Goal: Task Accomplishment & Management: Use online tool/utility

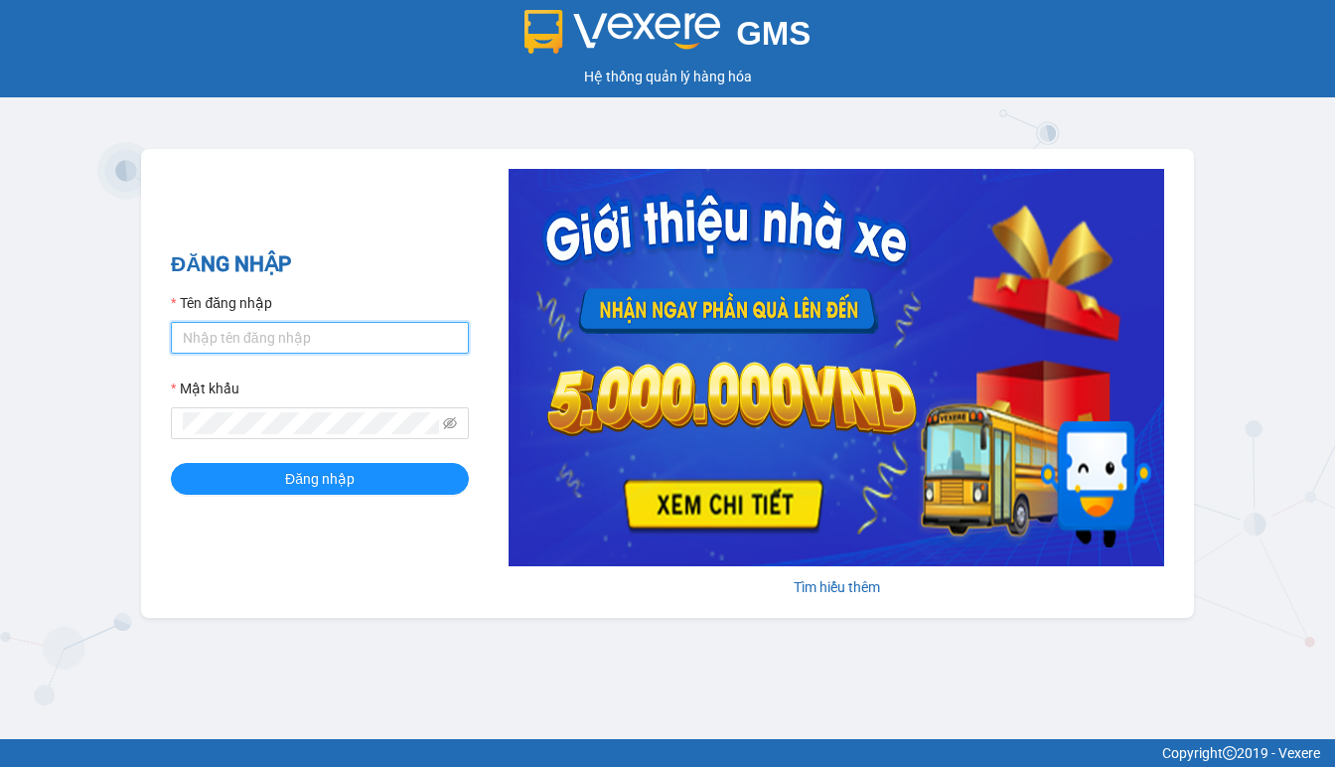
click at [336, 326] on input "Tên đăng nhập" at bounding box center [320, 338] width 298 height 32
click at [334, 326] on input "Tên đăng nhập" at bounding box center [320, 338] width 298 height 32
type input "hien.phuchai"
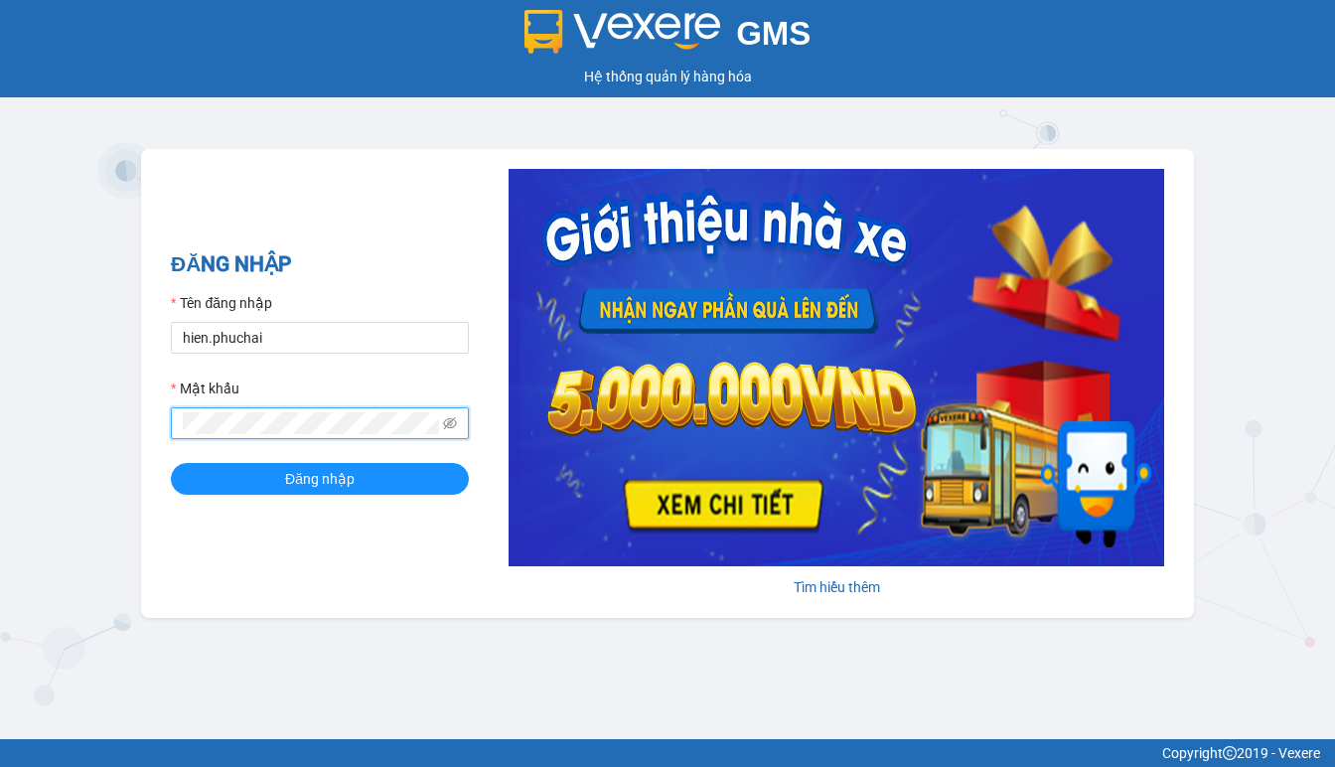
click at [171, 463] on button "Đăng nhập" at bounding box center [320, 479] width 298 height 32
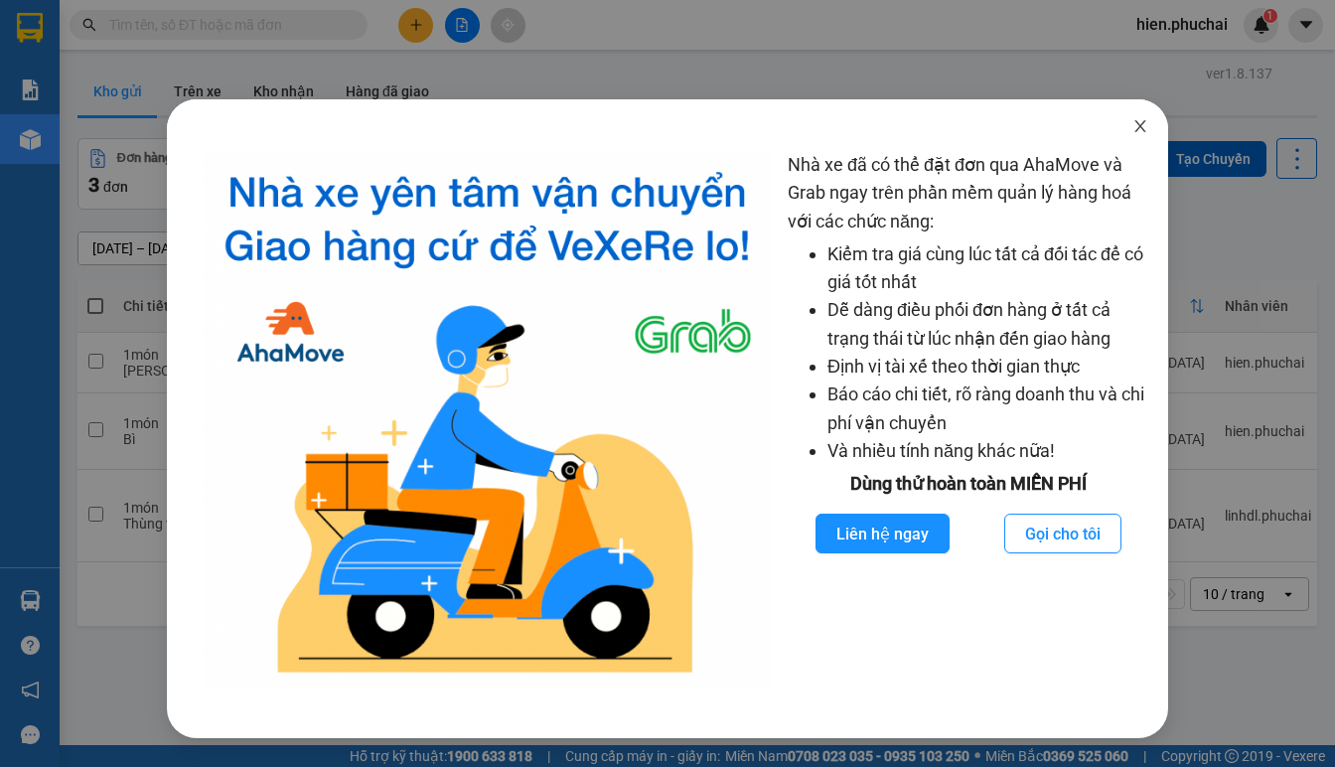
drag, startPoint x: 1130, startPoint y: 127, endPoint x: 453, endPoint y: 43, distance: 682.7
click at [1125, 123] on span "Close" at bounding box center [1140, 127] width 56 height 56
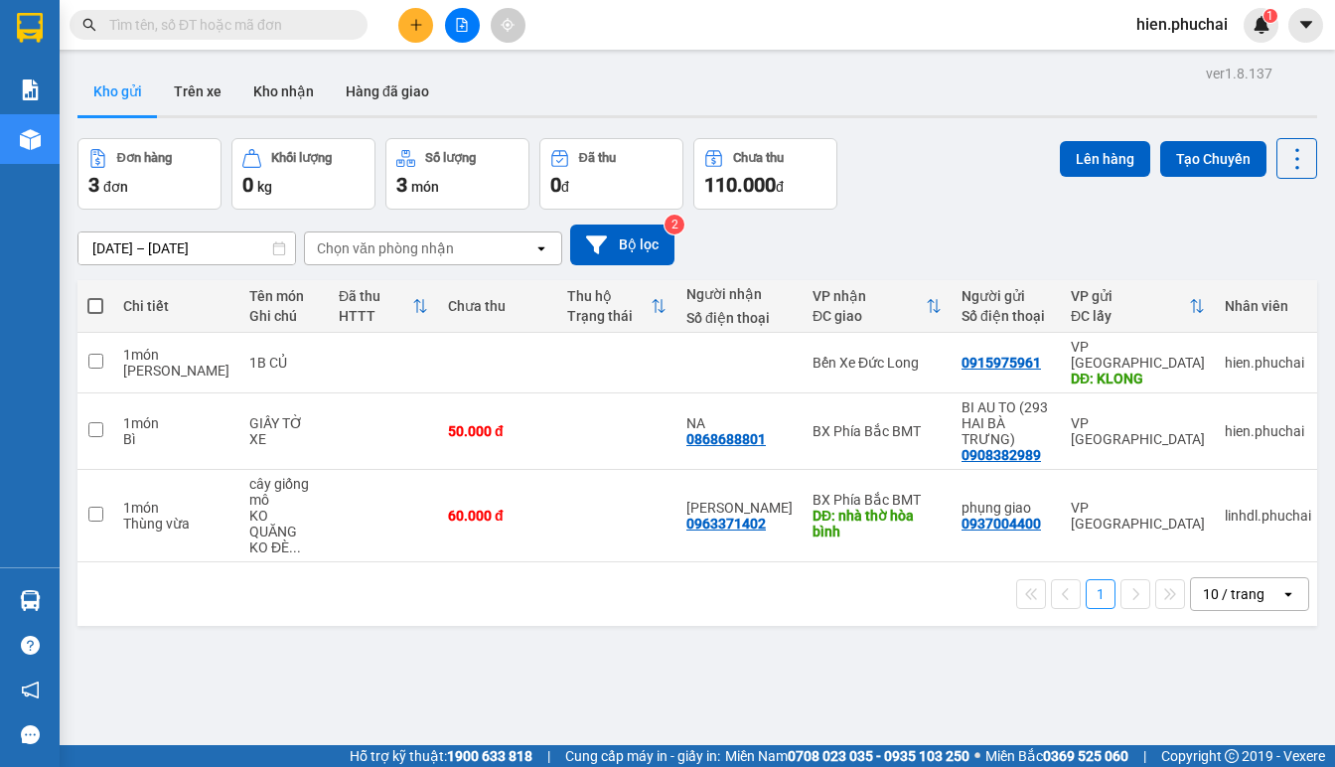
click at [467, 22] on icon "file-add" at bounding box center [462, 25] width 11 height 14
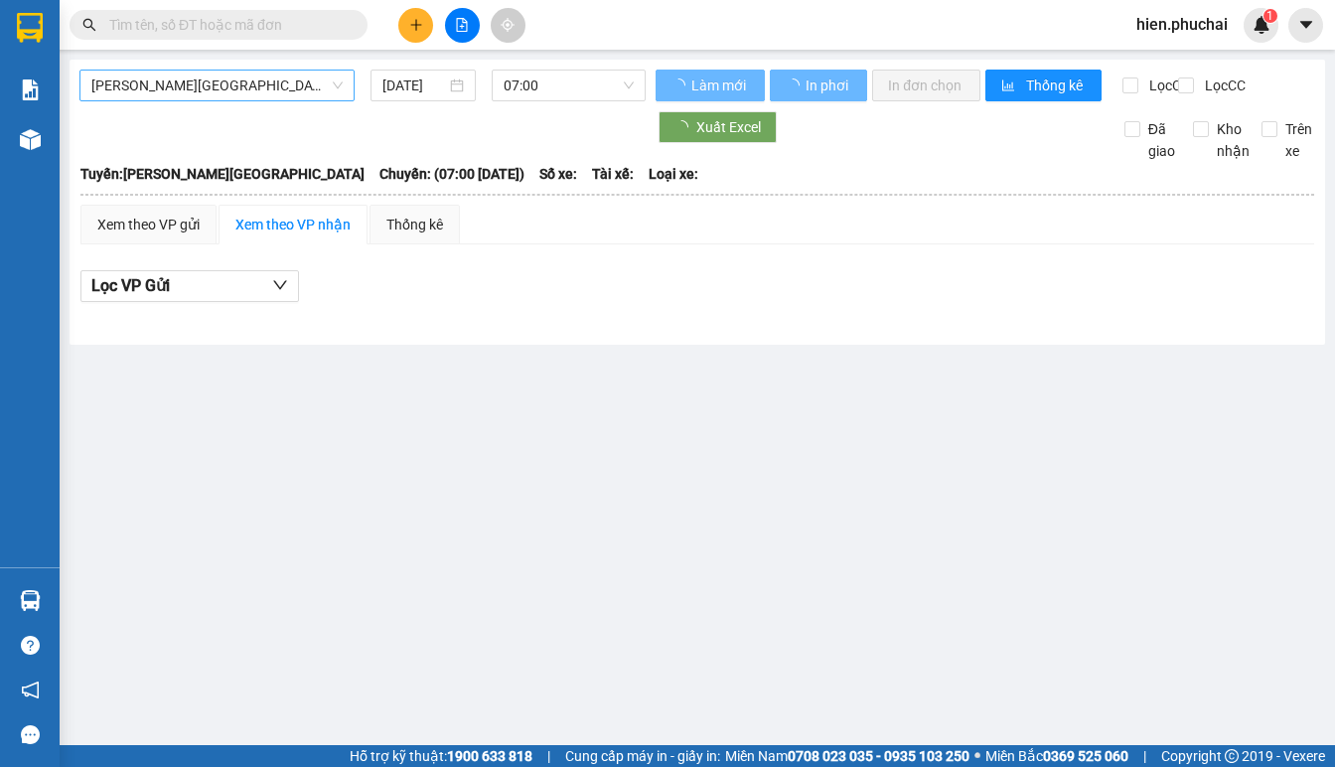
click at [131, 90] on span "Gia Lai - Đà Lạt" at bounding box center [216, 86] width 251 height 30
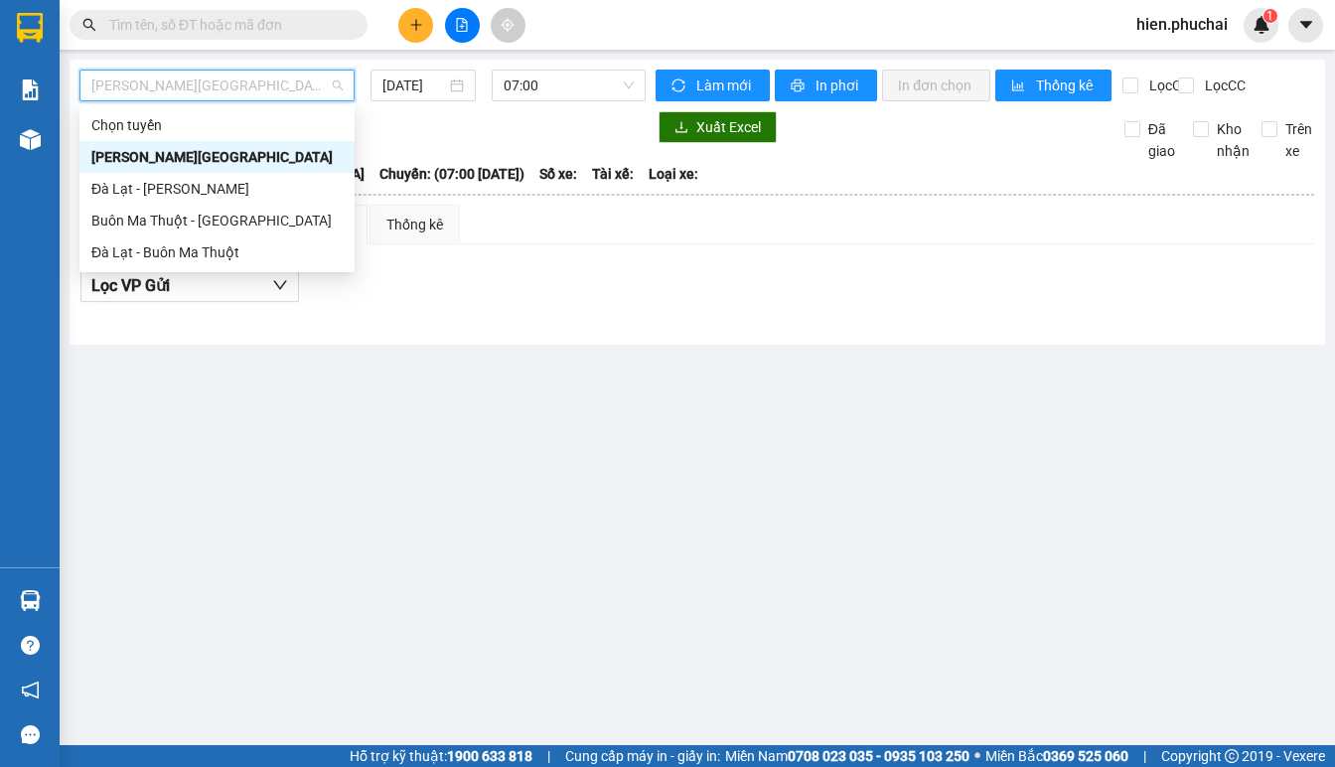
click at [158, 159] on div "Gia Lai - Đà Lạt" at bounding box center [216, 157] width 251 height 22
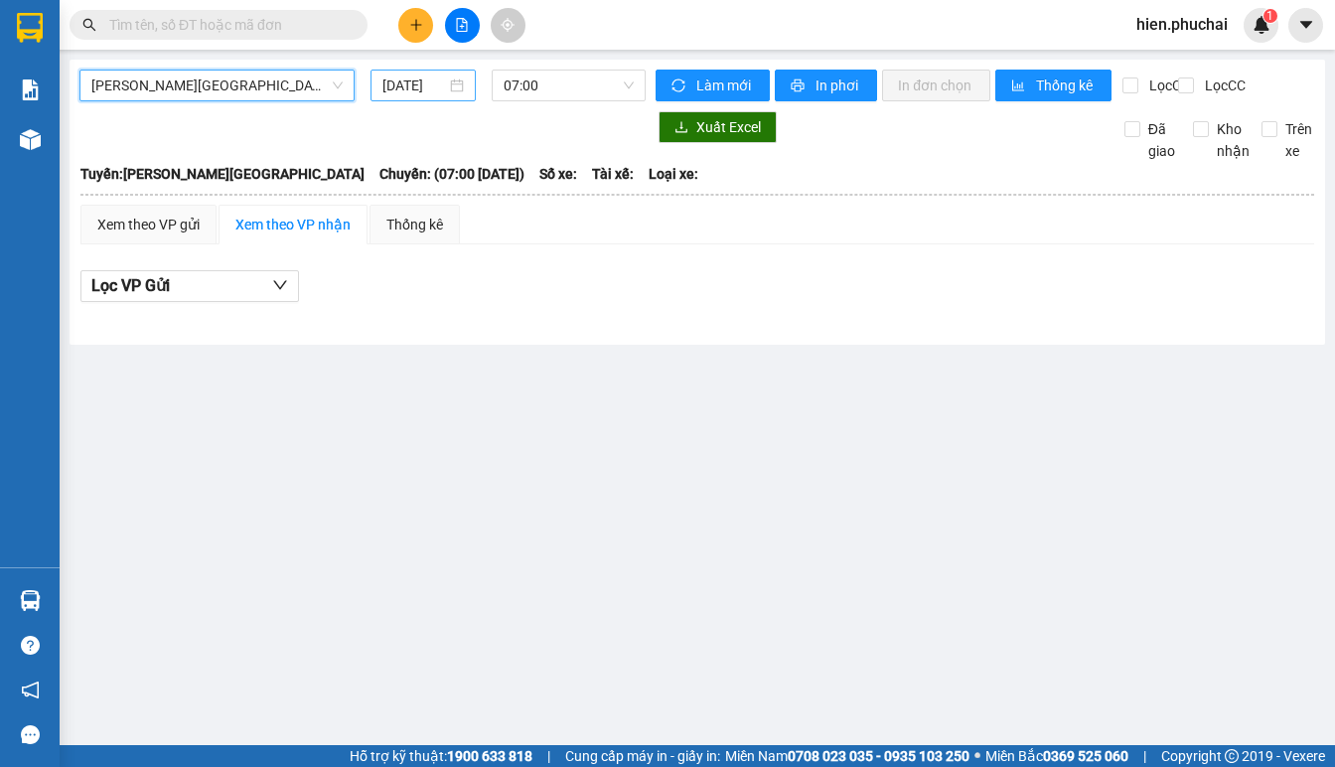
click at [400, 82] on input "12/09/2025" at bounding box center [414, 85] width 64 height 22
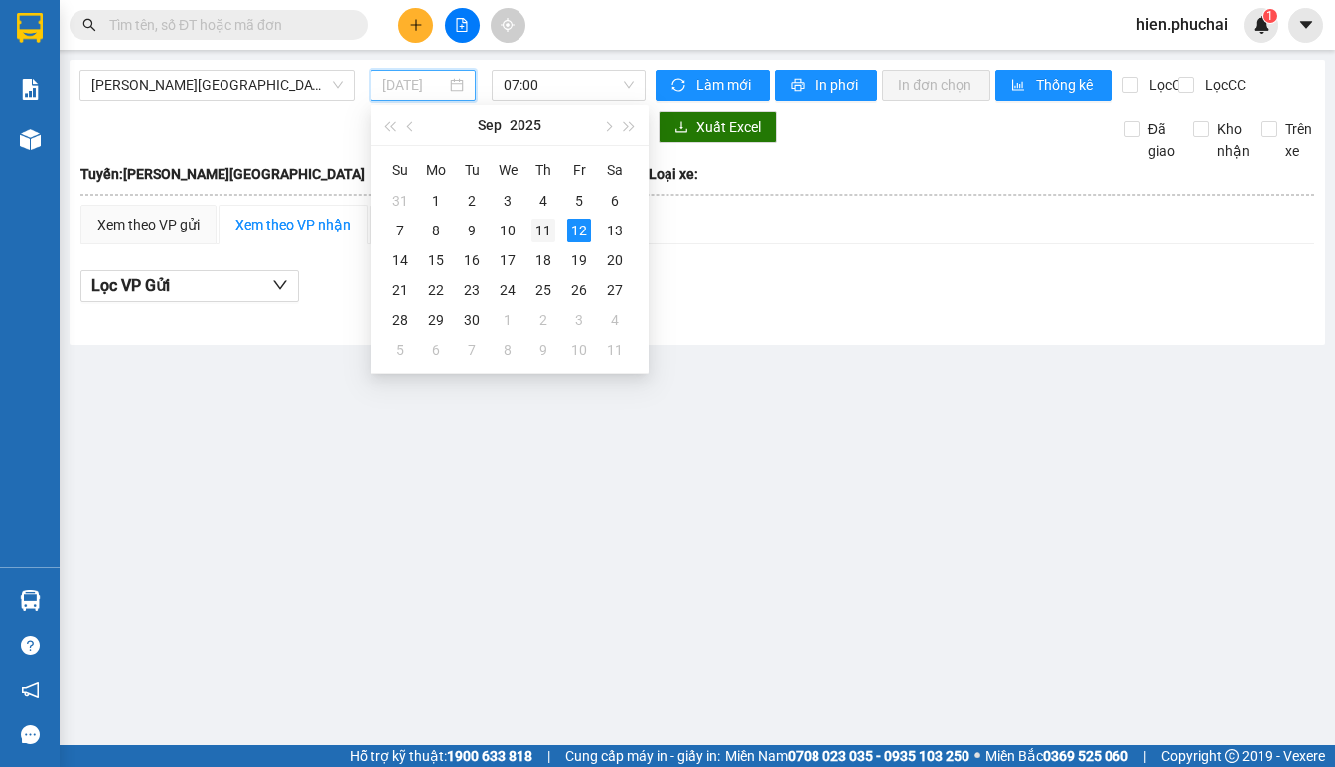
click at [541, 225] on div "11" at bounding box center [543, 231] width 24 height 24
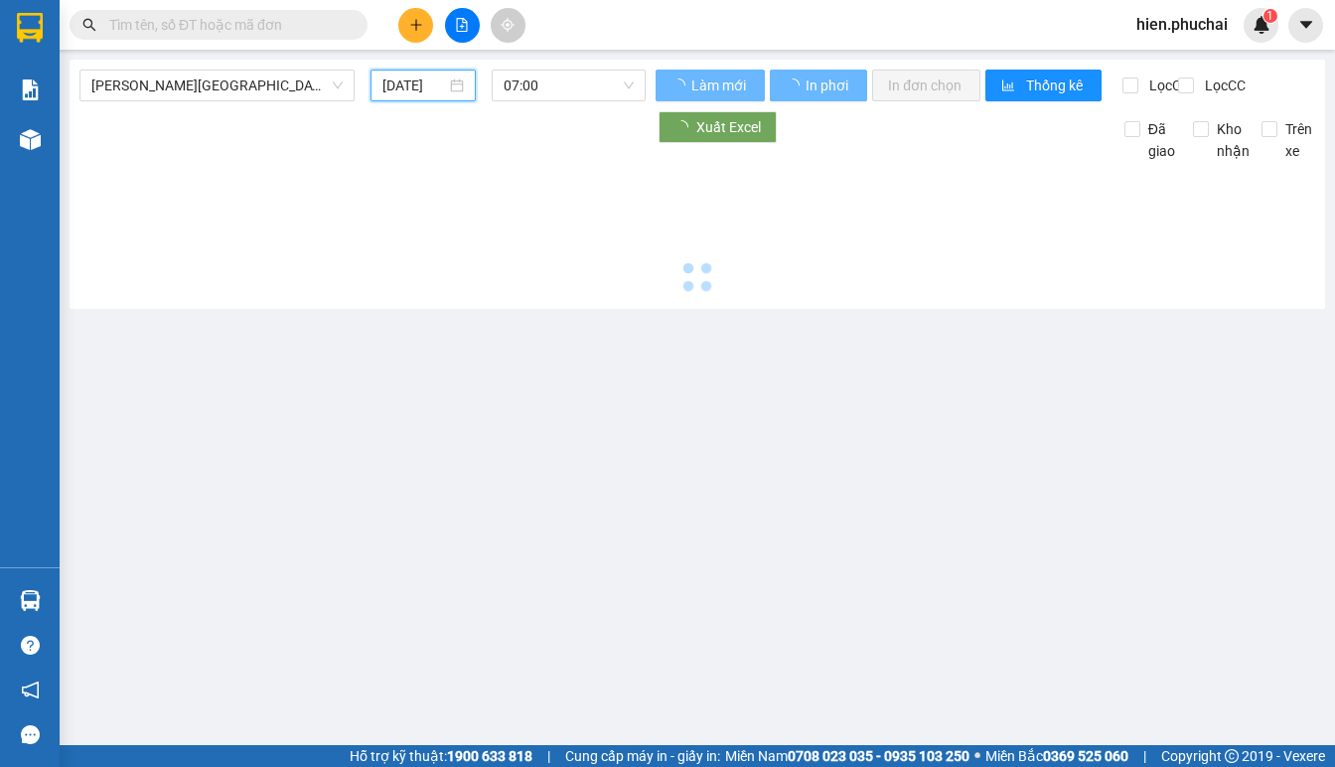
type input "11/09/2025"
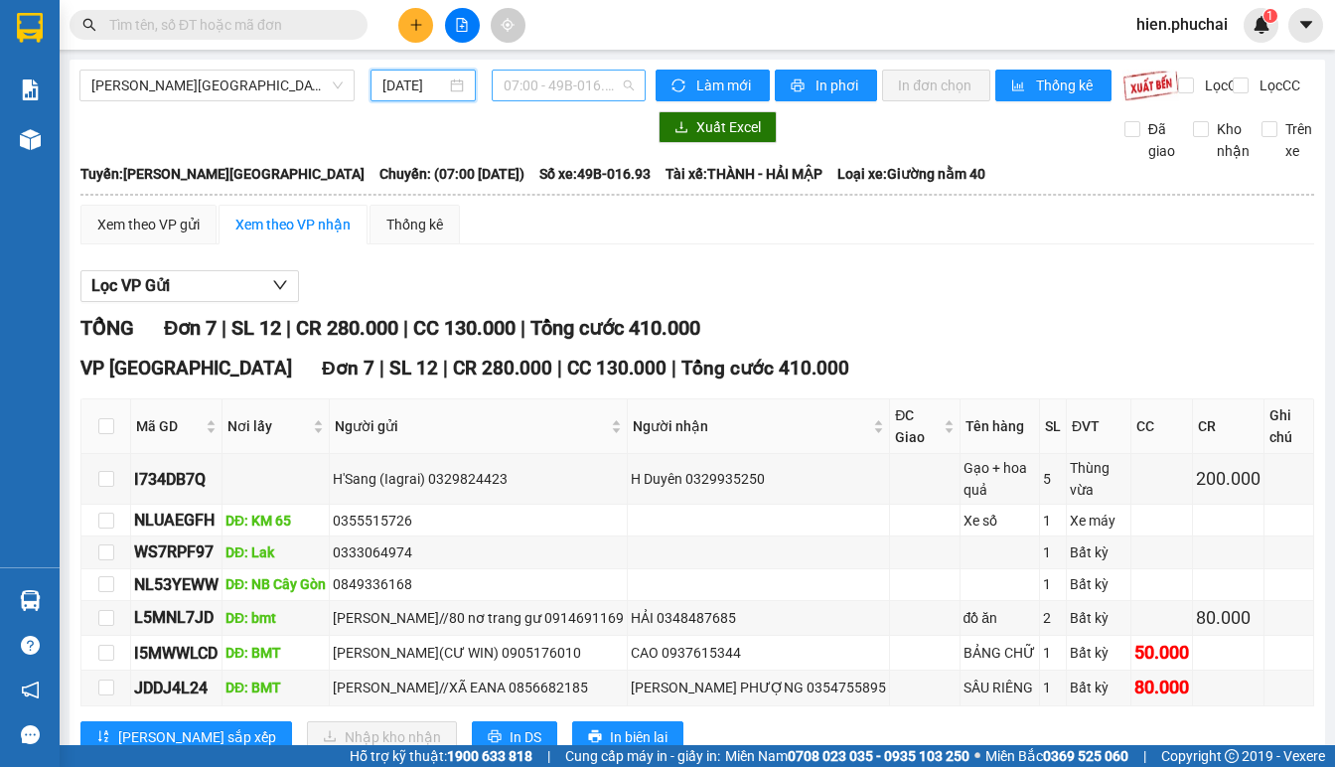
click at [538, 78] on span "07:00 - 49B-016.93" at bounding box center [569, 86] width 130 height 30
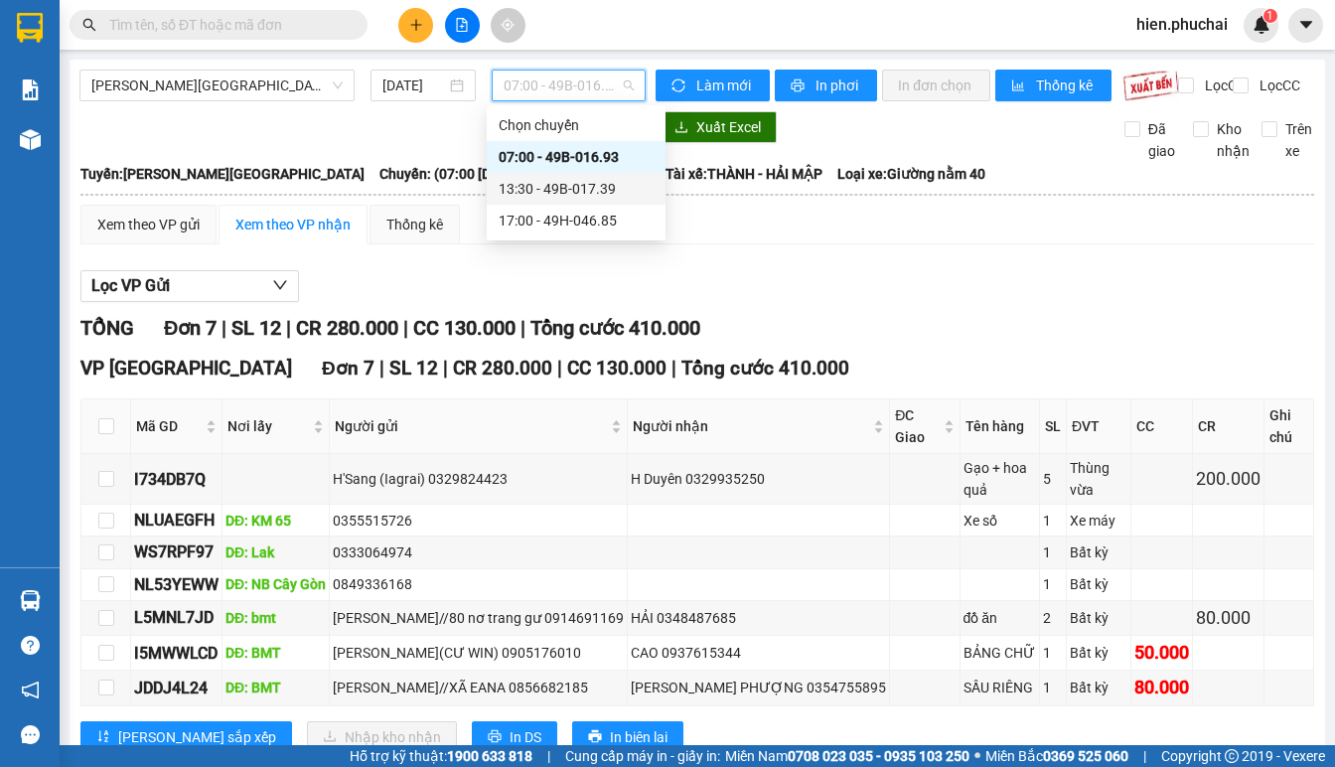
click at [536, 183] on div "13:30 - 49B-017.39" at bounding box center [576, 189] width 155 height 22
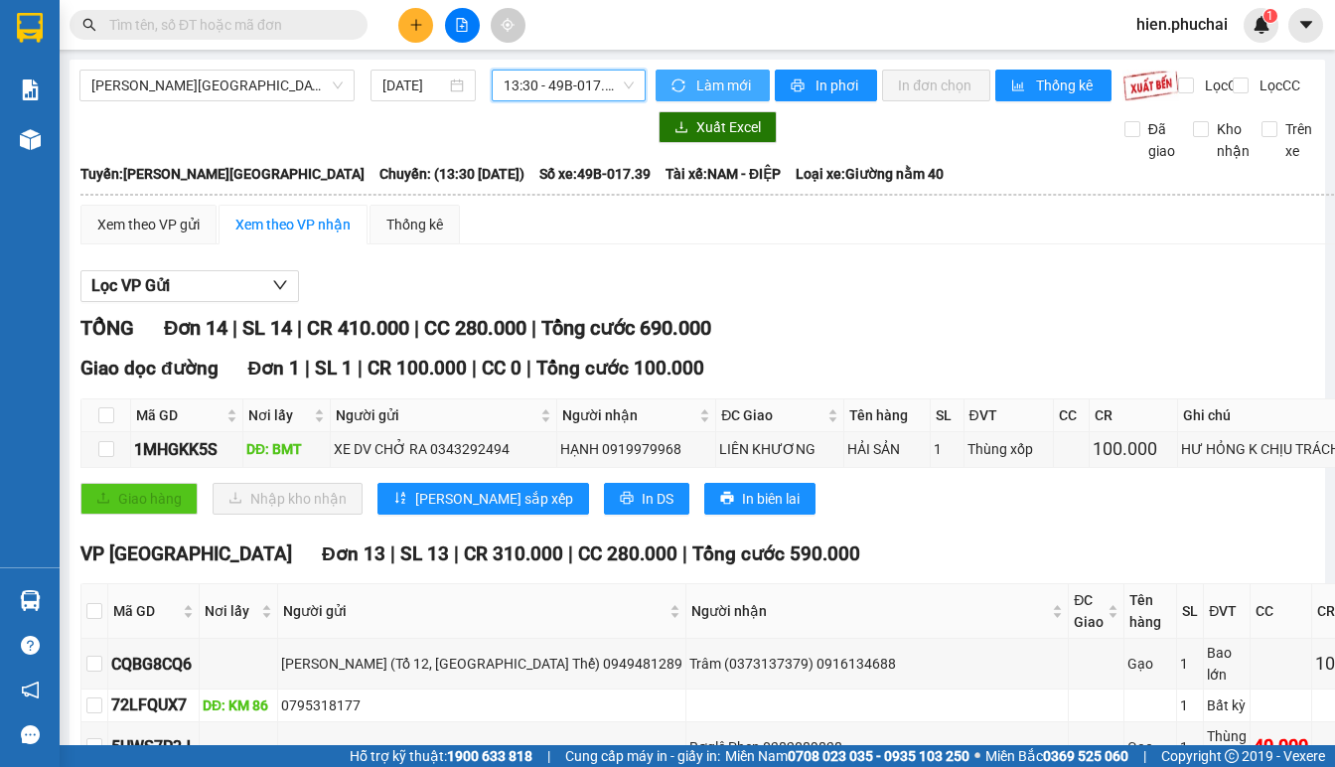
click at [708, 84] on span "Làm mới" at bounding box center [725, 85] width 58 height 22
click at [806, 86] on button "In phơi" at bounding box center [826, 86] width 102 height 32
click at [806, 83] on button "In phơi" at bounding box center [826, 86] width 102 height 32
click at [616, 340] on span "Tổng cước 690.000" at bounding box center [626, 328] width 170 height 24
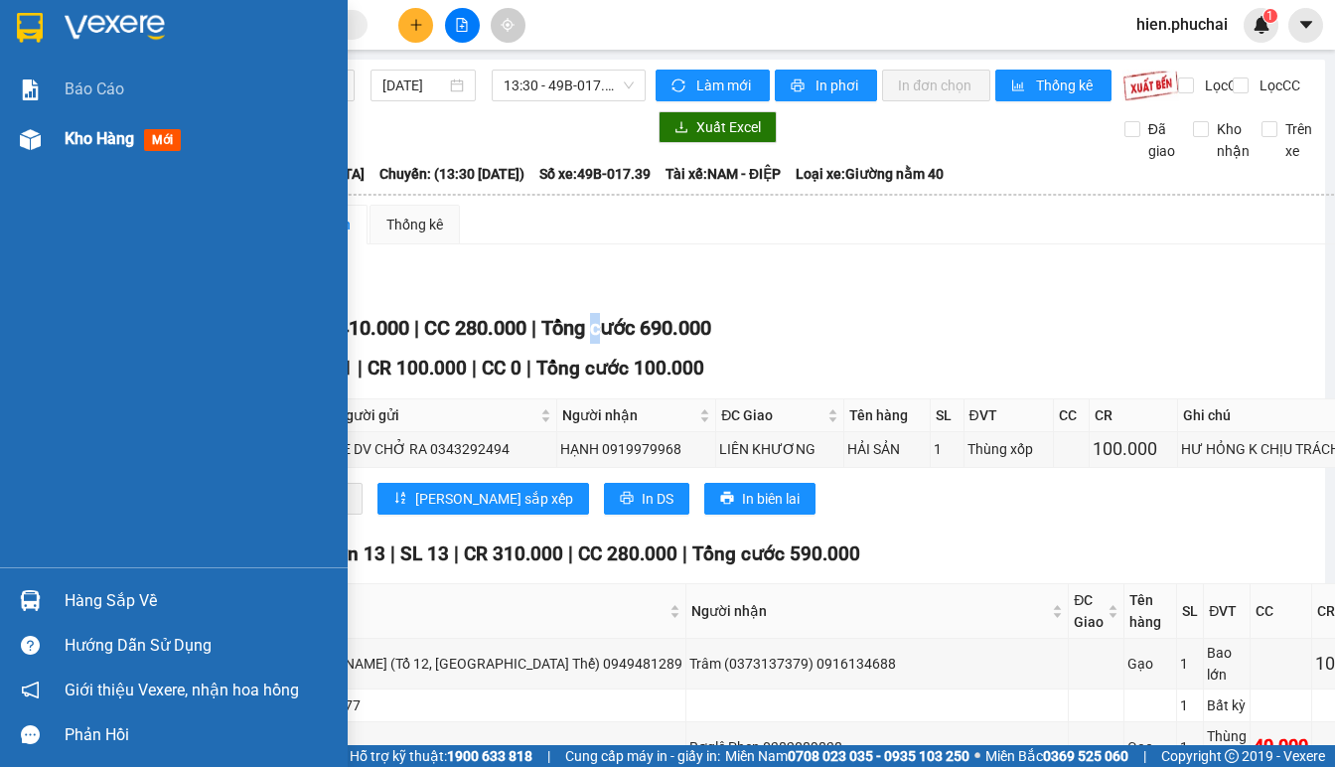
click at [70, 139] on span "Kho hàng" at bounding box center [100, 138] width 70 height 19
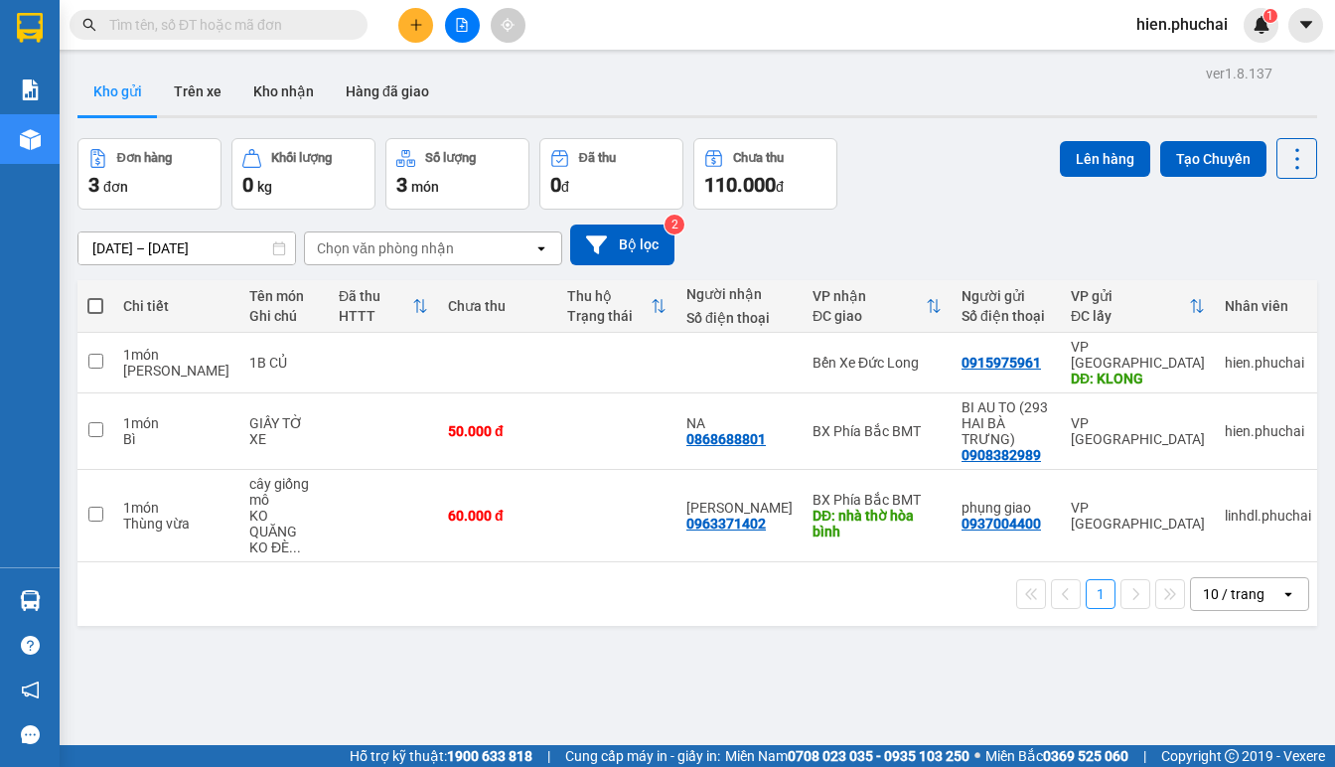
click at [396, 1] on div "Kết quả tìm kiếm ( 0 ) Bộ lọc No Data hien.phuchai 1" at bounding box center [667, 25] width 1335 height 50
click at [468, 92] on div "Kho gửi Trên xe Kho nhận Hàng đã giao" at bounding box center [697, 94] width 1240 height 53
click at [399, 32] on button at bounding box center [415, 25] width 35 height 35
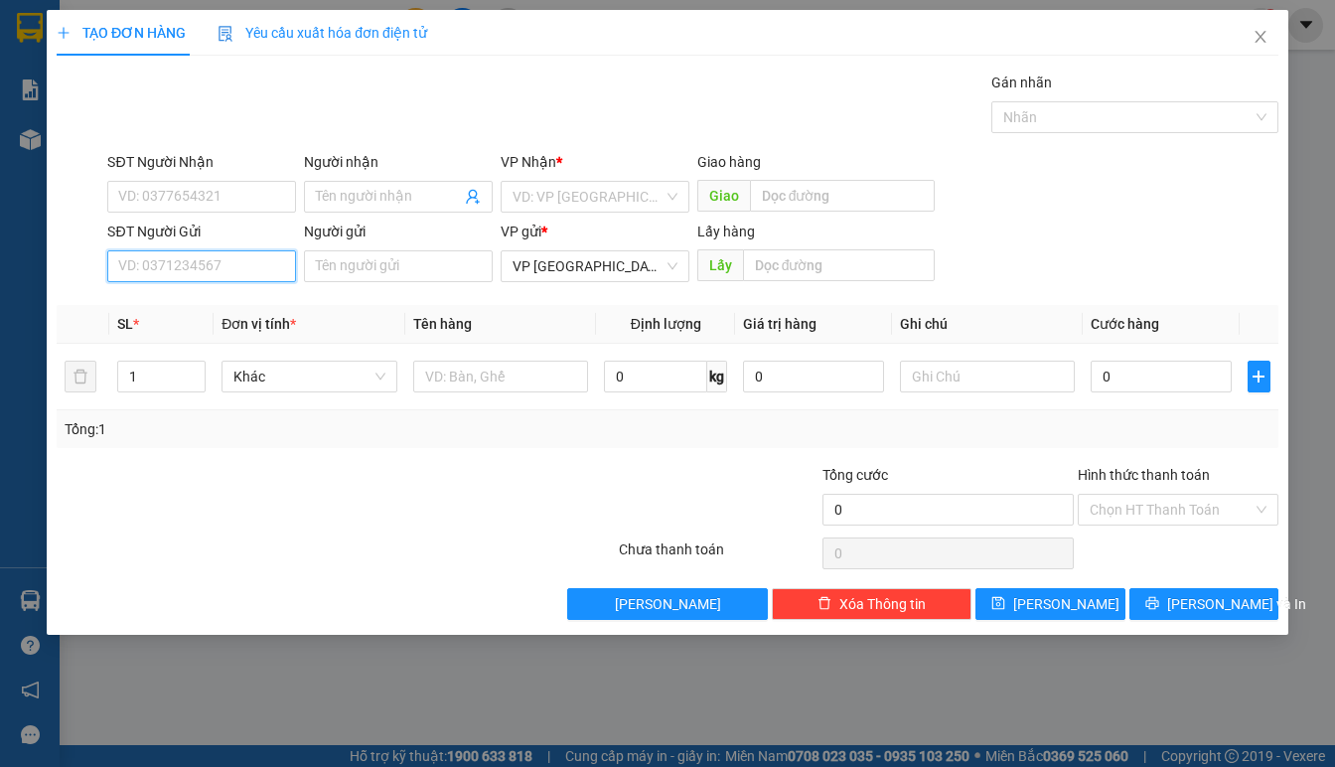
click at [175, 270] on input "SĐT Người Gửi" at bounding box center [201, 266] width 189 height 32
type input "0913161555"
click at [222, 306] on div "0913161555 - BÍCH LIÊN 5 KHE SANH" at bounding box center [236, 306] width 234 height 22
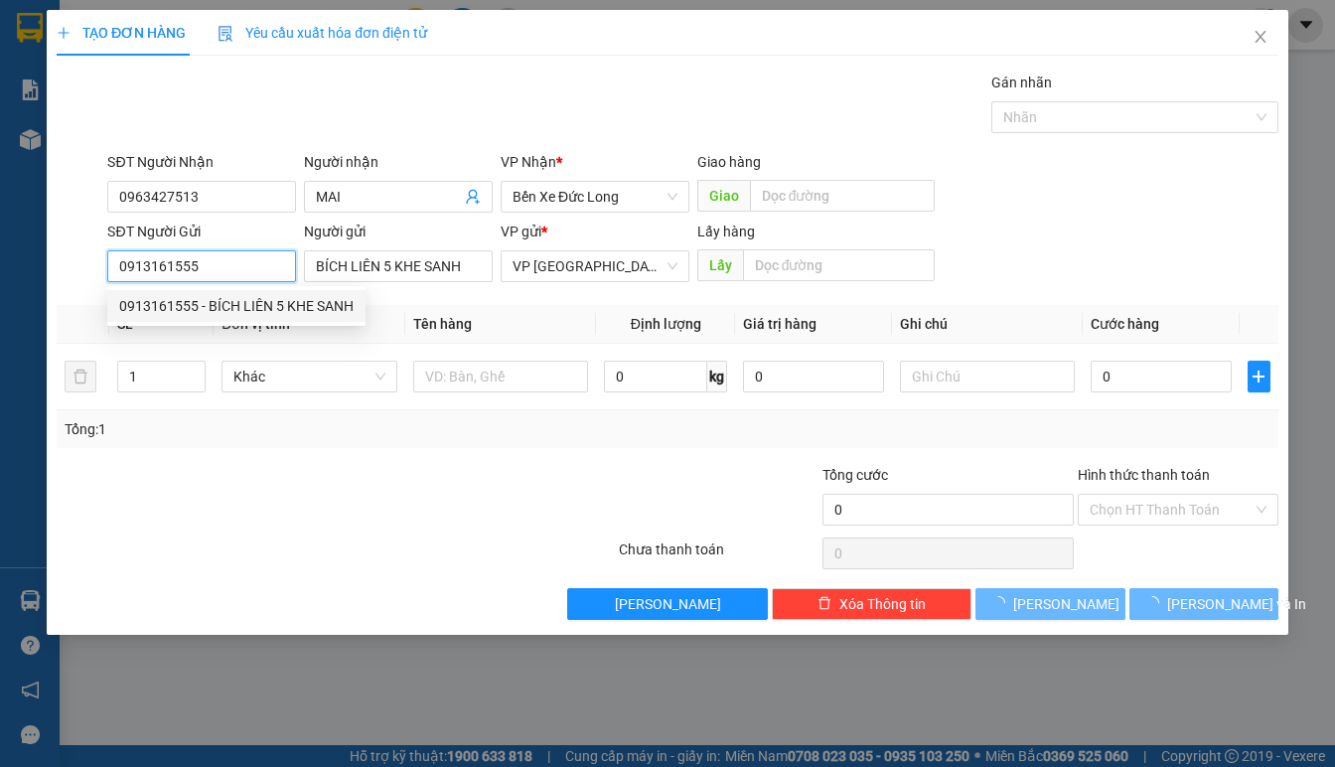
type input "0963427513"
type input "MAI"
type input "BÍCH LIÊN 5 KHE SANH"
type input "120.000"
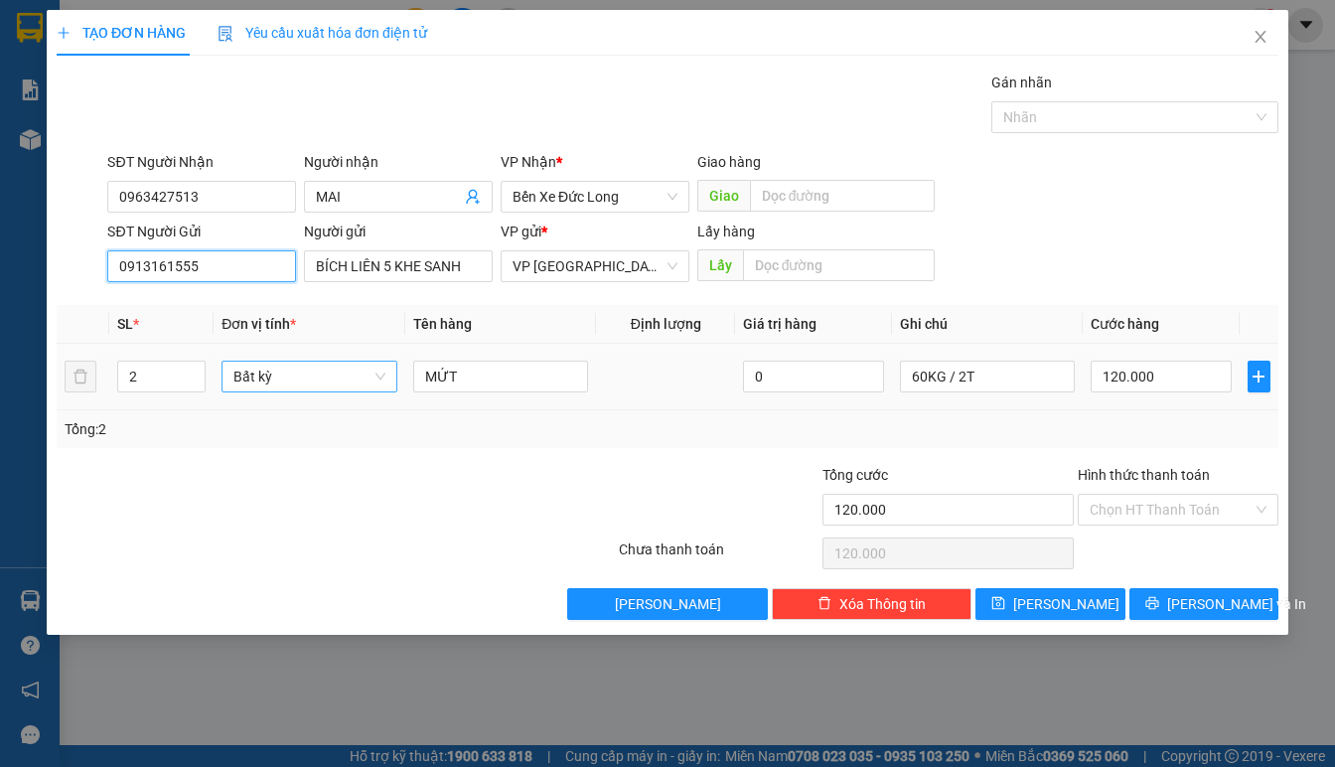
click at [336, 381] on span "Bất kỳ" at bounding box center [309, 377] width 152 height 30
type input "0913161555"
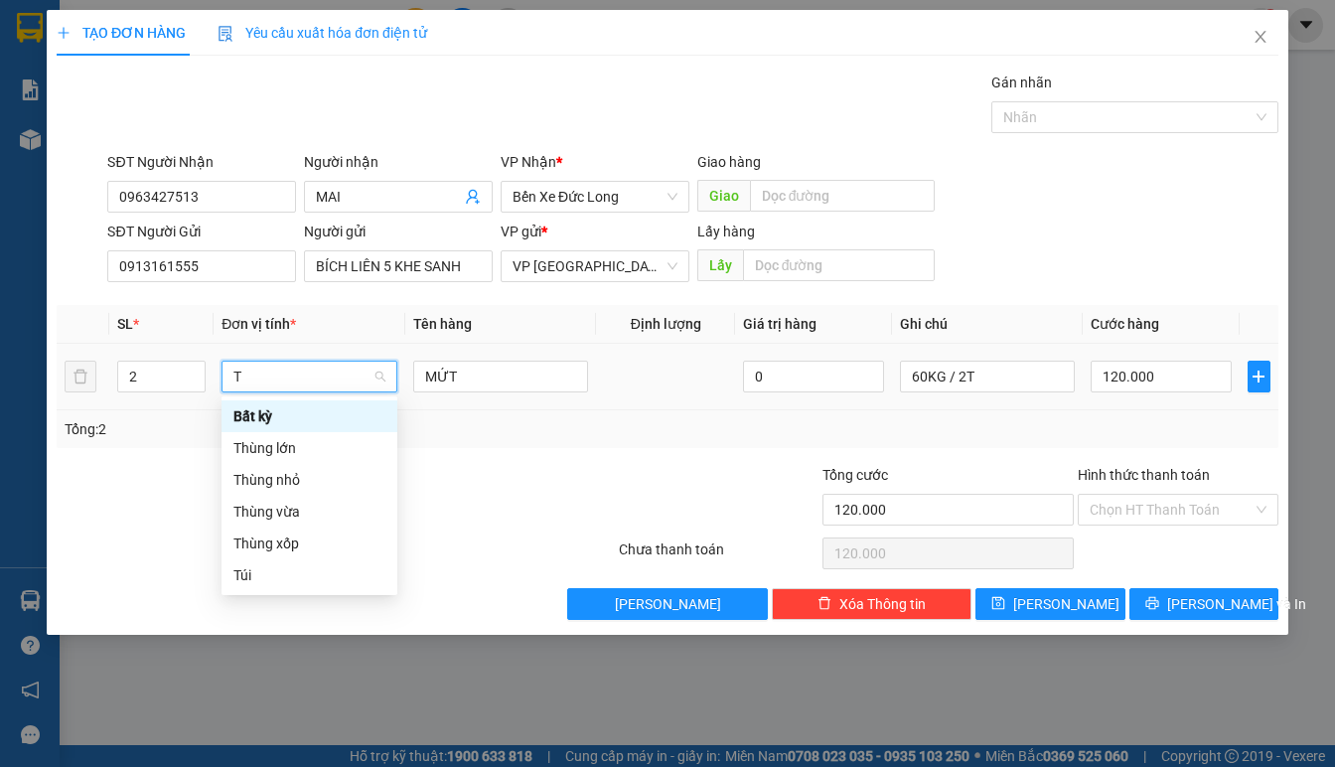
type input "T"
type input "0"
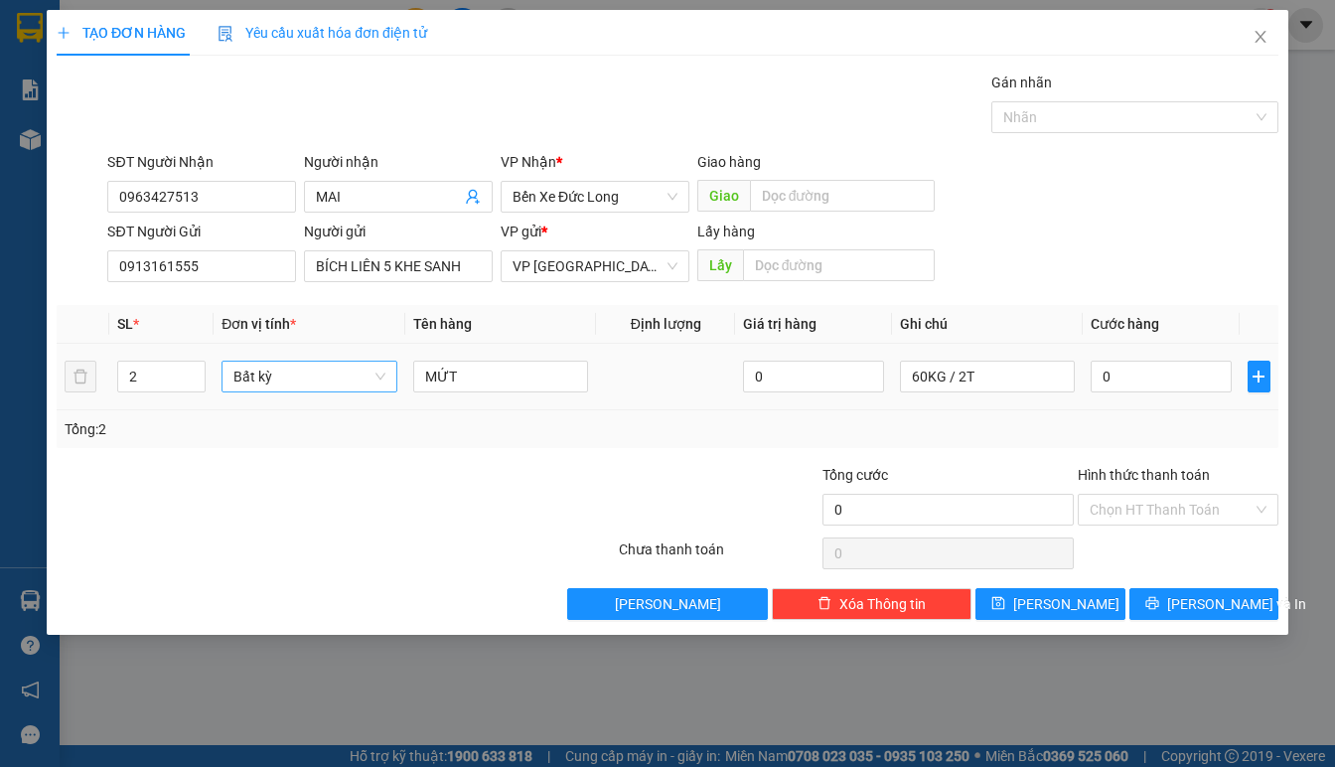
click at [297, 376] on span "Bất kỳ" at bounding box center [309, 377] width 152 height 30
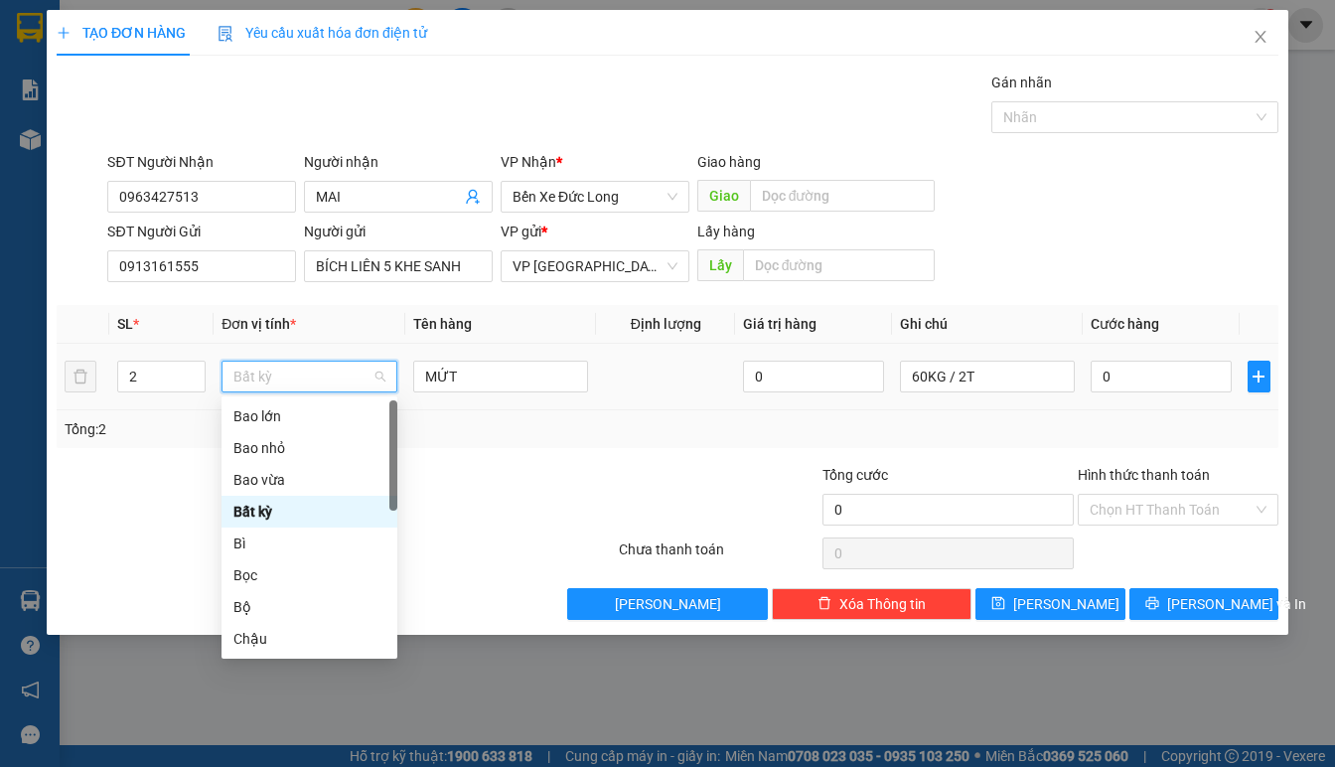
type input "T"
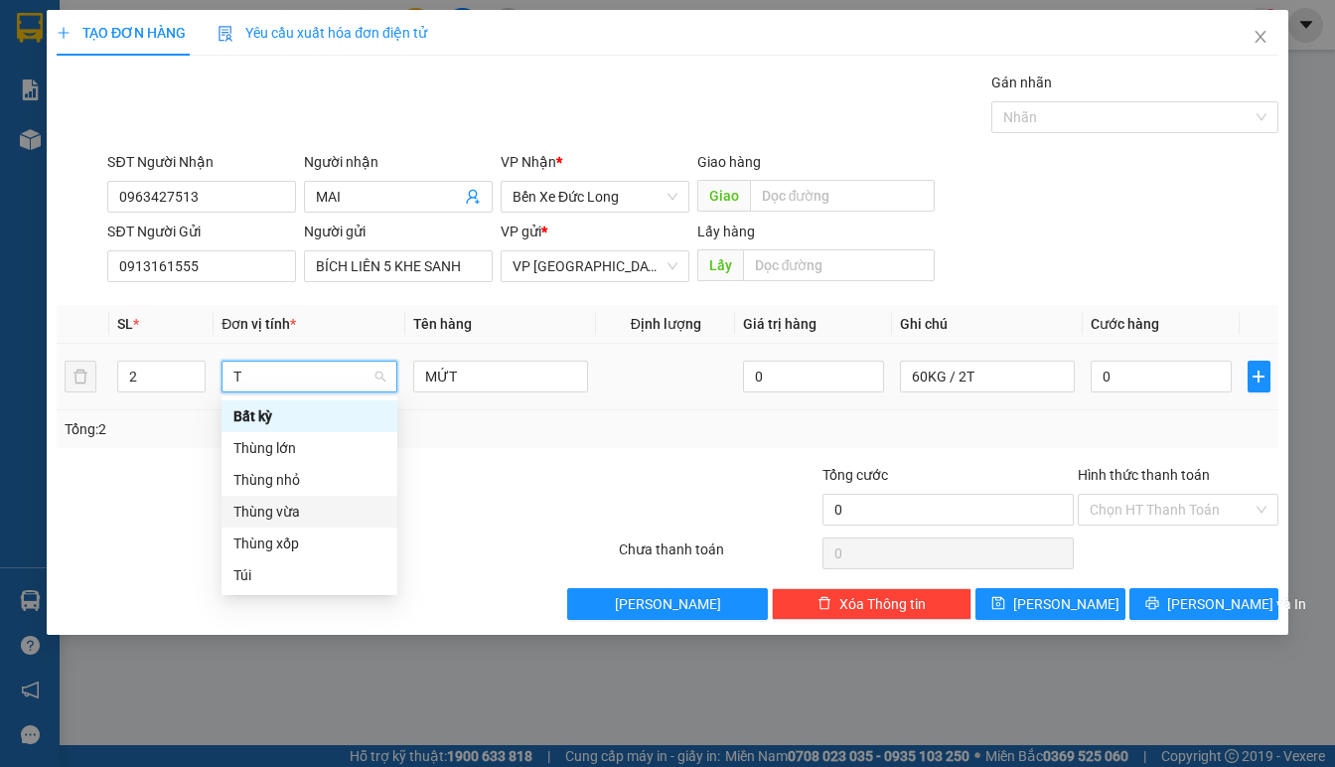
click at [291, 509] on div "Thùng vừa" at bounding box center [309, 512] width 152 height 22
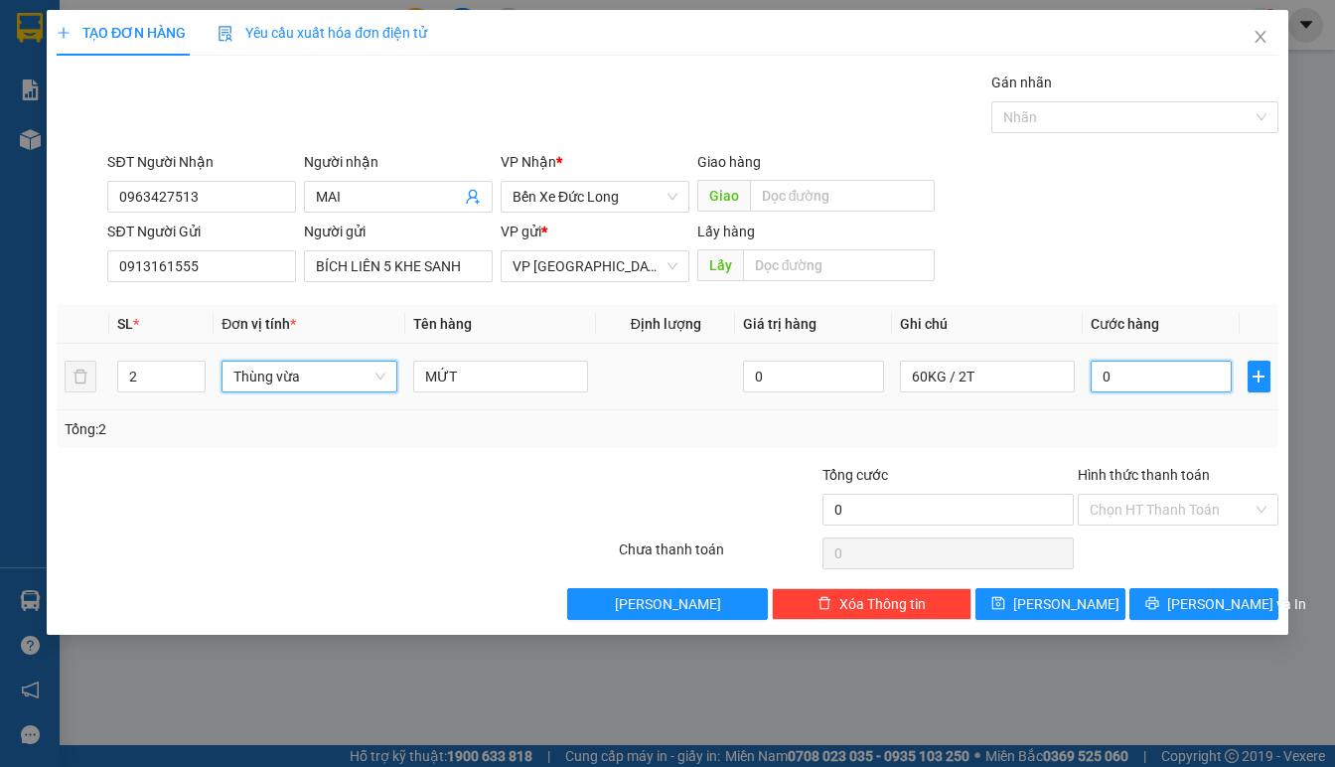
click at [1181, 386] on input "0" at bounding box center [1161, 377] width 141 height 32
type input "1"
type input "12"
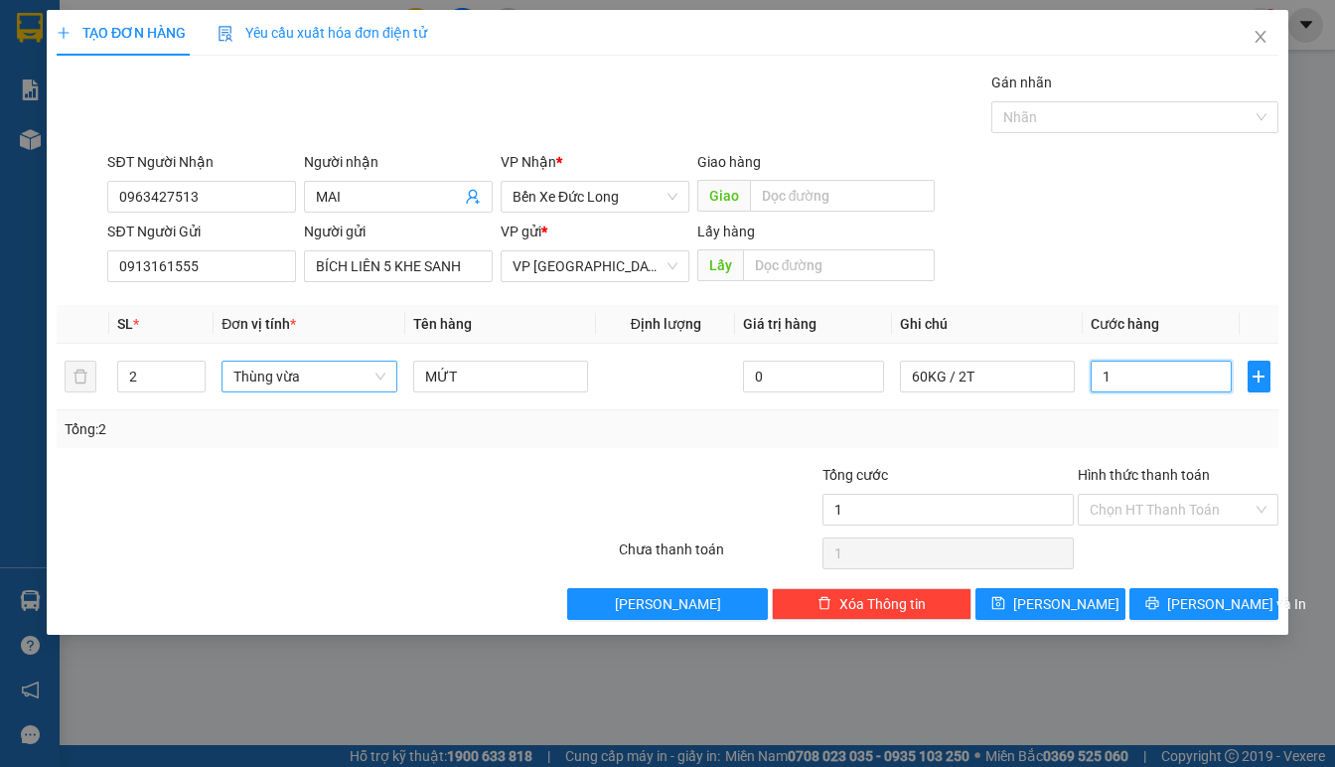
type input "12"
type input "120"
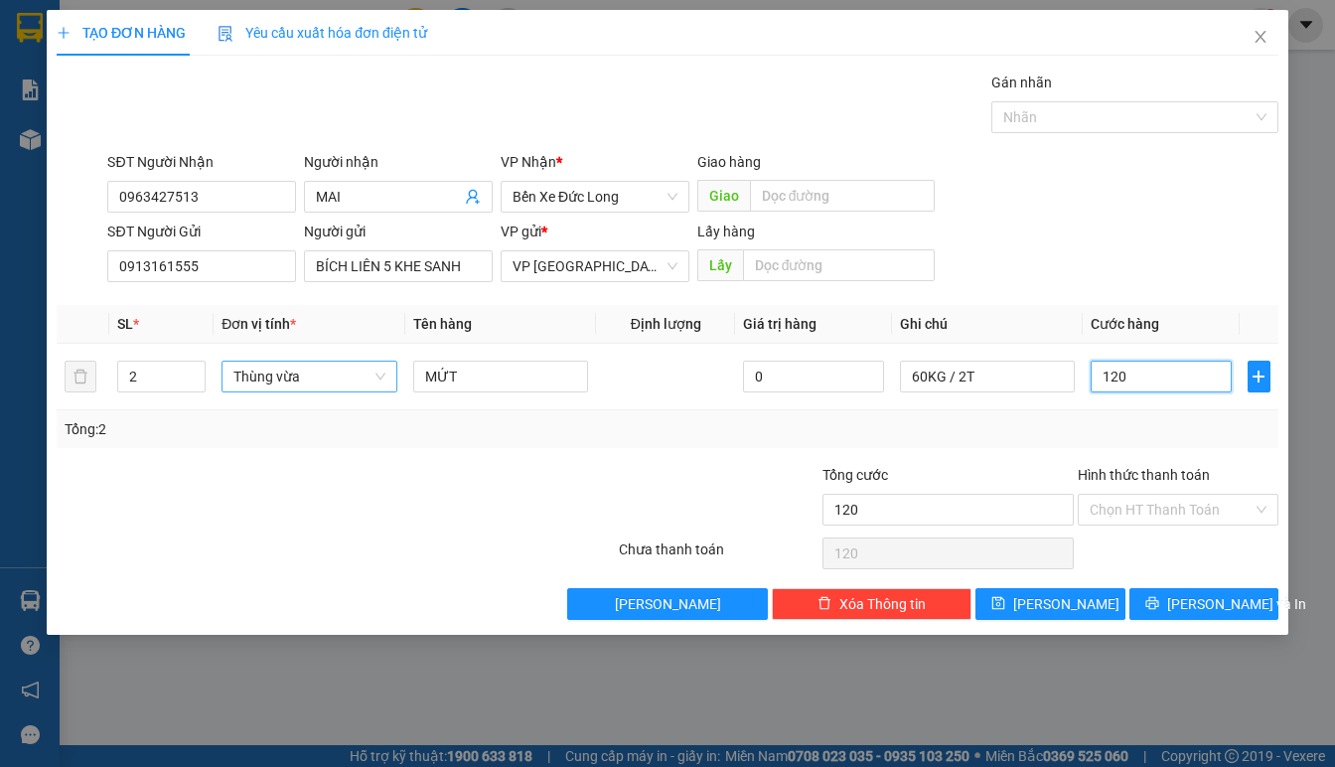
type input "1.200"
type input "12.000"
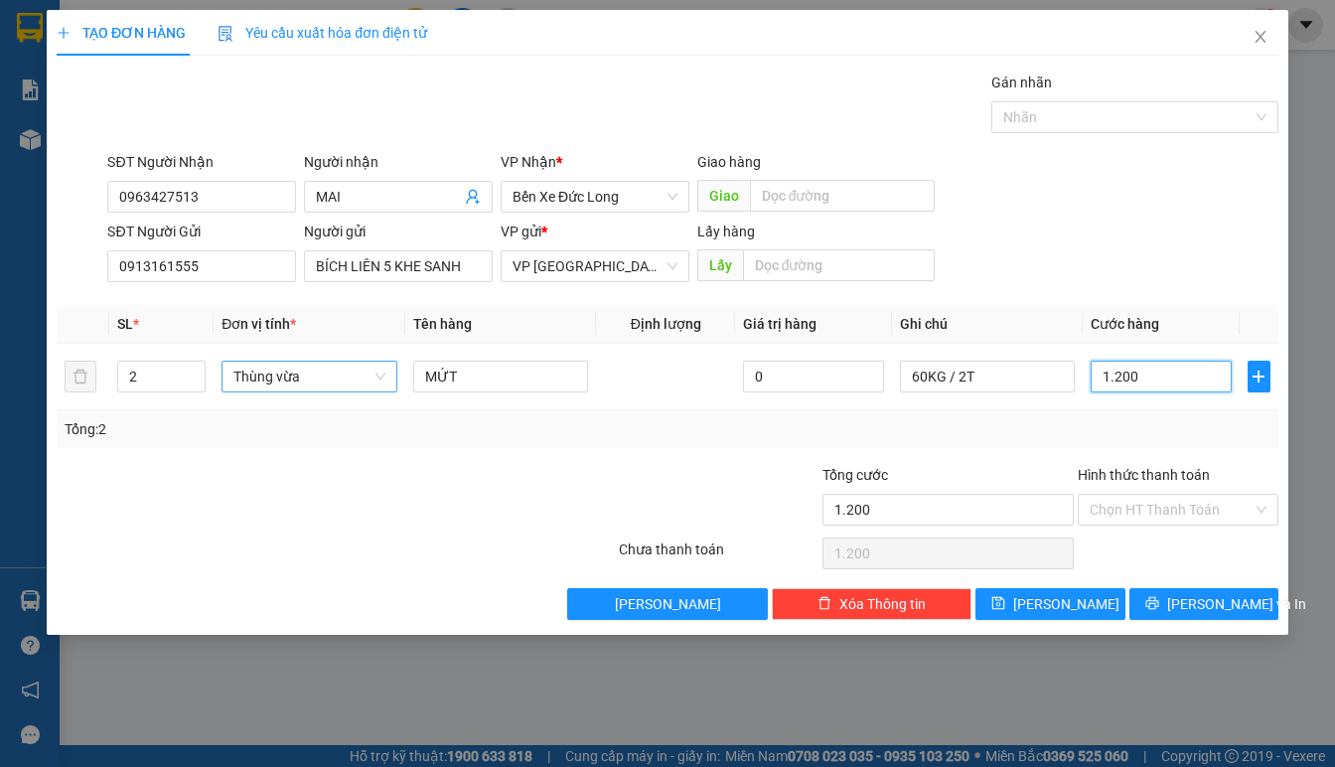
type input "12.000"
type input "120.000"
click at [1132, 209] on div "SĐT Người Nhận 0963427513 Người nhận MAI VP Nhận * Bến Xe Đức Long Giao hàng Gi…" at bounding box center [692, 186] width 1178 height 70
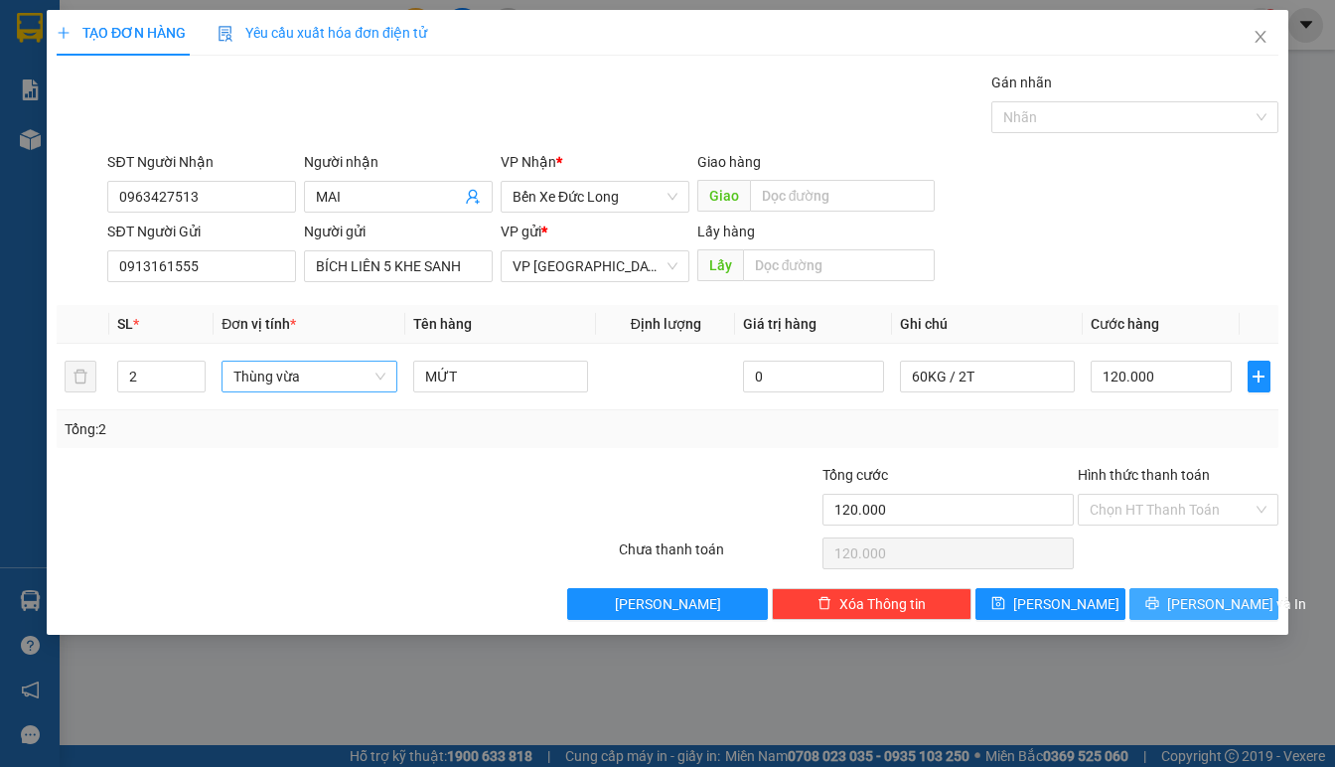
click at [1159, 616] on button "Lưu và In" at bounding box center [1203, 604] width 149 height 32
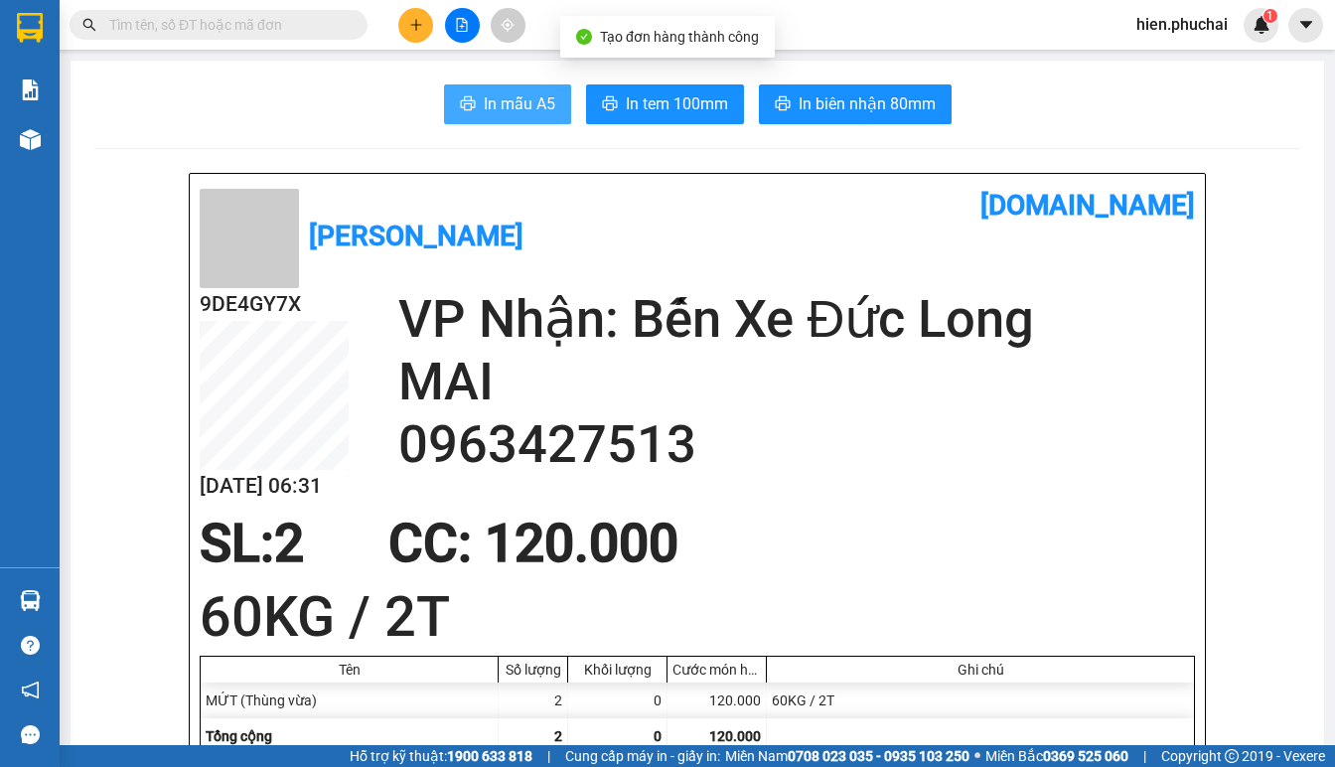
click at [517, 98] on span "In mẫu A5" at bounding box center [520, 103] width 72 height 25
click at [616, 293] on h2 "VP Nhận: Bến Xe Đức Long" at bounding box center [796, 319] width 797 height 63
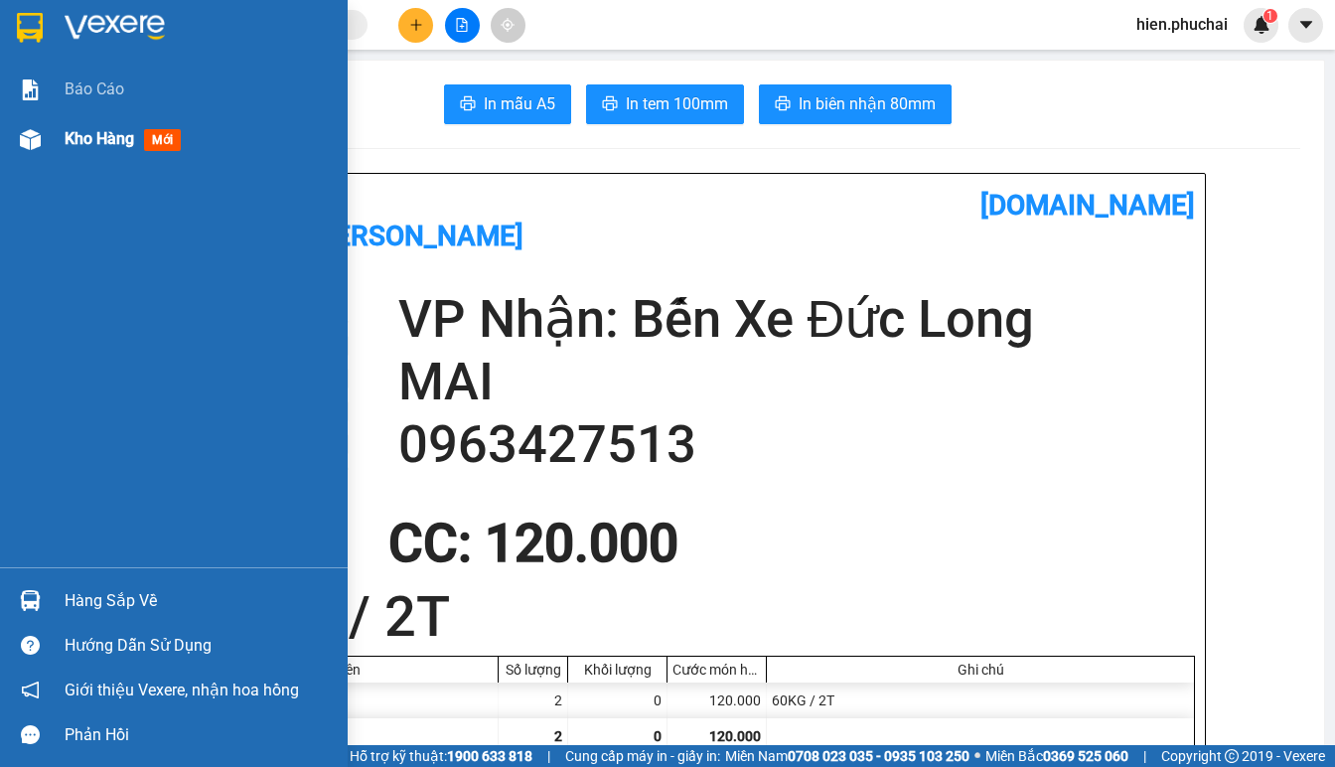
click at [63, 136] on div "Kho hàng mới" at bounding box center [174, 139] width 348 height 50
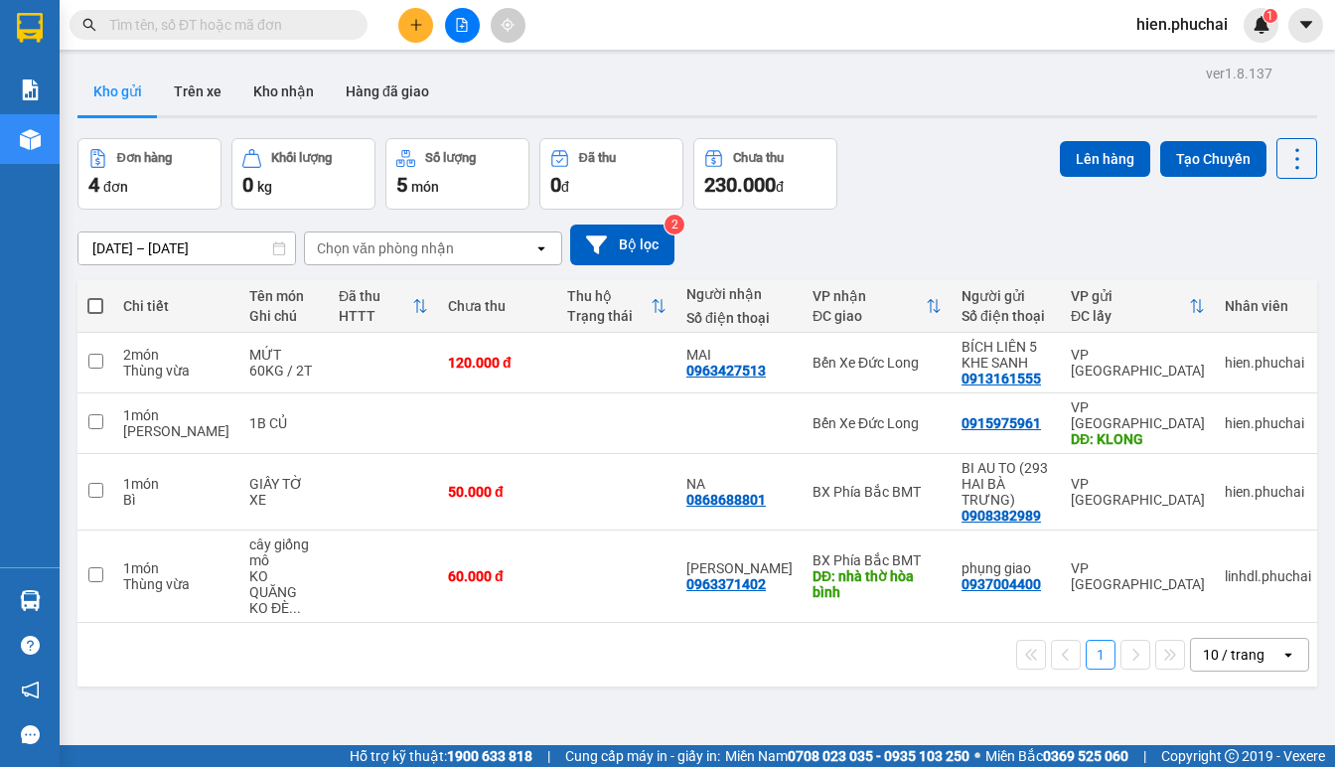
click at [981, 195] on div "Đơn hàng 4 đơn Khối lượng 0 kg Số lượng 5 món Đã thu 0 đ Chưa thu 230.000 đ Lên…" at bounding box center [697, 174] width 1240 height 72
click at [982, 195] on div "Đơn hàng 4 đơn Khối lượng 0 kg Số lượng 5 món Đã thu 0 đ Chưa thu 230.000 đ Lên…" at bounding box center [697, 174] width 1240 height 72
click at [404, 26] on button at bounding box center [415, 25] width 35 height 35
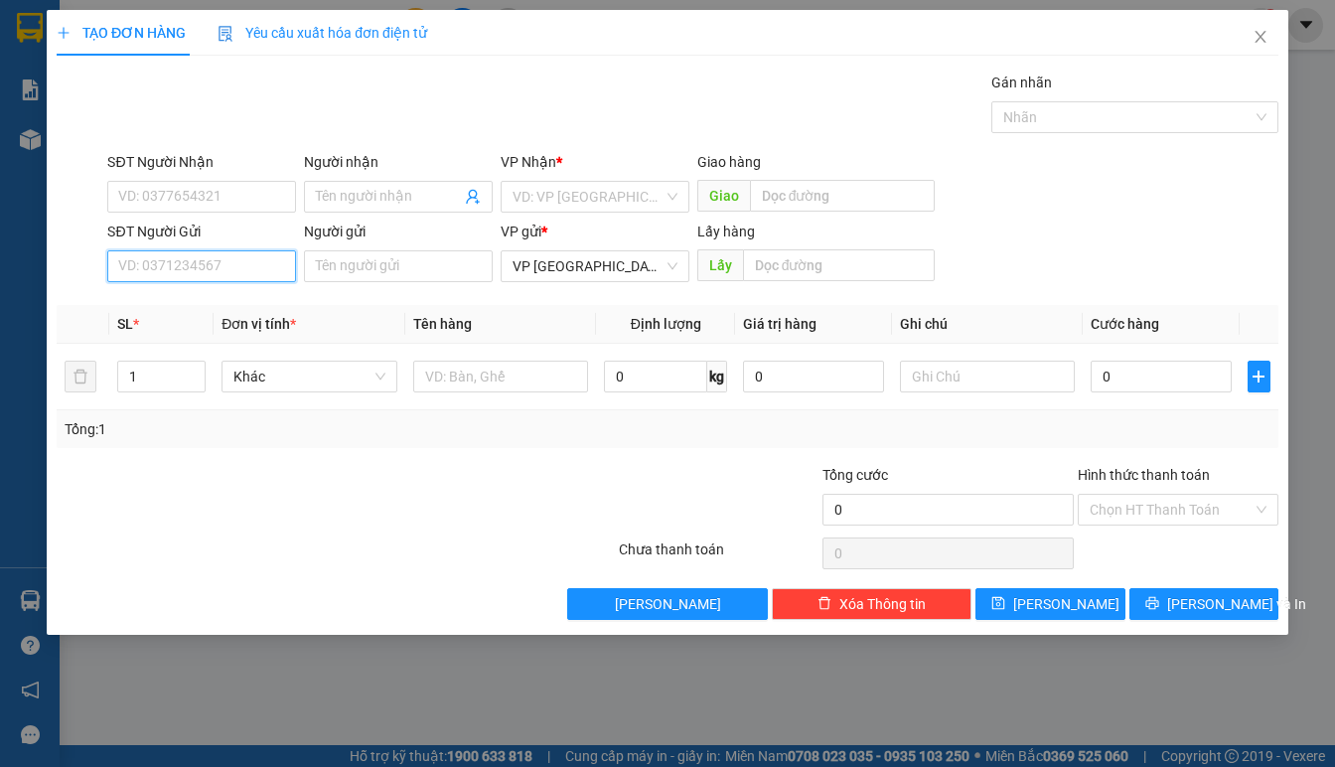
click at [235, 266] on input "SĐT Người Gửi" at bounding box center [201, 266] width 189 height 32
click at [259, 264] on input "SĐT Người Gửi" at bounding box center [201, 266] width 189 height 32
click at [1261, 37] on icon "close" at bounding box center [1260, 37] width 11 height 12
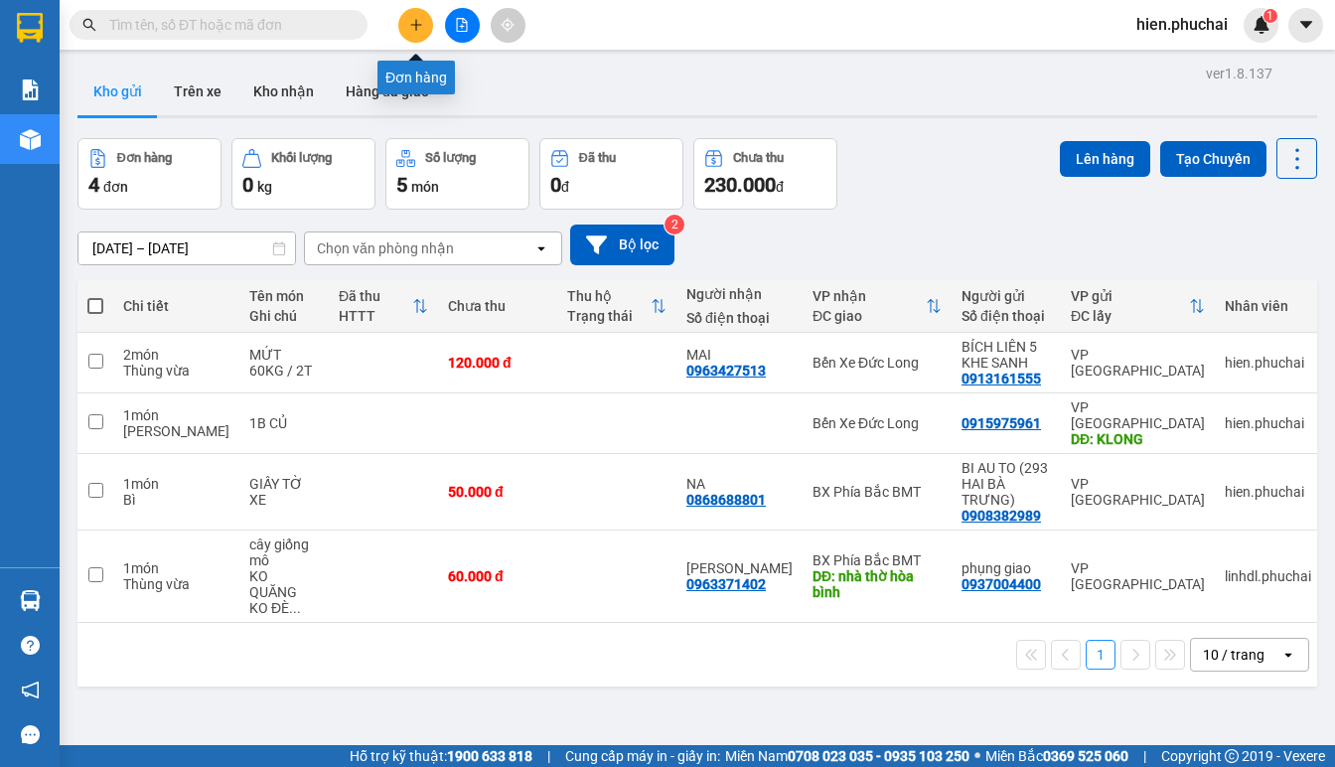
click at [427, 25] on button at bounding box center [415, 25] width 35 height 35
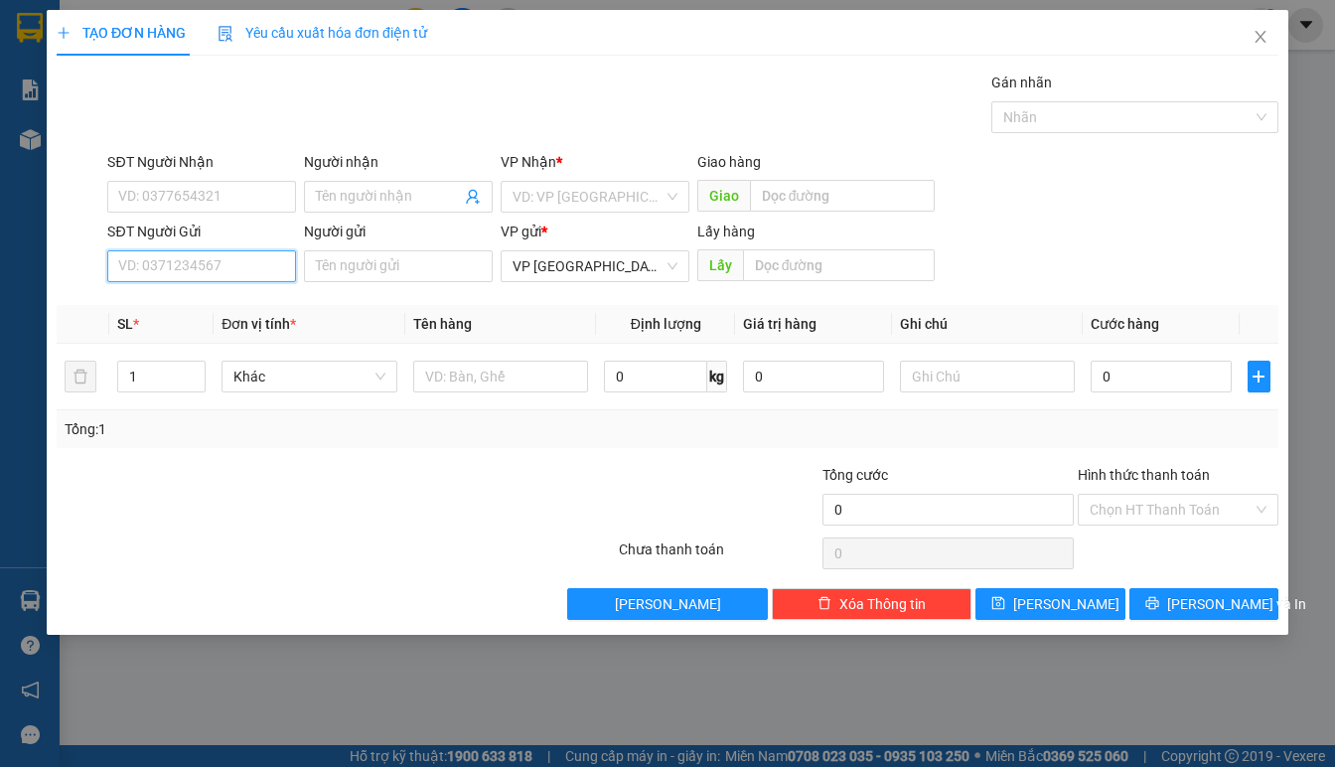
click at [192, 261] on input "SĐT Người Gửi" at bounding box center [201, 266] width 189 height 32
type input "0357286097"
click at [365, 288] on div "Người gửi Tên người gửi" at bounding box center [398, 256] width 189 height 70
click at [368, 282] on div "Người gửi Tên người gửi" at bounding box center [398, 256] width 189 height 70
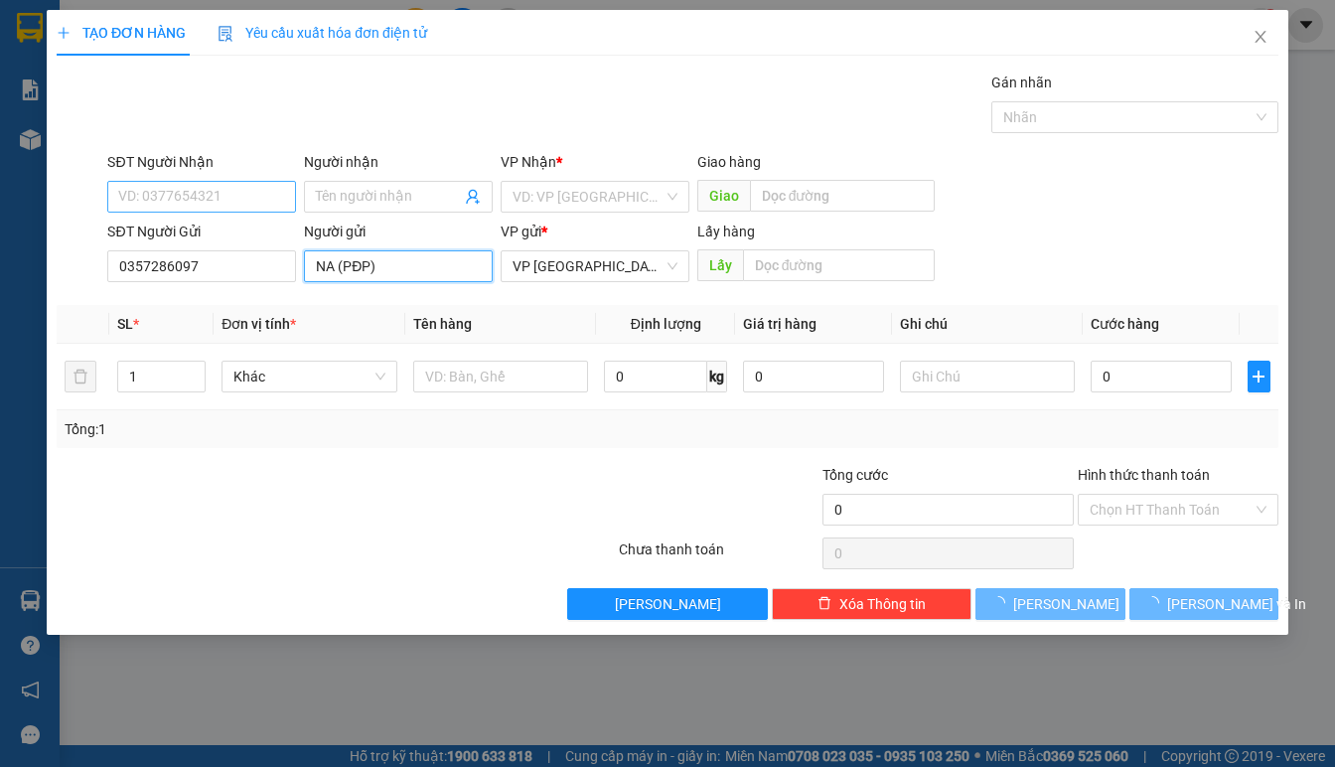
type input "NA (PĐP)"
click at [171, 199] on input "SĐT Người Nhận" at bounding box center [201, 197] width 189 height 32
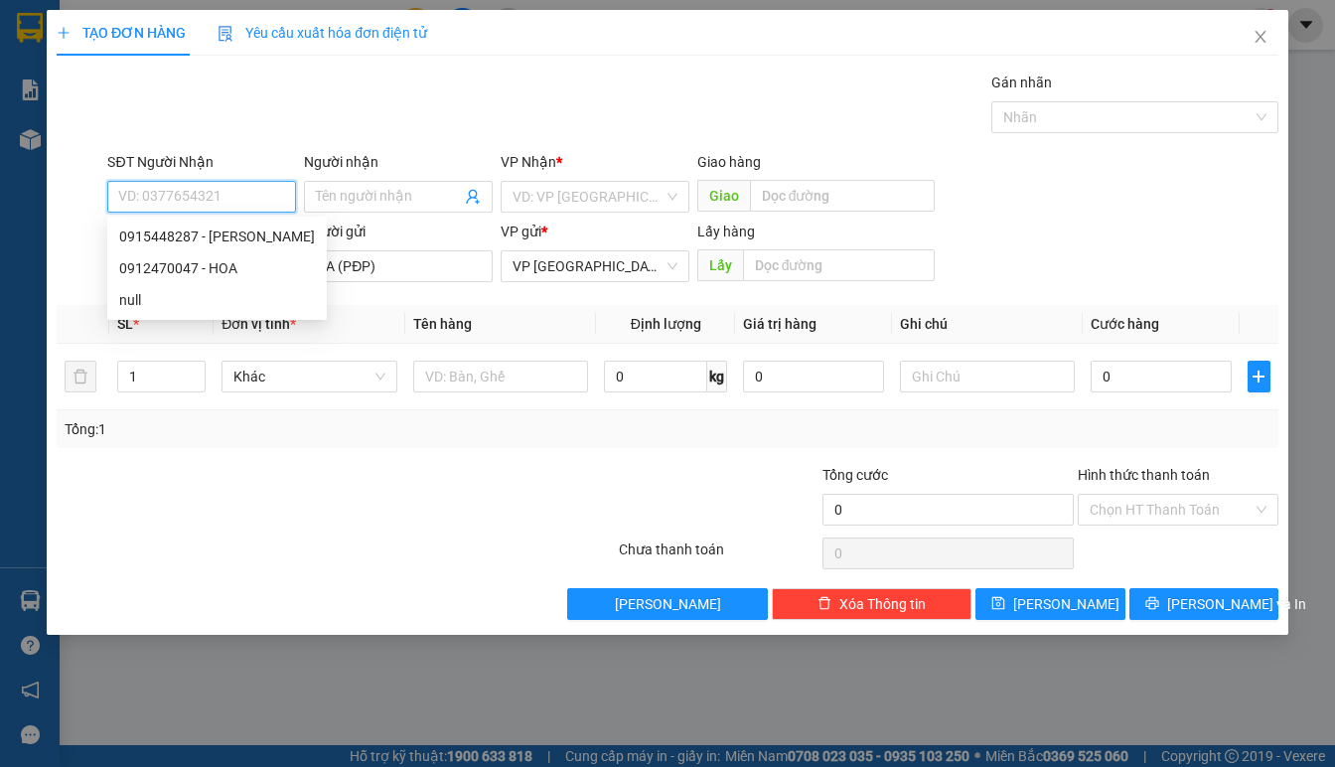
click at [171, 199] on input "SĐT Người Nhận" at bounding box center [201, 197] width 189 height 32
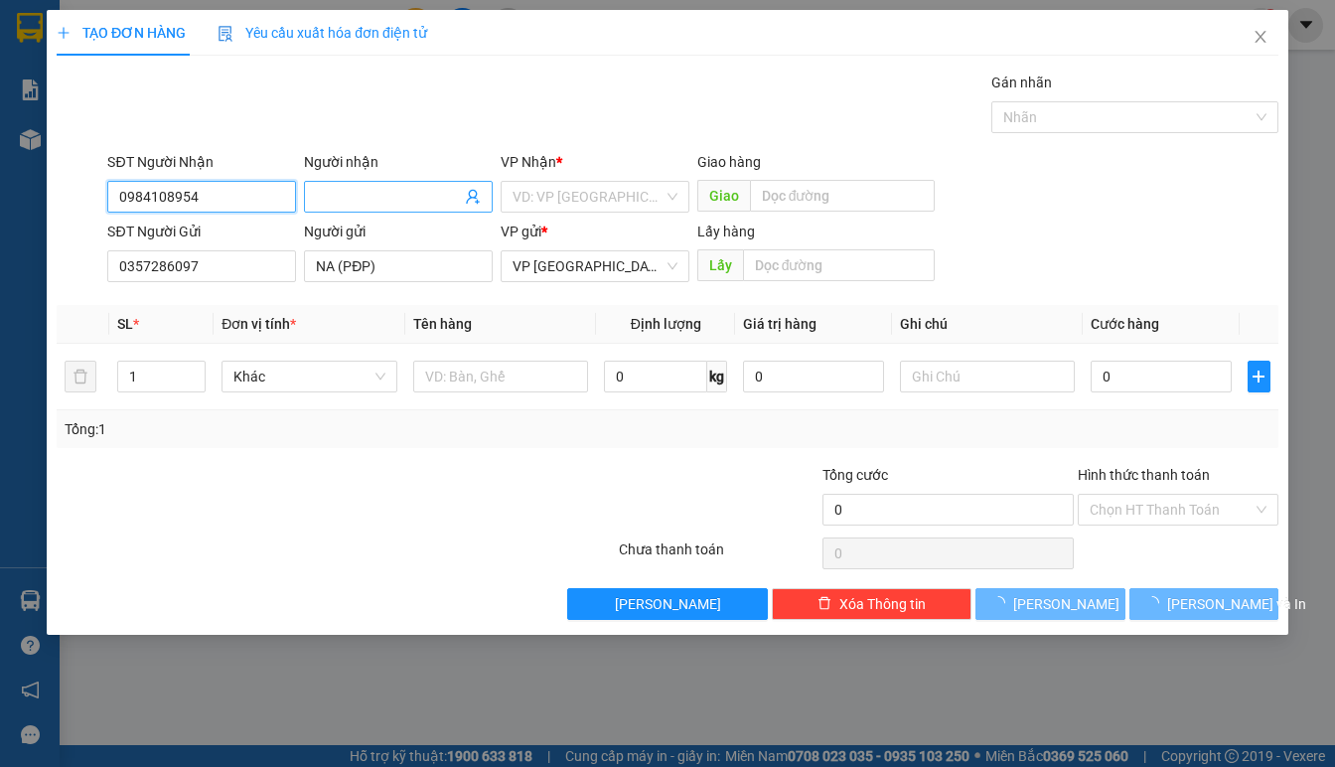
type input "0984108954"
click at [347, 196] on input "Người nhận" at bounding box center [388, 197] width 145 height 22
type input "SƠ LỄ"
click at [523, 207] on input "search" at bounding box center [588, 197] width 151 height 30
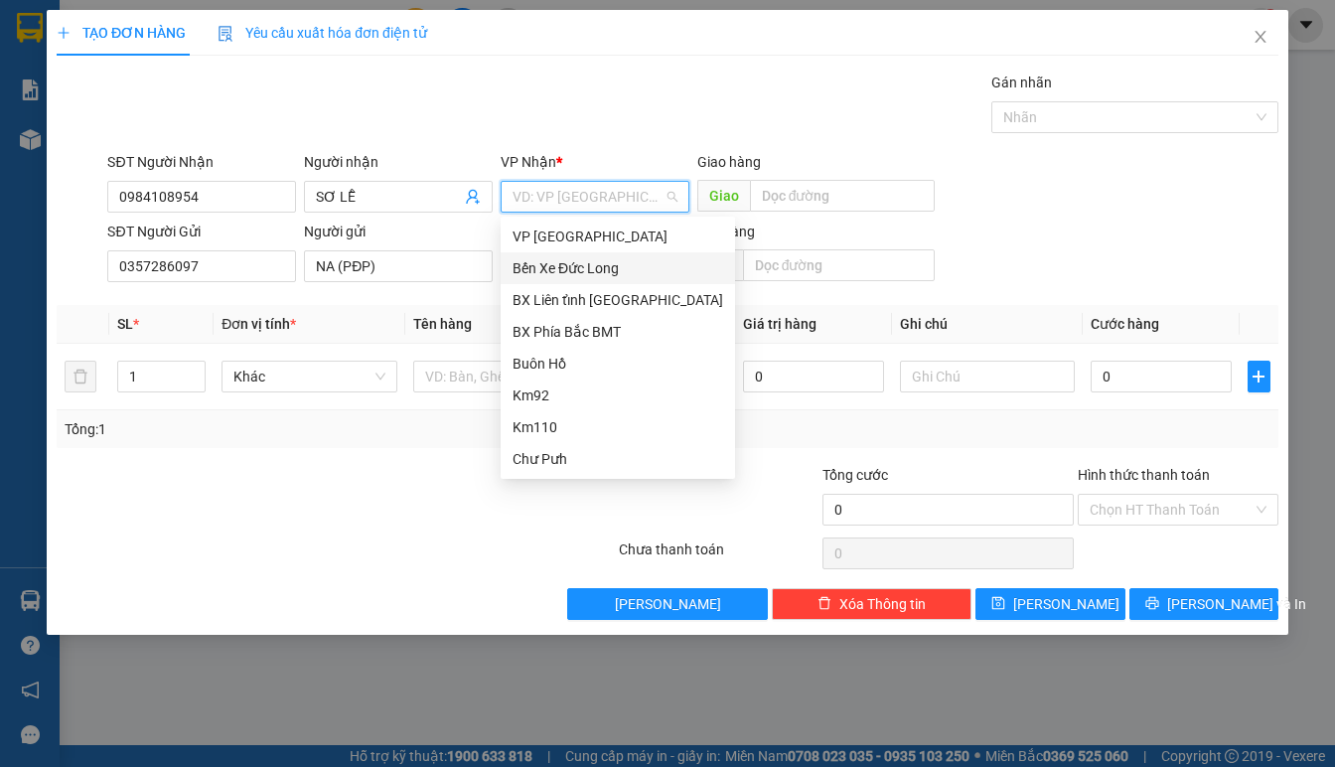
click at [568, 259] on div "Bến Xe Đức Long" at bounding box center [618, 268] width 211 height 22
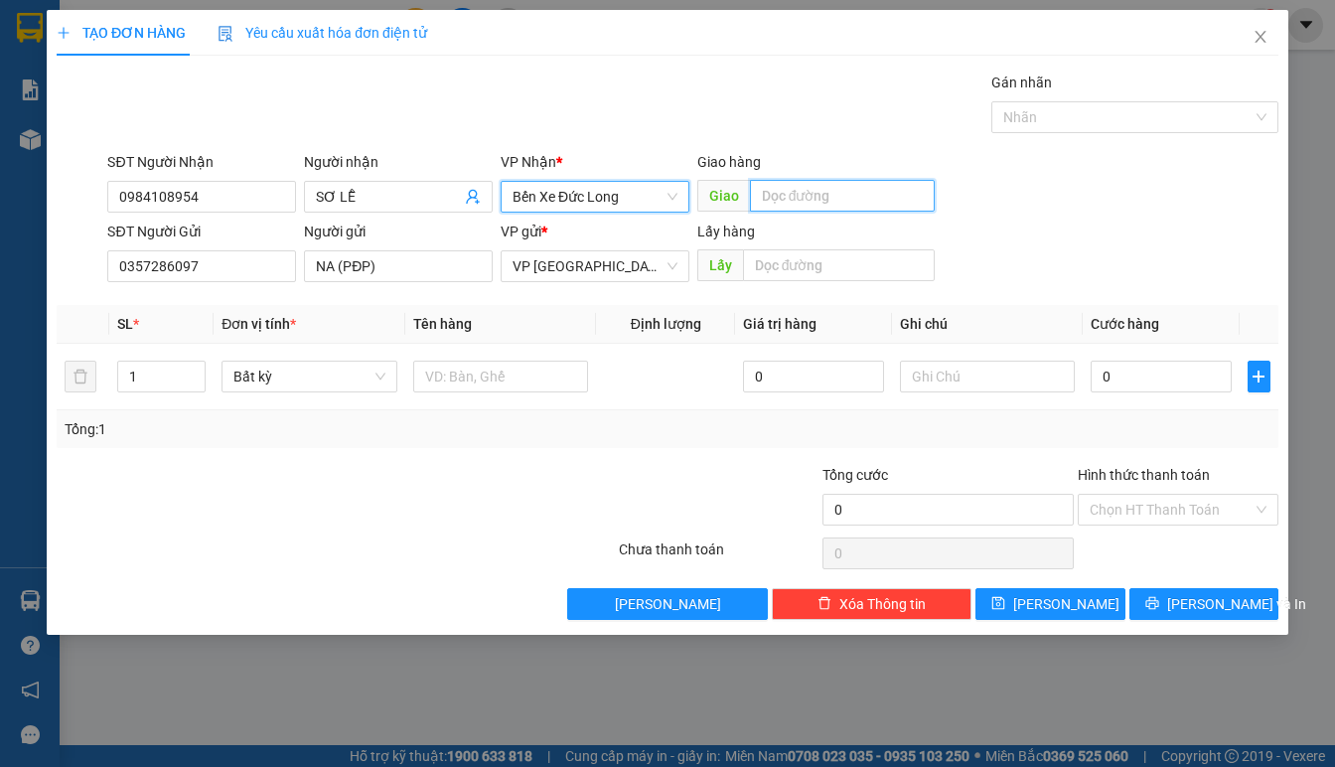
click at [846, 202] on input "text" at bounding box center [842, 196] width 185 height 32
type input "C"
click at [203, 376] on span "Decrease Value" at bounding box center [194, 382] width 22 height 18
type input "CHƯ SÊ"
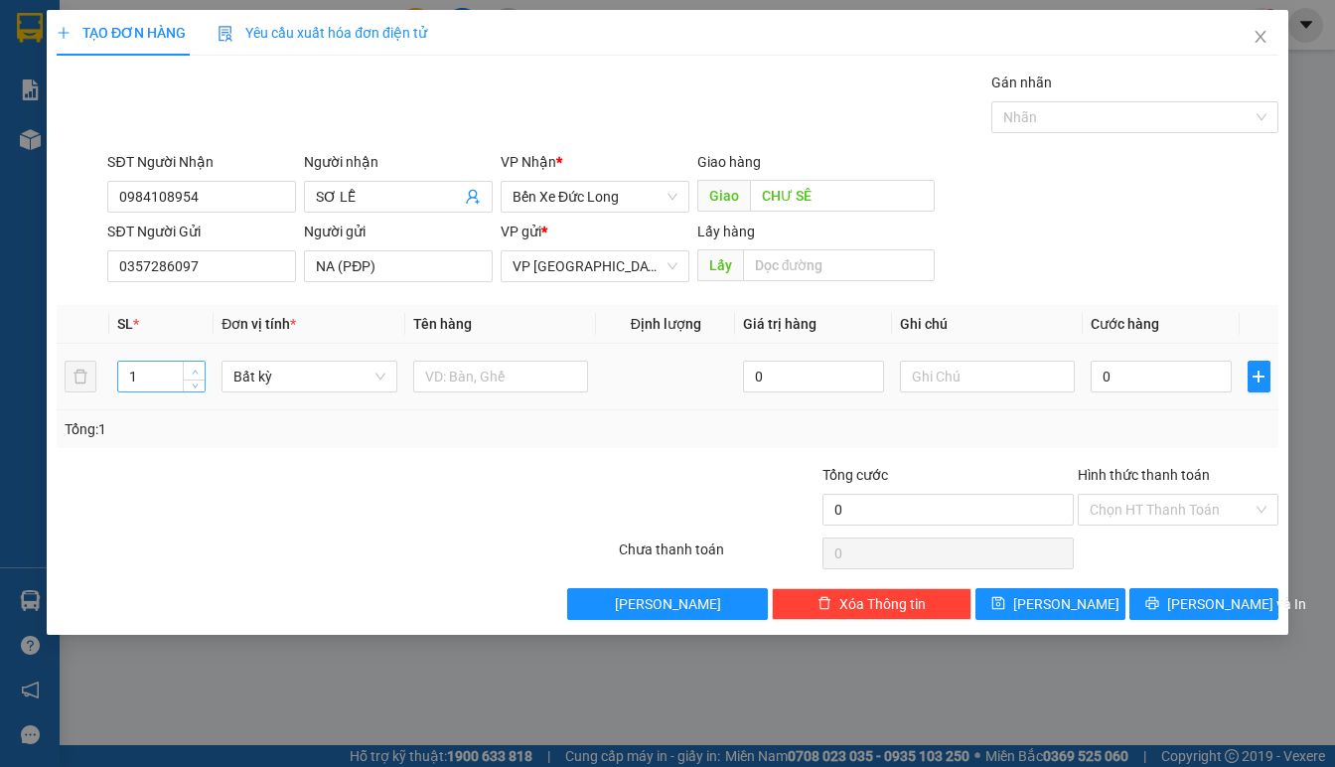
type input "2"
click at [198, 370] on icon "up" at bounding box center [195, 372] width 7 height 7
click at [247, 376] on span "Bất kỳ" at bounding box center [309, 377] width 152 height 30
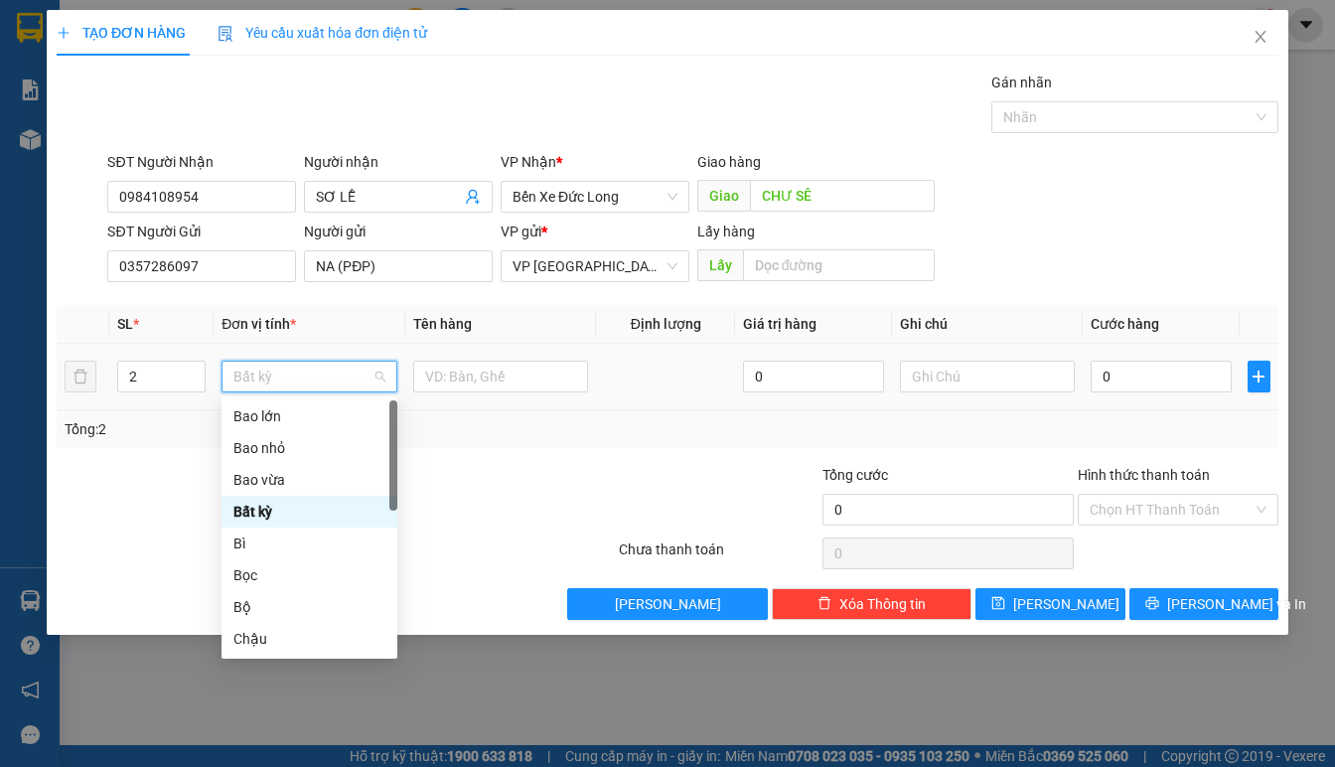
type input "T"
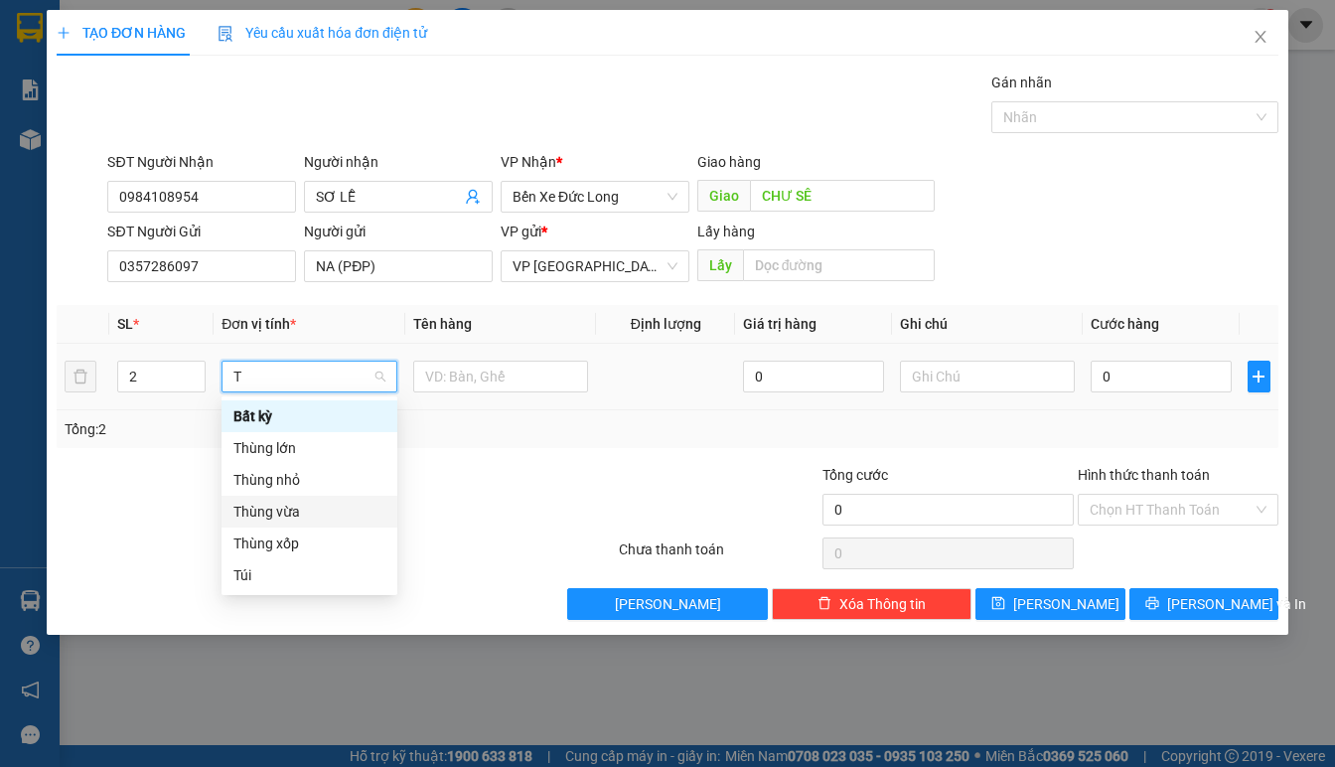
click at [265, 516] on div "Thùng vừa" at bounding box center [309, 512] width 152 height 22
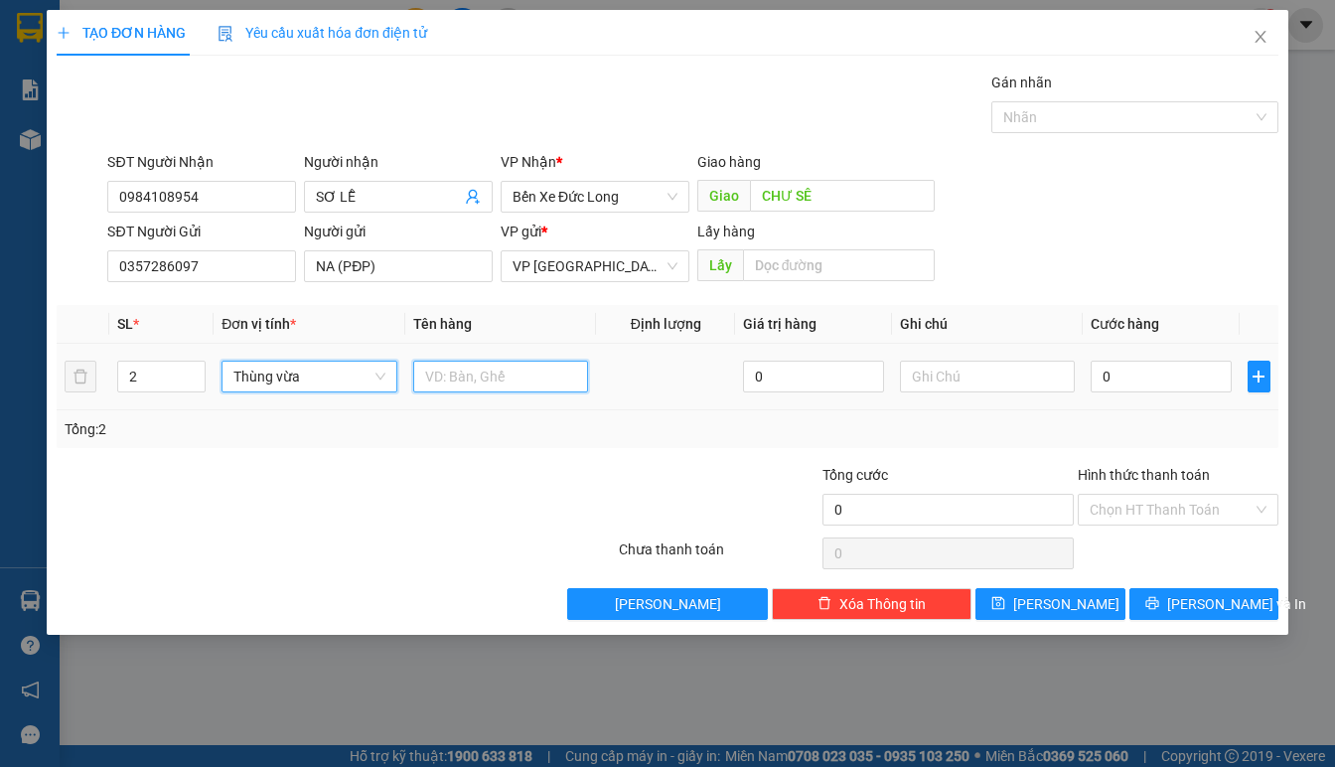
click at [461, 374] on input "text" at bounding box center [501, 377] width 176 height 32
type input "BÔNG"
click at [741, 14] on div "TẠO ĐƠN HÀNG Yêu cầu xuất hóa đơn điện tử" at bounding box center [668, 33] width 1222 height 46
click at [774, 137] on div "Gói vận chuyển * Tiêu chuẩn Gán nhãn Nhãn" at bounding box center [692, 107] width 1178 height 70
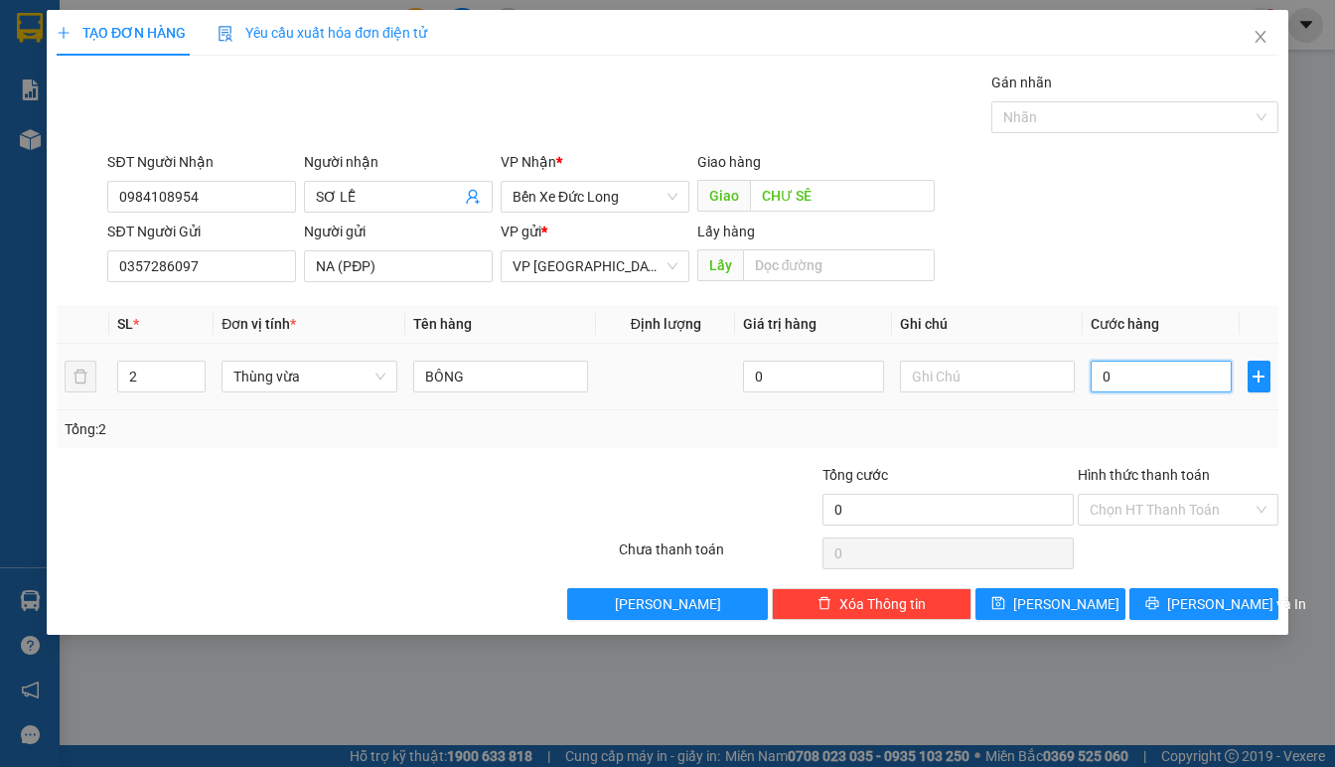
click at [1099, 381] on input "0" at bounding box center [1161, 377] width 141 height 32
click at [1114, 379] on input "0" at bounding box center [1161, 377] width 141 height 32
click at [1095, 380] on input "0" at bounding box center [1161, 377] width 141 height 32
type input "20"
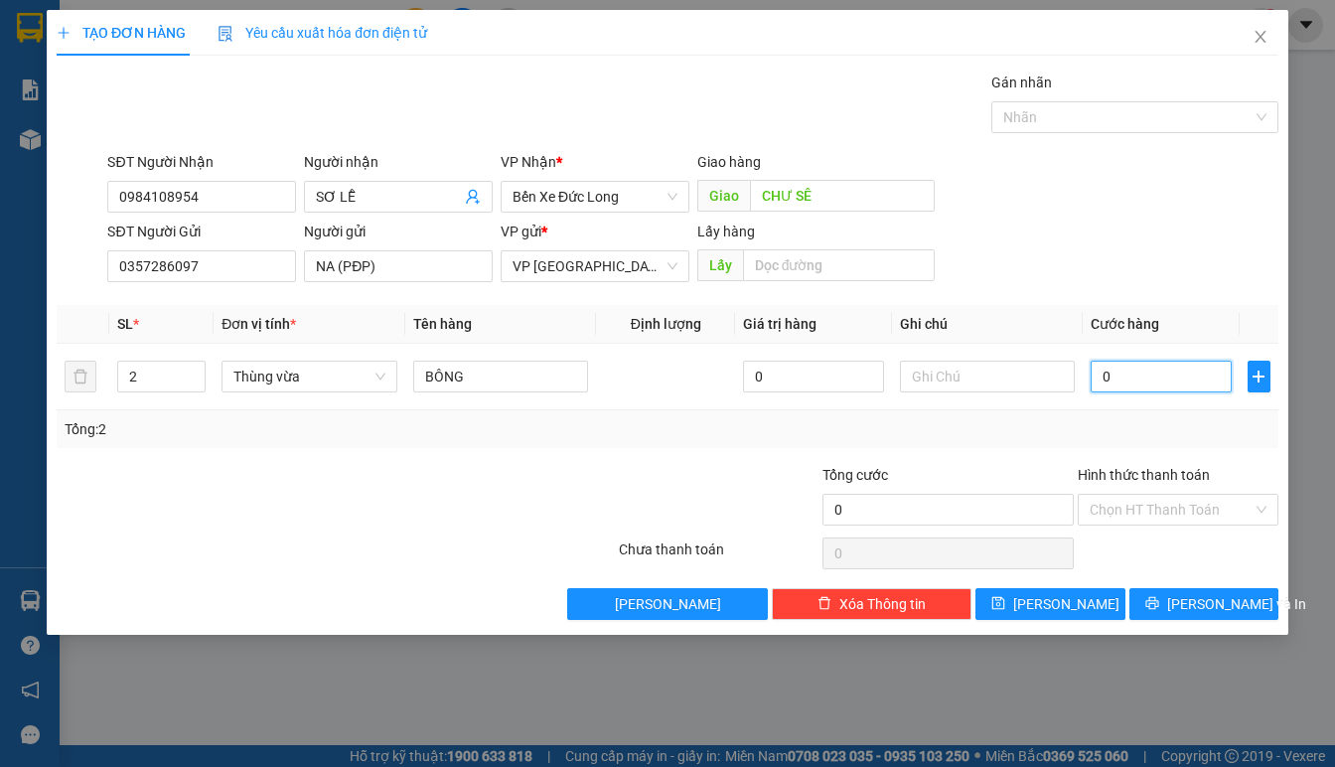
type input "20"
type input "230"
type input "2.300"
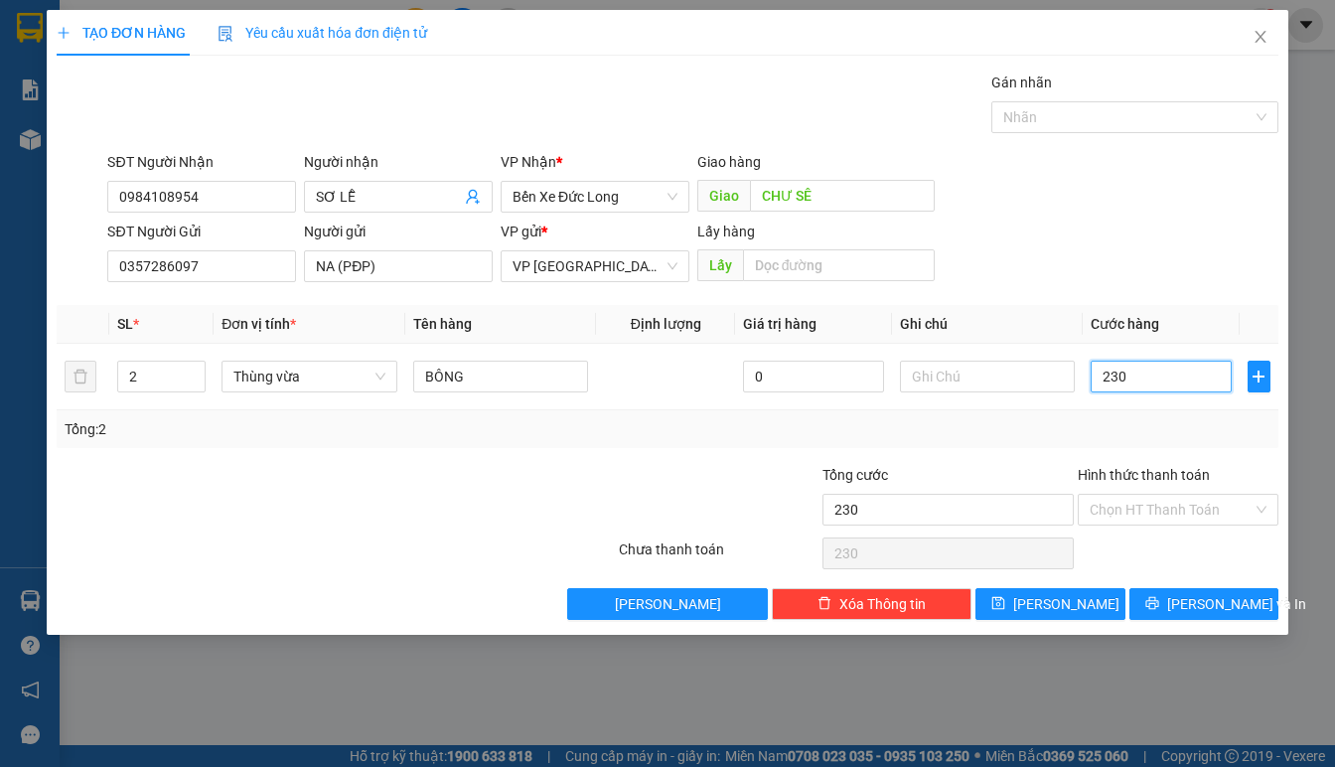
type input "2.300"
type input "23.000"
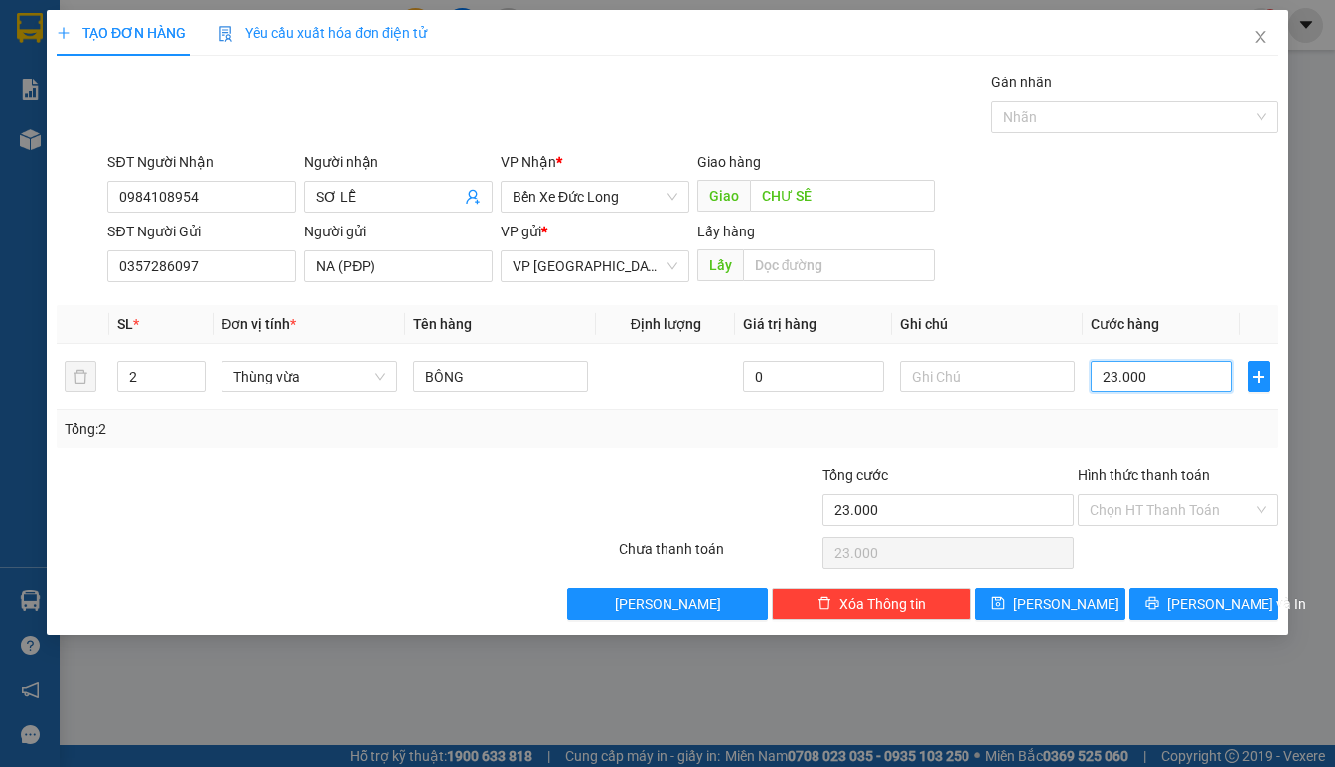
type input "230.000"
type input "2.300.000"
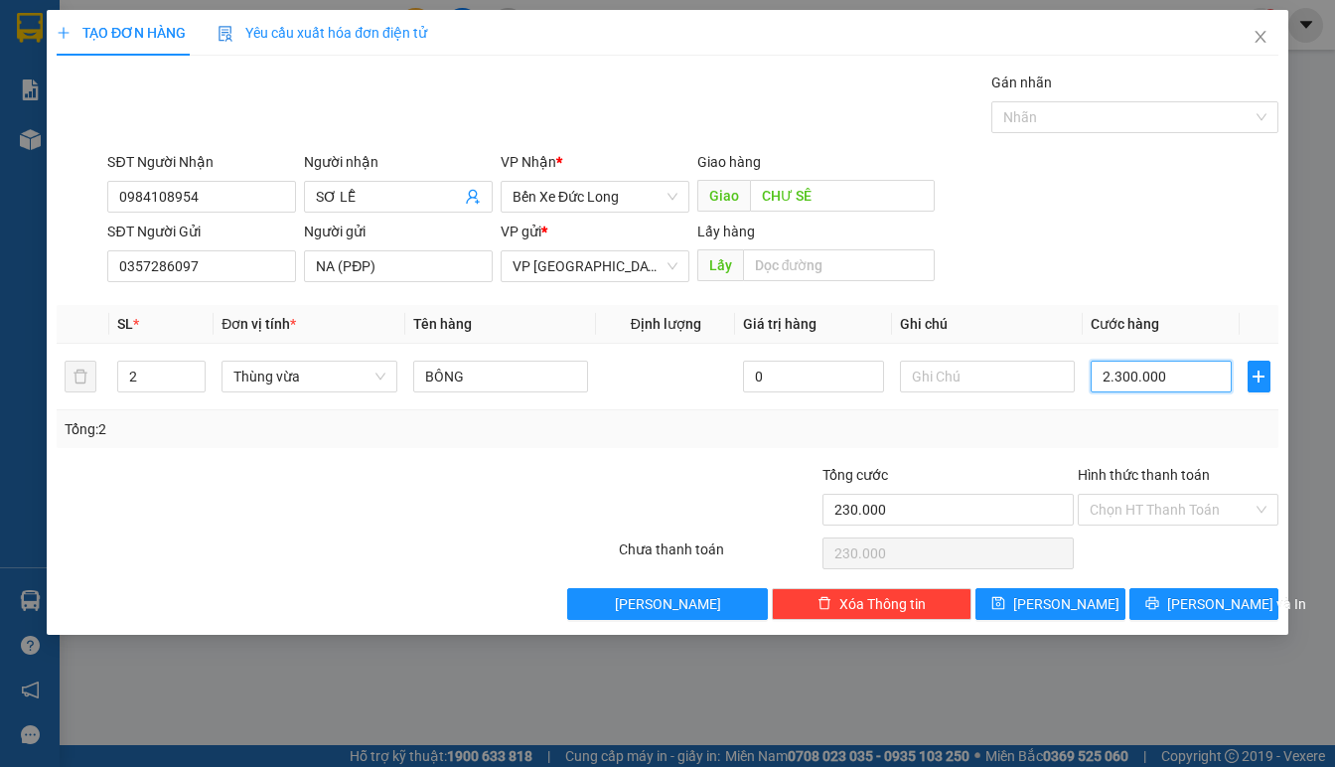
type input "2.300.000"
type input "230.000"
click at [1022, 218] on div "SĐT Người Nhận 0984108954 Người nhận SƠ LỄ VP Nhận * Bến Xe Đức Long Giao hàng …" at bounding box center [692, 186] width 1178 height 70
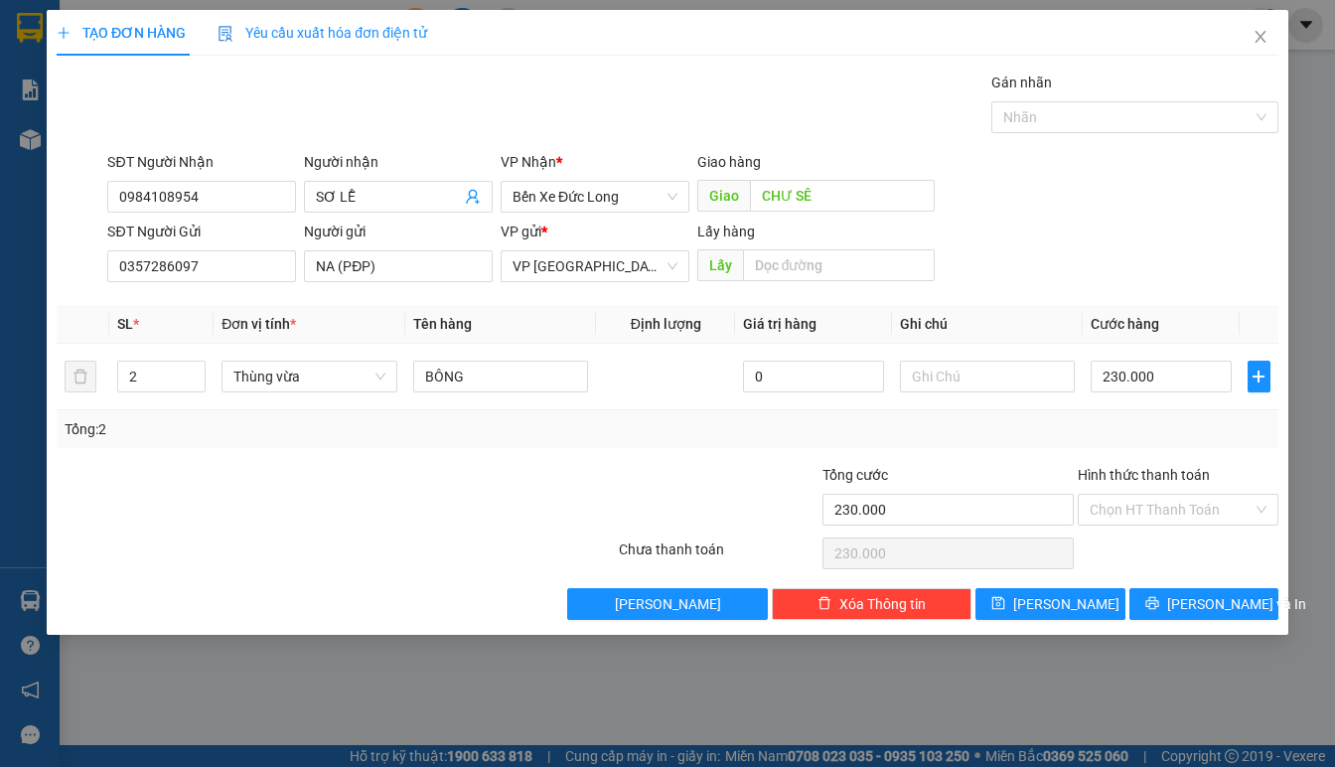
click at [1100, 217] on div "SĐT Người Nhận 0984108954 Người nhận SƠ LỄ VP Nhận * Bến Xe Đức Long Giao hàng …" at bounding box center [692, 186] width 1178 height 70
click at [1113, 253] on div "SĐT Người Gửi 0357286097 Người gửi NA (PĐP) VP gửi * VP Đà Lạt Lấy hàng Lấy" at bounding box center [692, 256] width 1178 height 70
drag, startPoint x: 507, startPoint y: 374, endPoint x: 408, endPoint y: 384, distance: 98.8
click at [506, 374] on input "BÔNG" at bounding box center [501, 377] width 176 height 32
click at [338, 384] on span "Thùng vừa" at bounding box center [309, 377] width 152 height 30
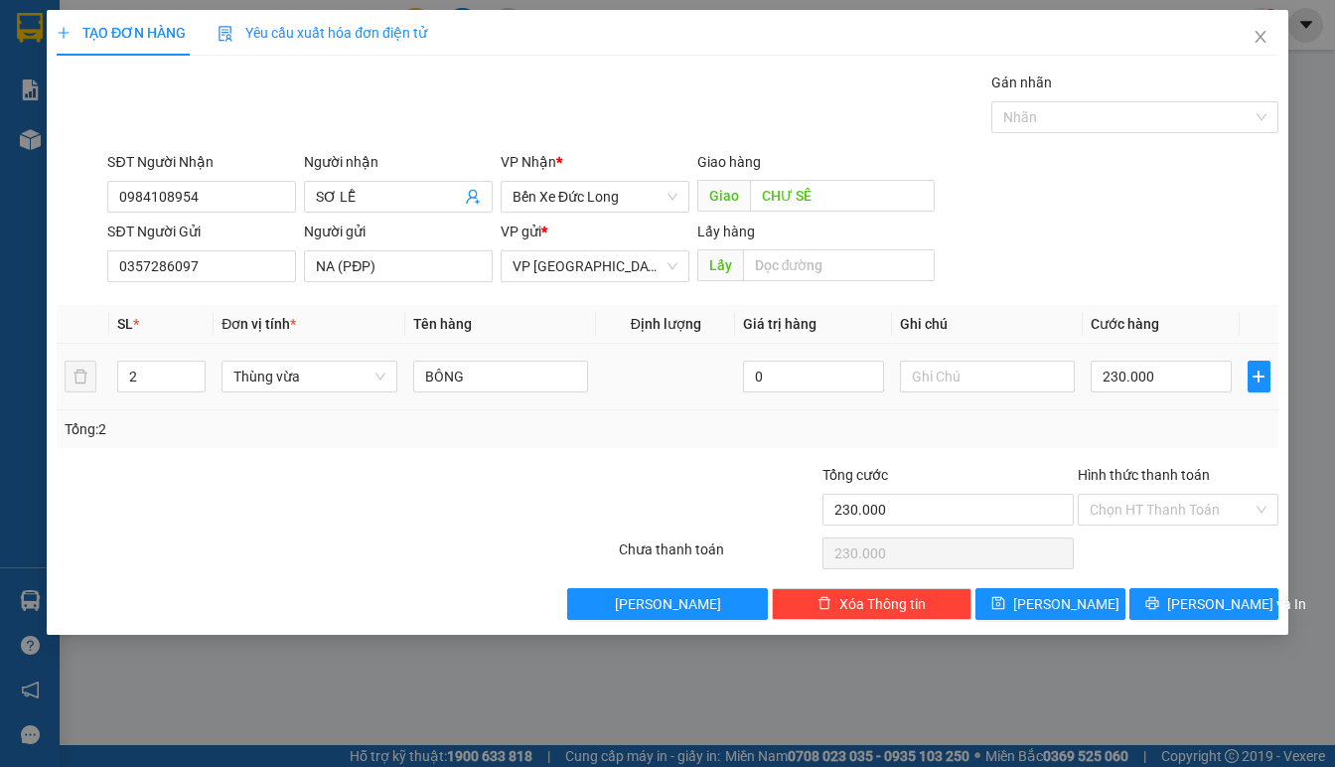
scroll to position [286, 0]
click at [1103, 265] on div "SĐT Người Gửi 0357286097 Người gửi NA (PĐP) VP gửi * VP Đà Lạt Lấy hàng Lấy" at bounding box center [692, 256] width 1178 height 70
type input "0"
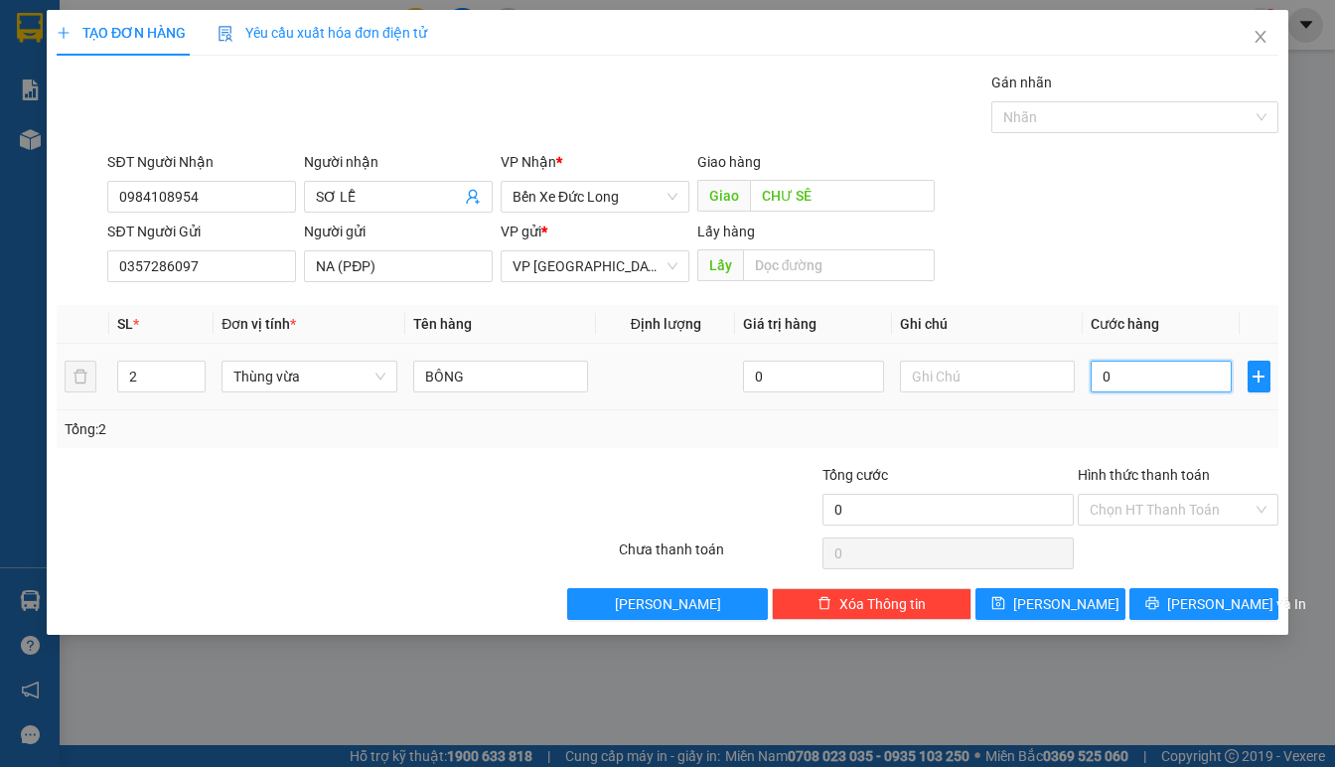
click at [1133, 376] on input "0" at bounding box center [1161, 377] width 141 height 32
type input "2"
type input "23"
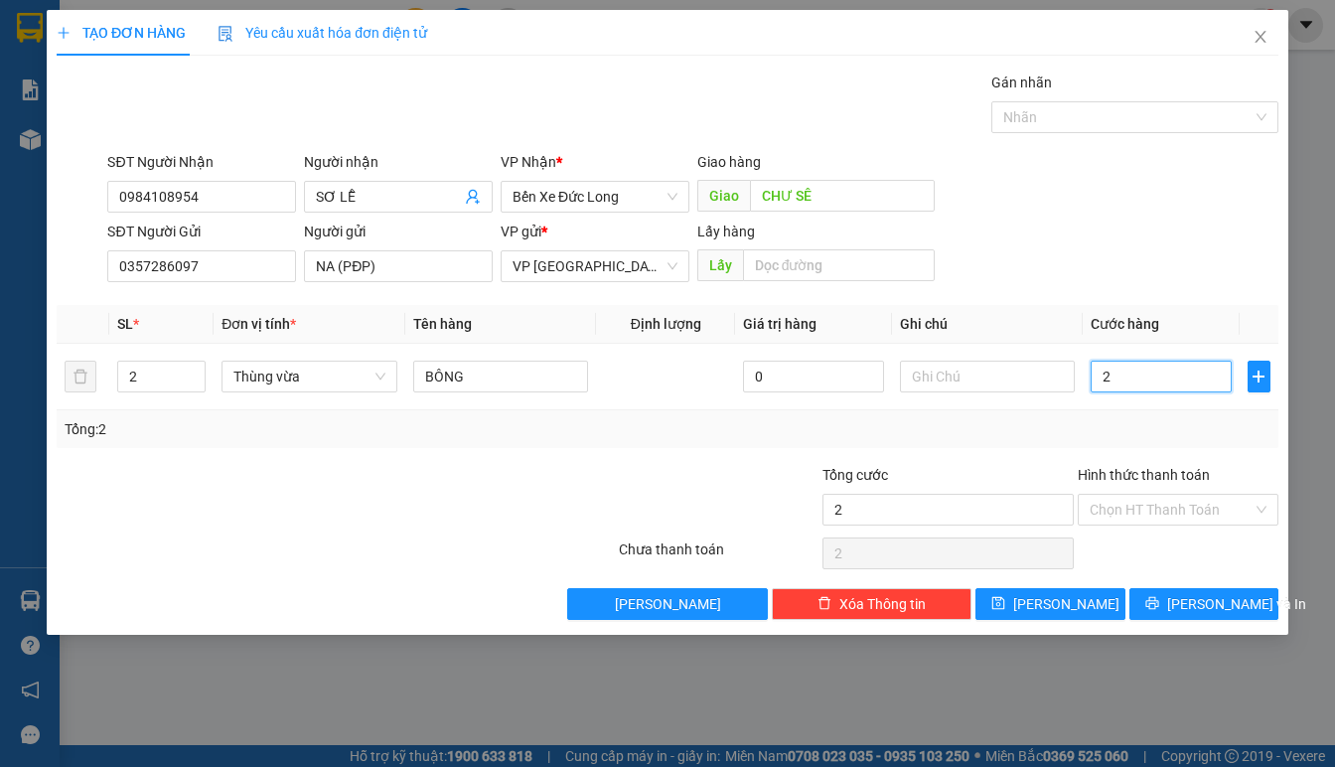
type input "23"
type input "230"
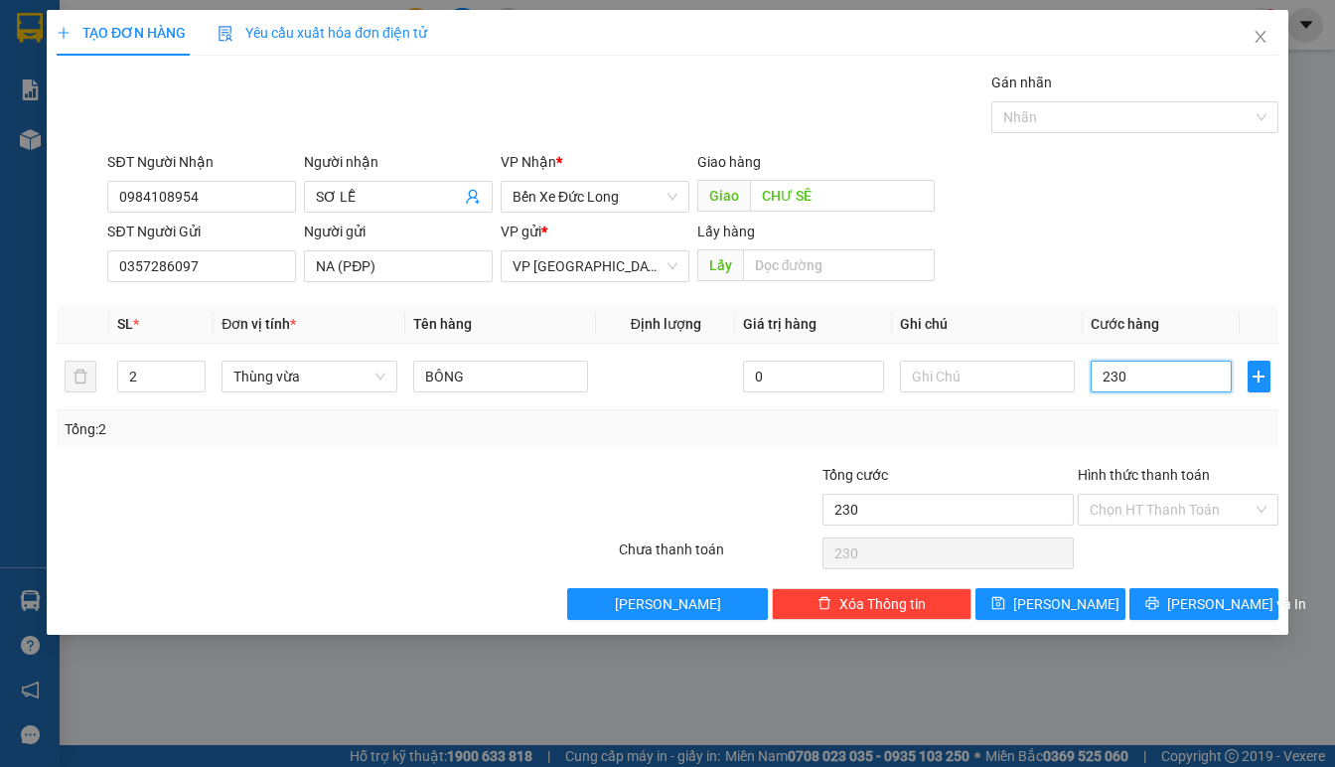
type input "2.300"
type input "23.000"
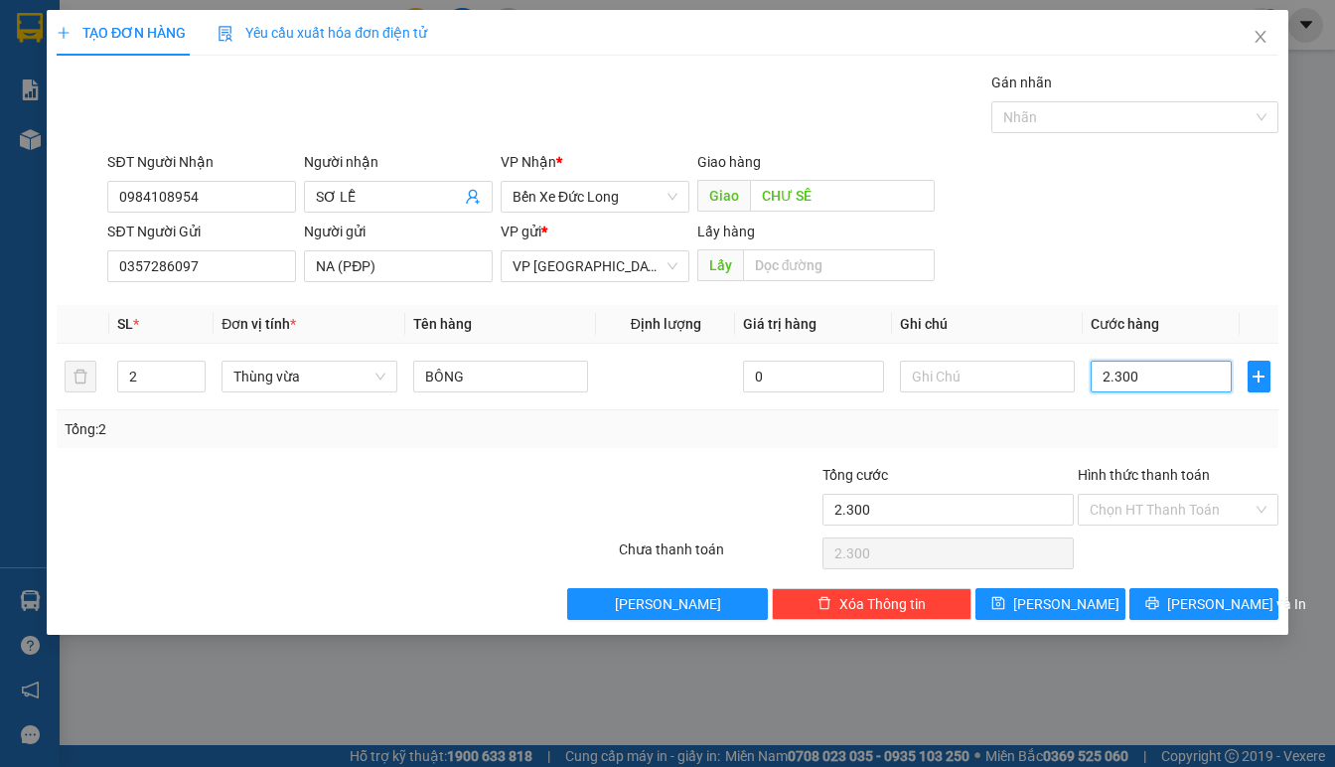
type input "23.000"
type input "230.000"
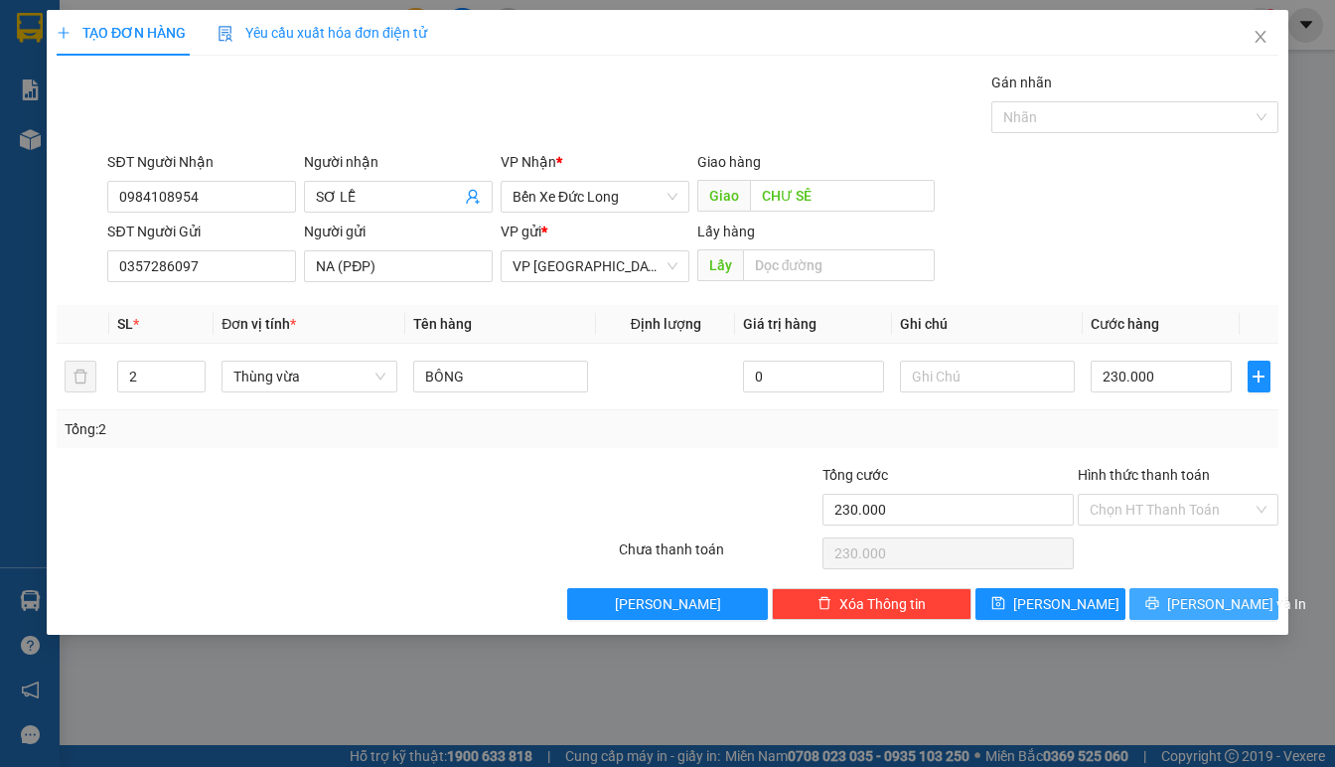
click at [1159, 604] on icon "printer" at bounding box center [1152, 603] width 14 height 14
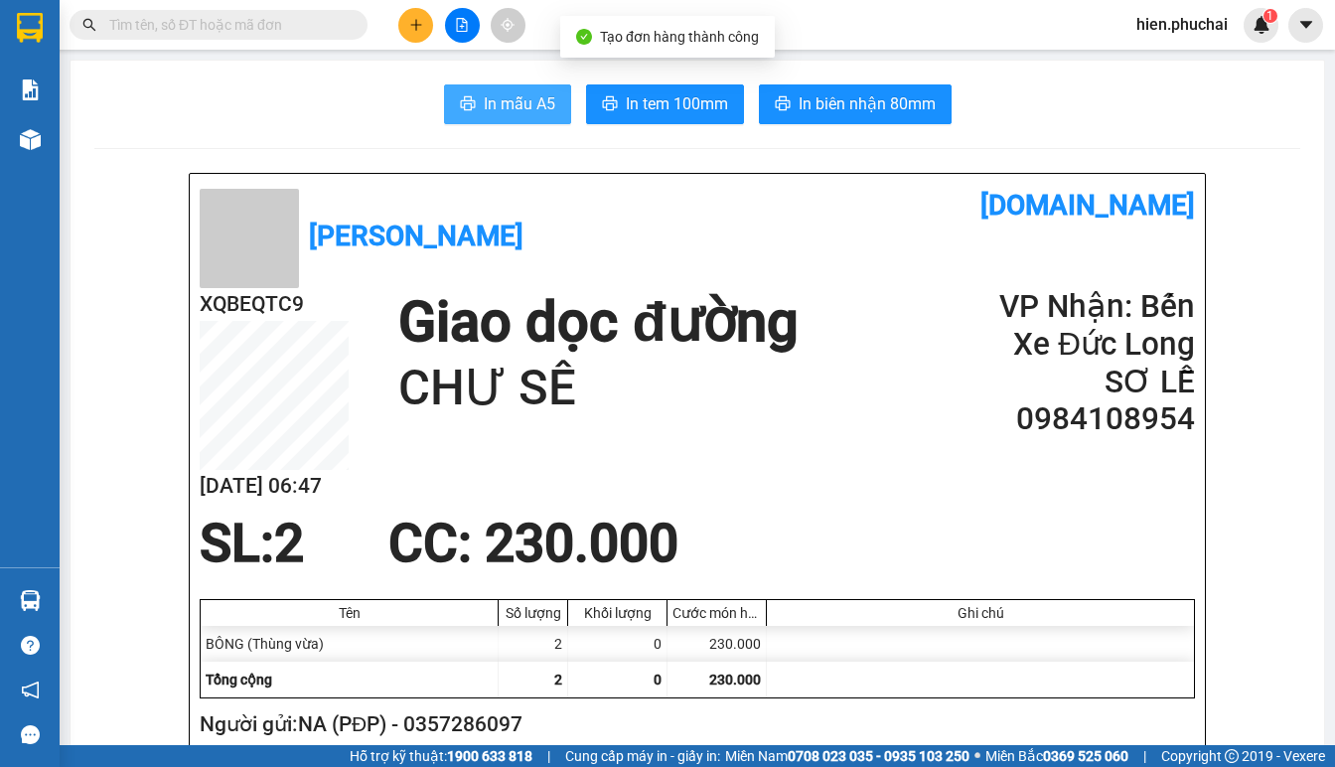
click at [486, 106] on span "In mẫu A5" at bounding box center [520, 103] width 72 height 25
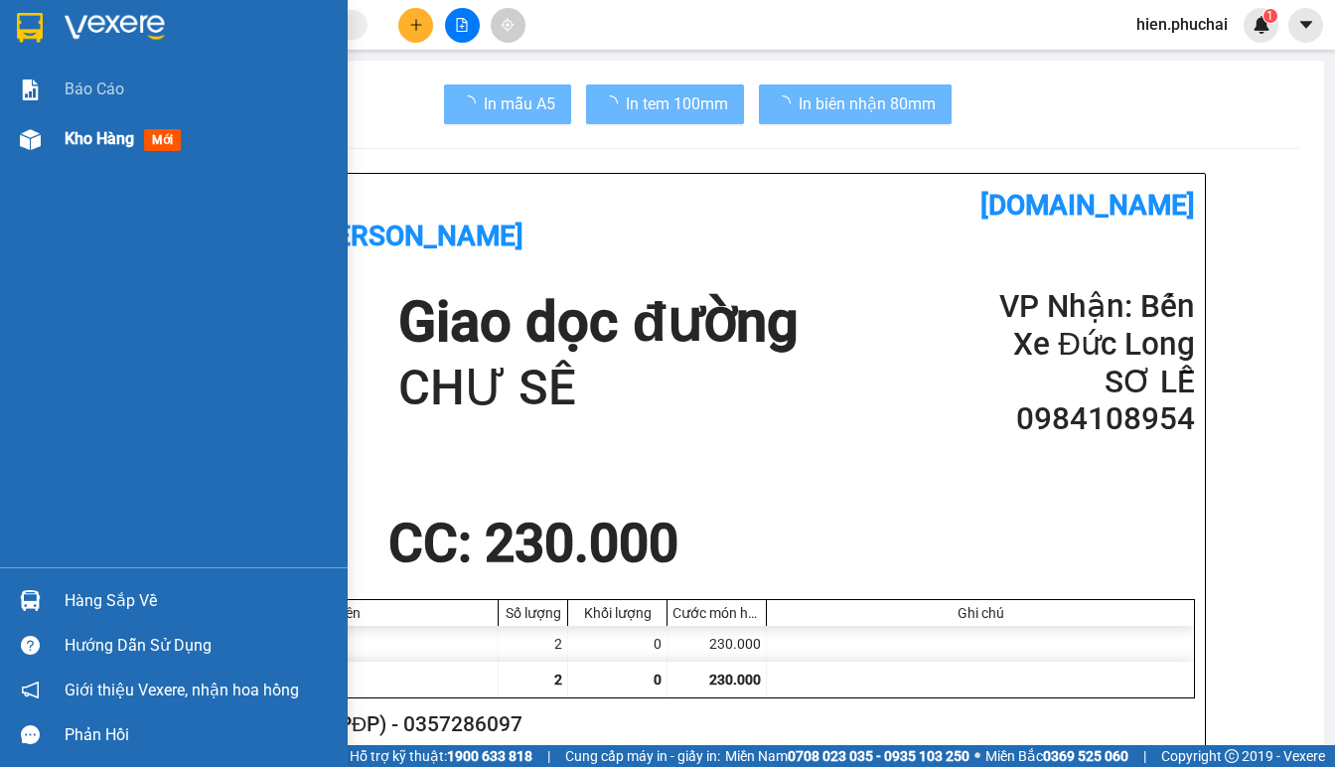
click at [83, 127] on div "Kho hàng mới" at bounding box center [127, 138] width 124 height 25
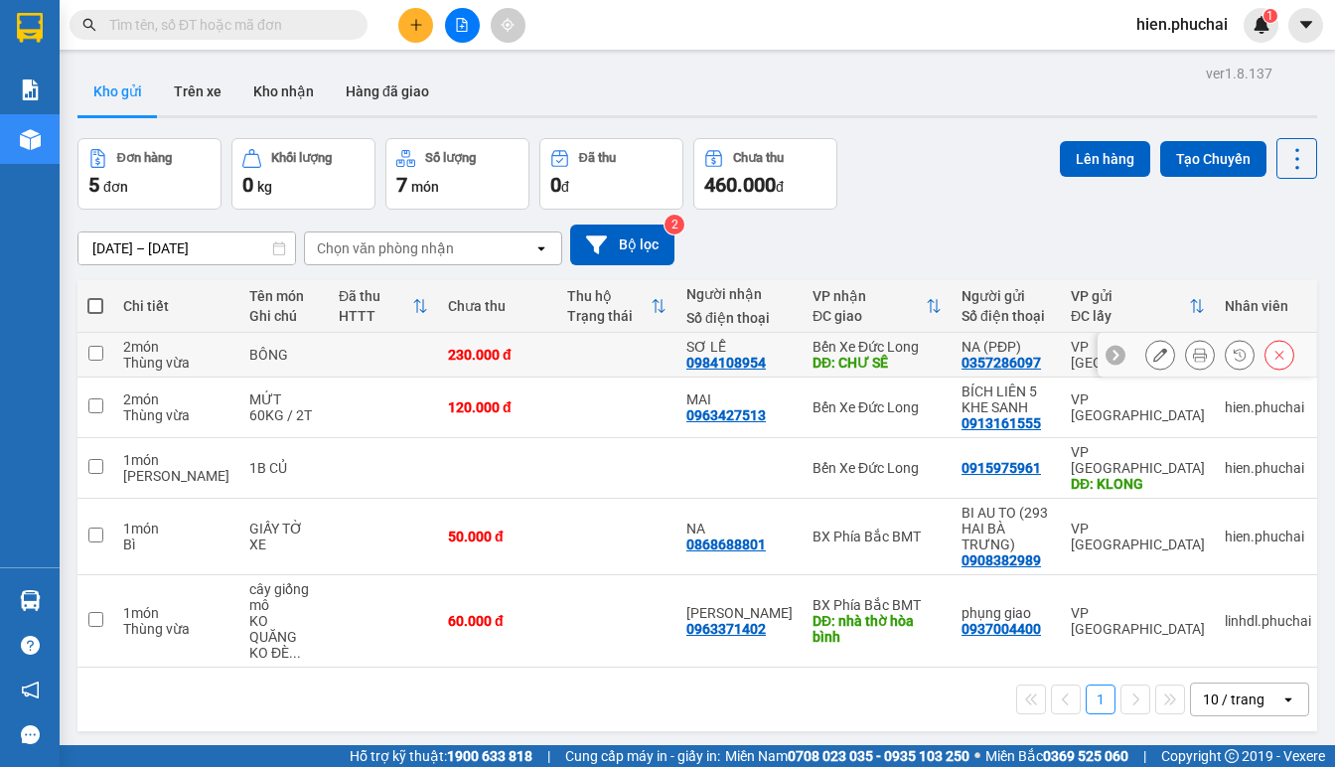
click at [577, 352] on td at bounding box center [616, 355] width 119 height 45
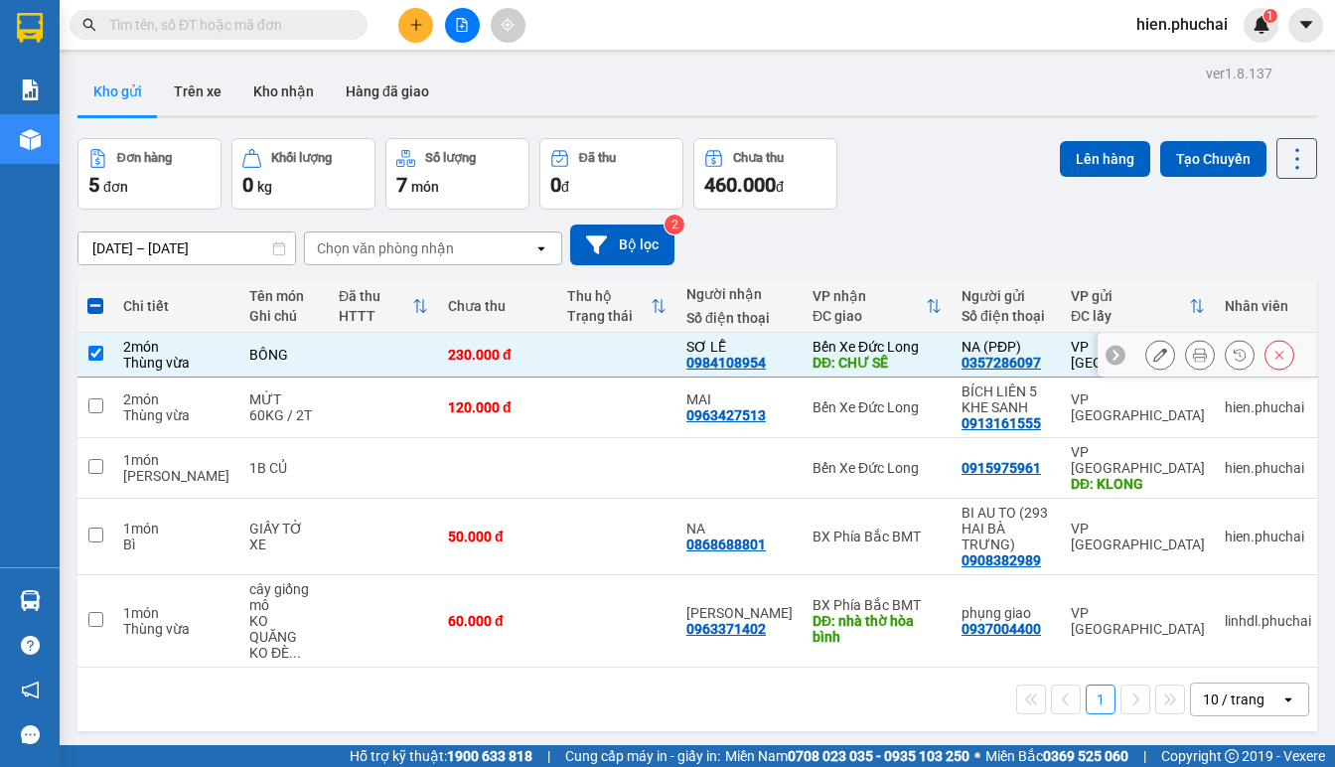
click at [1153, 359] on icon at bounding box center [1160, 355] width 14 height 14
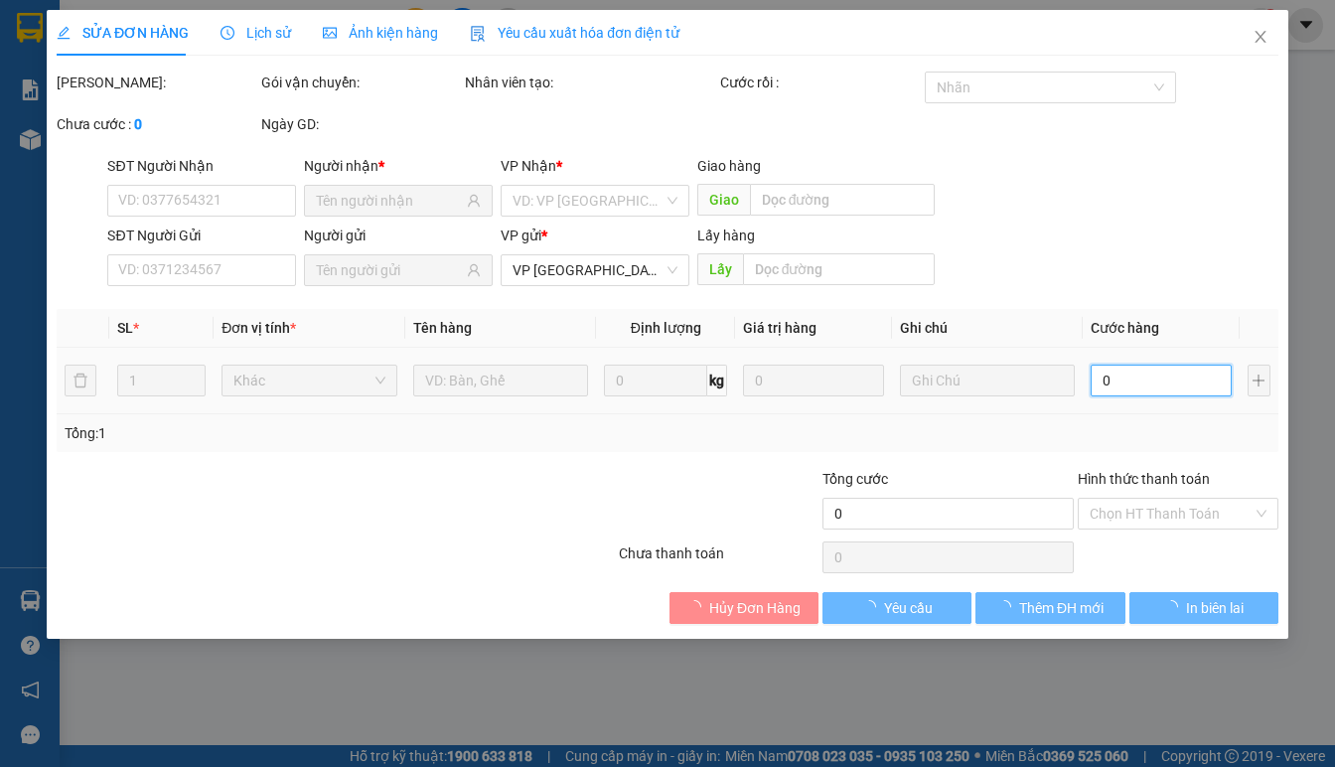
click at [1148, 387] on input "0" at bounding box center [1161, 381] width 141 height 32
click at [1255, 31] on icon "close" at bounding box center [1261, 37] width 16 height 16
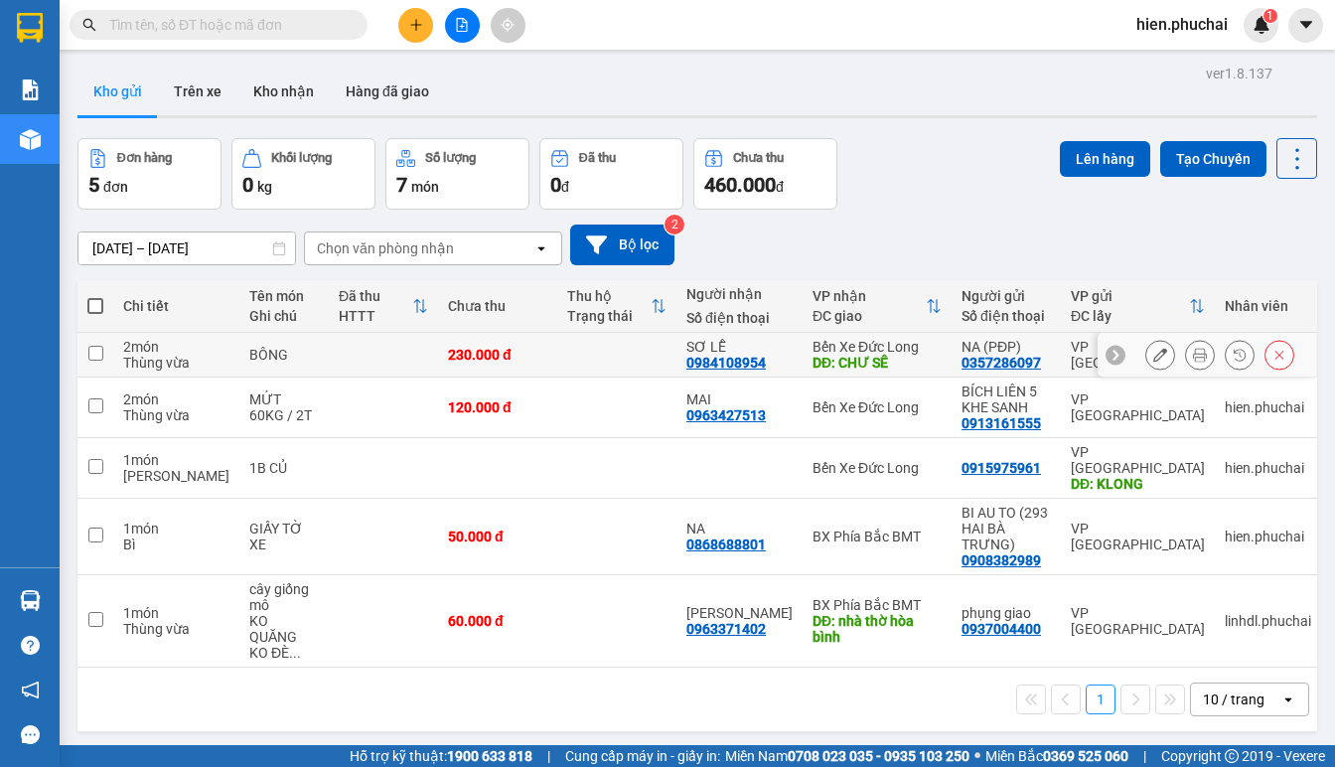
click at [585, 347] on td at bounding box center [616, 355] width 119 height 45
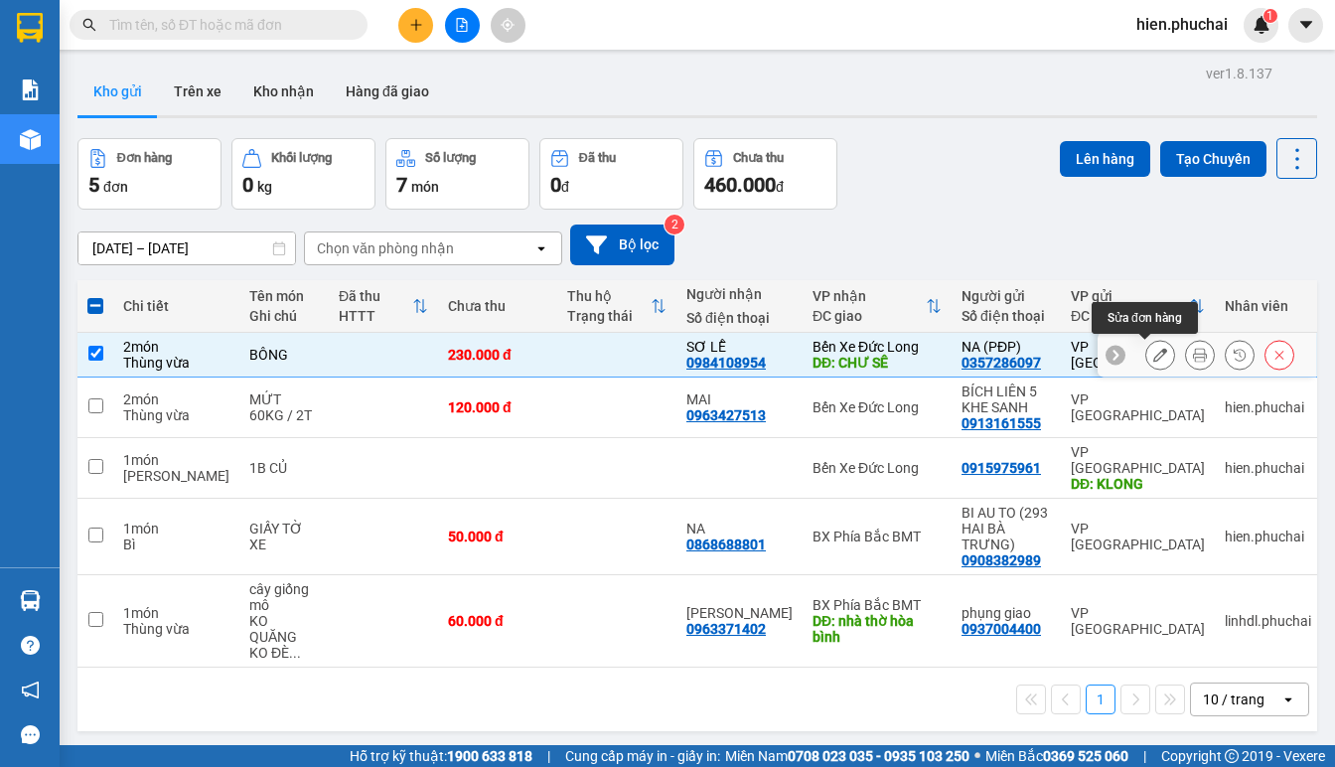
click at [1158, 357] on button at bounding box center [1160, 355] width 28 height 35
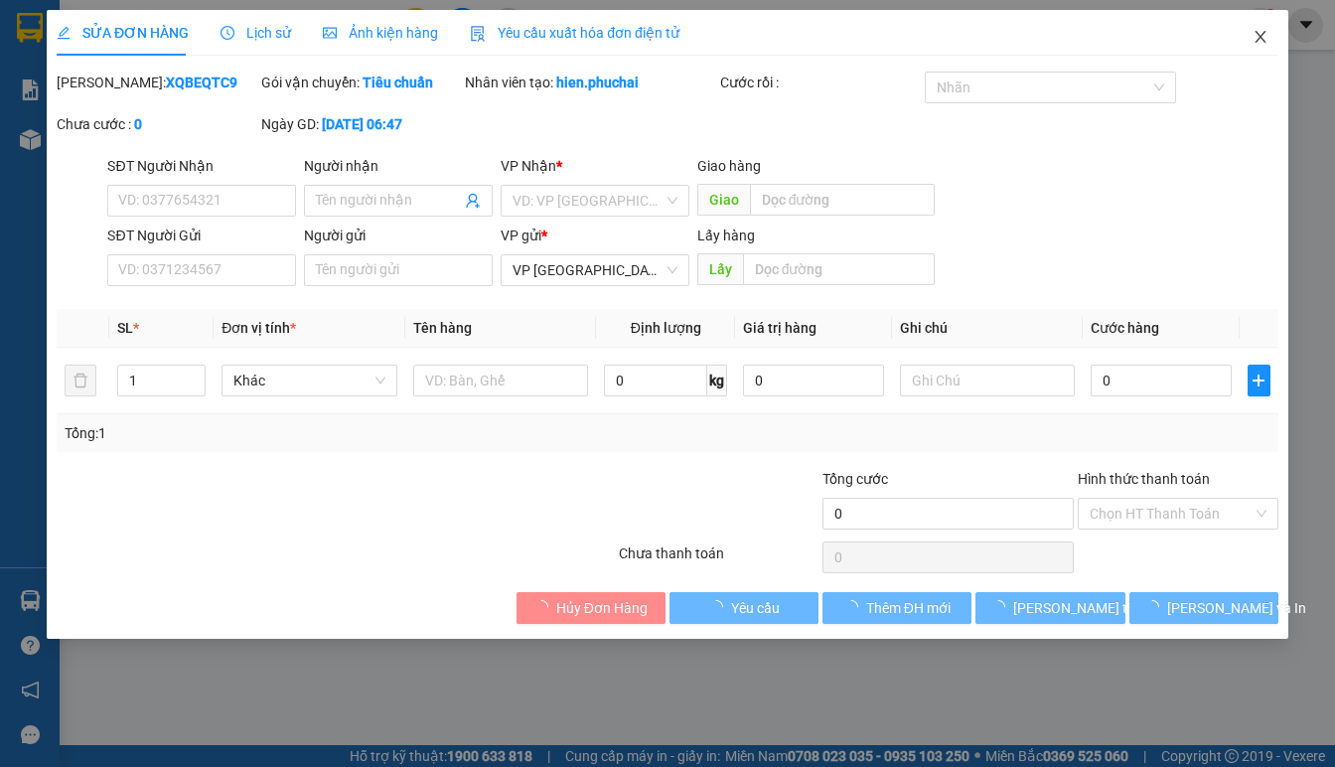
click at [1267, 32] on icon "close" at bounding box center [1261, 37] width 16 height 16
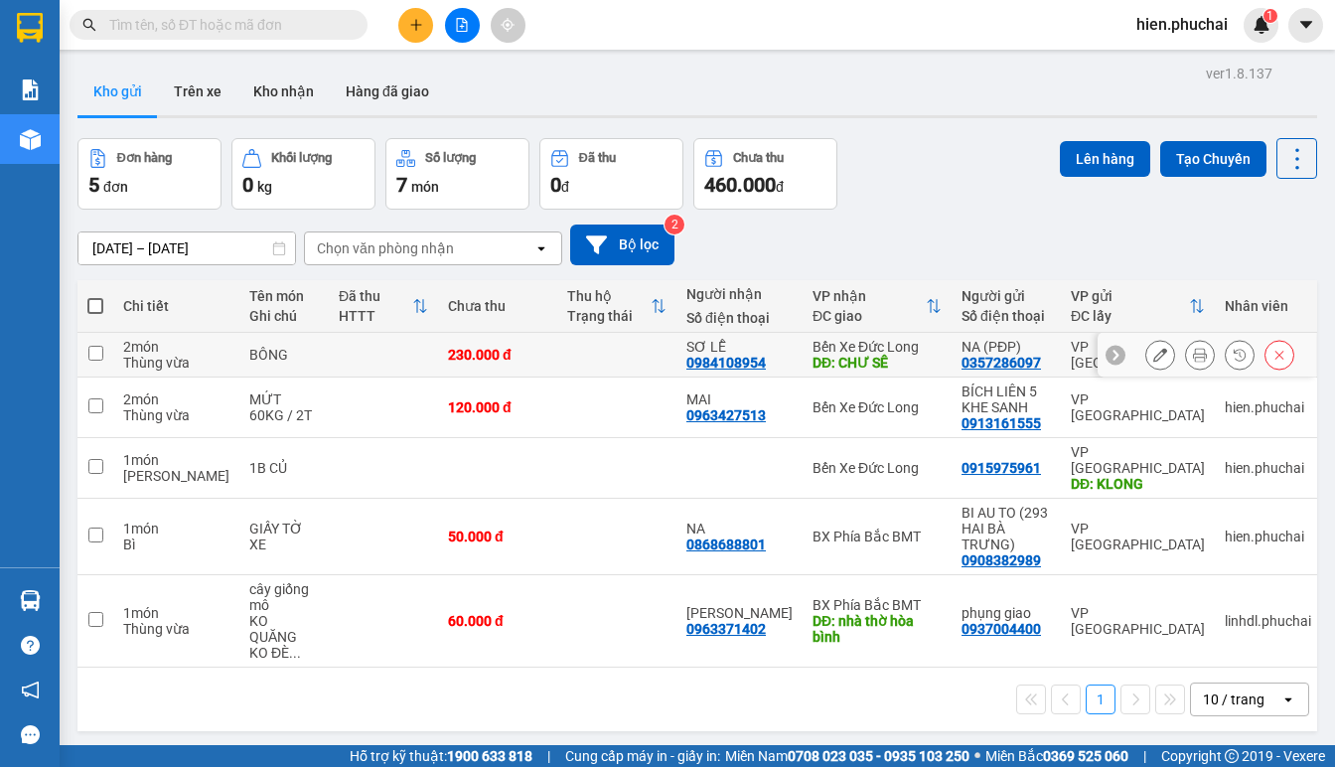
click at [622, 363] on td at bounding box center [616, 355] width 119 height 45
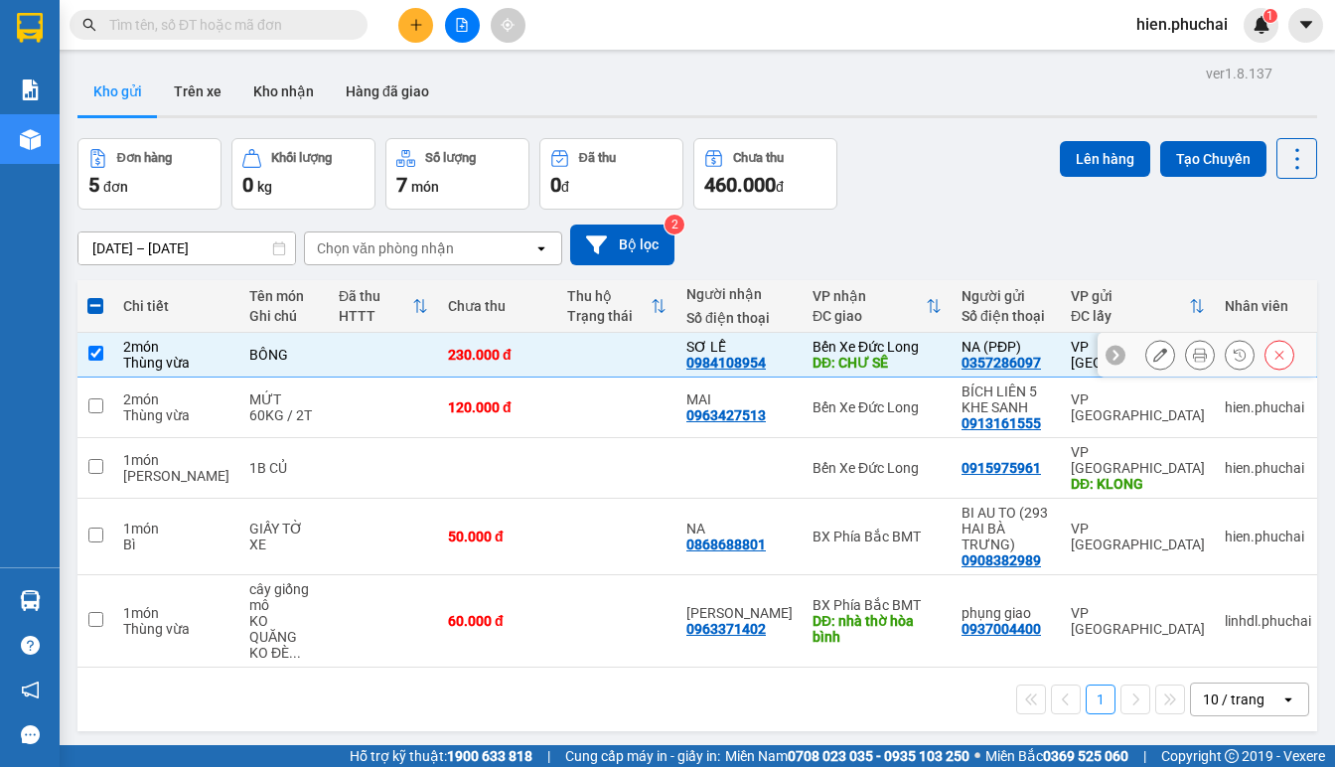
click at [1153, 357] on icon at bounding box center [1160, 355] width 14 height 14
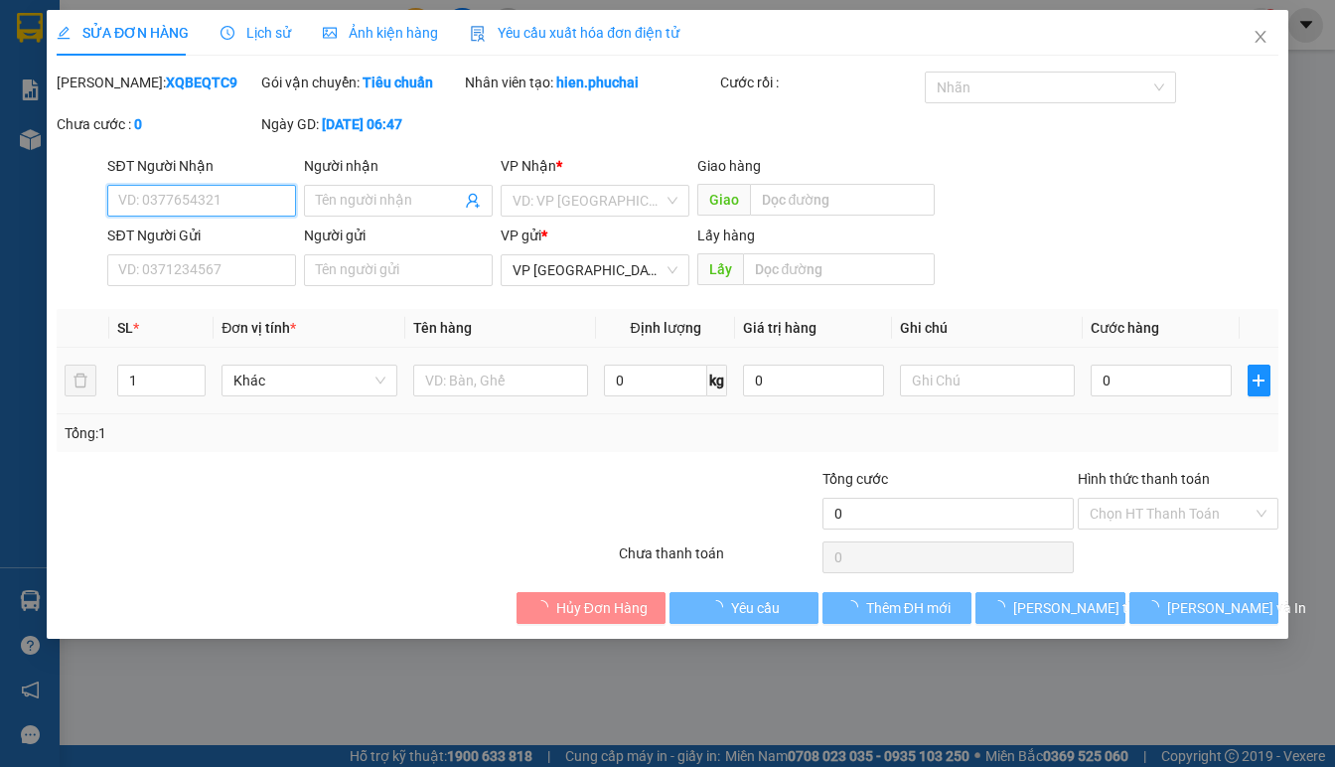
type input "0984108954"
type input "SƠ LỄ"
type input "CHƯ SÊ"
type input "0357286097"
type input "NA (PĐP)"
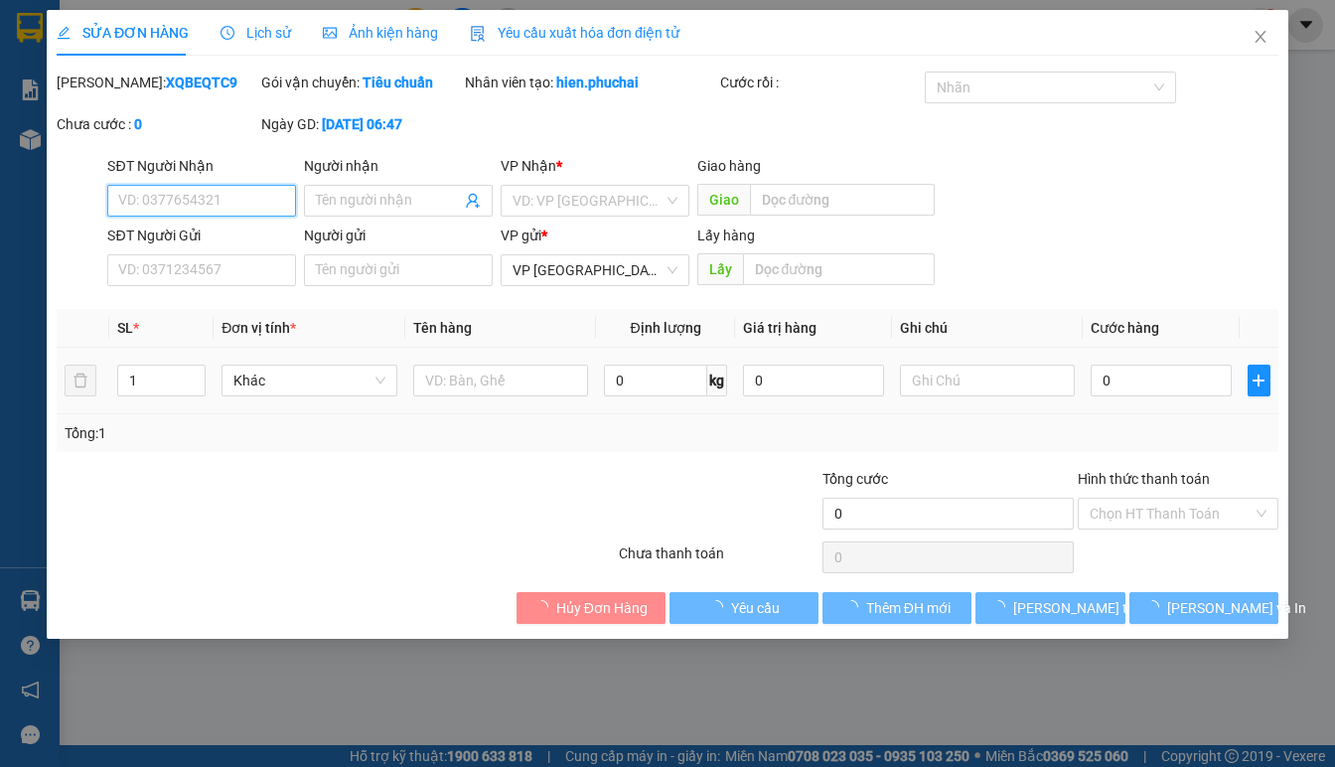
type input "230.000"
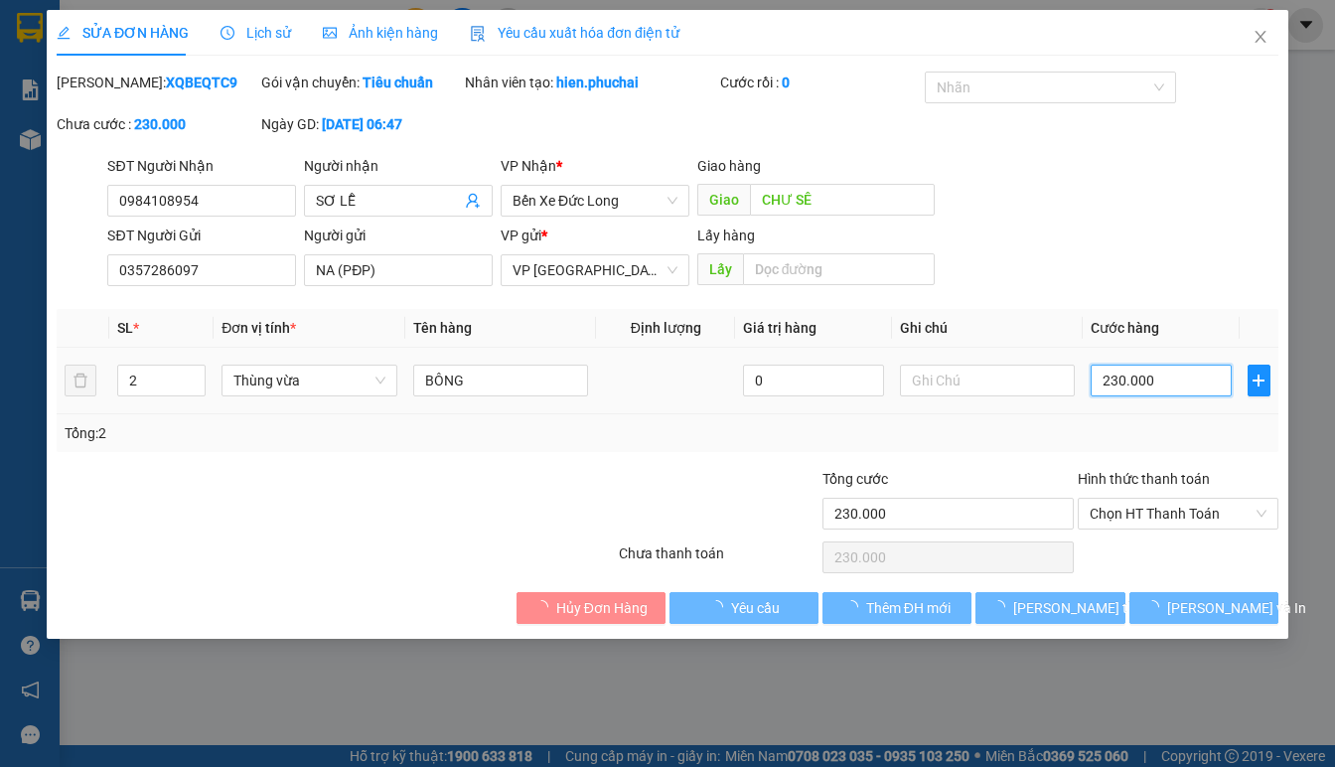
click at [1140, 382] on input "230.000" at bounding box center [1161, 381] width 141 height 32
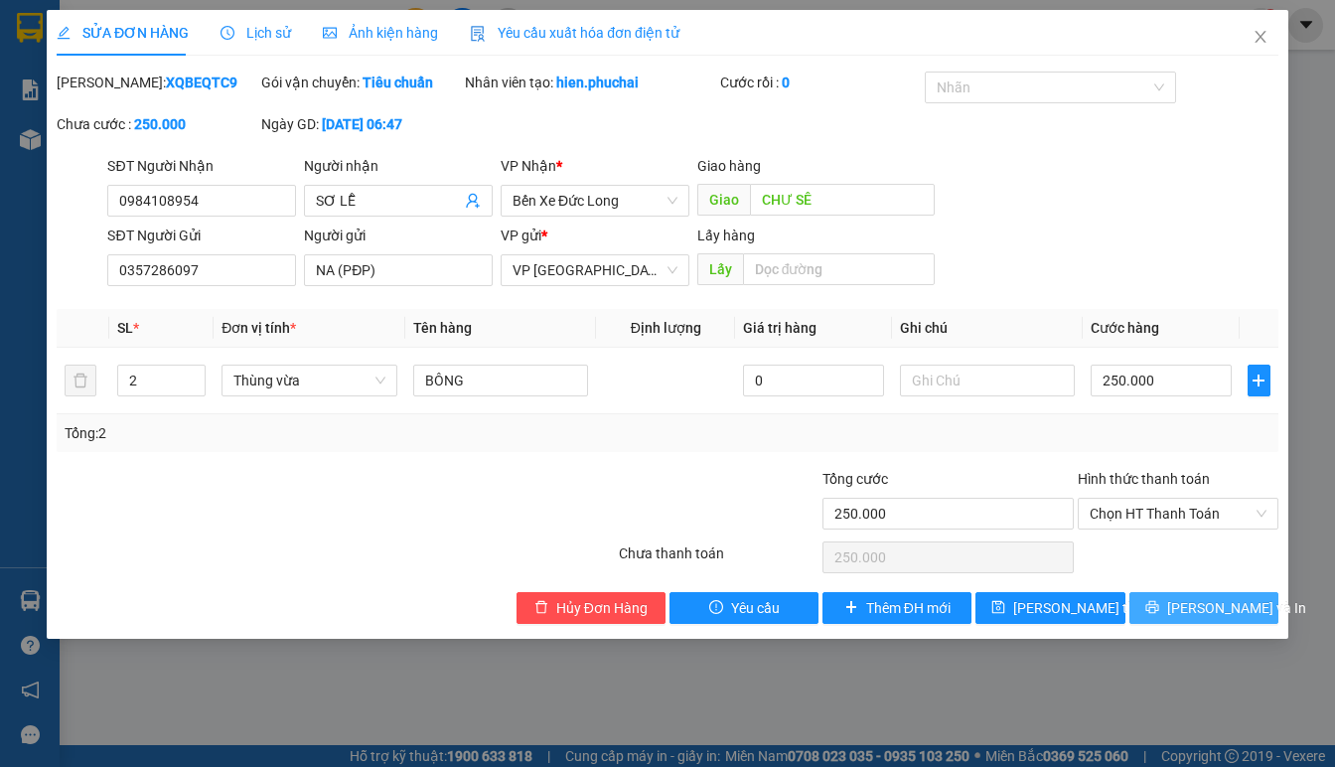
click at [1208, 608] on span "Lưu và In" at bounding box center [1236, 608] width 139 height 22
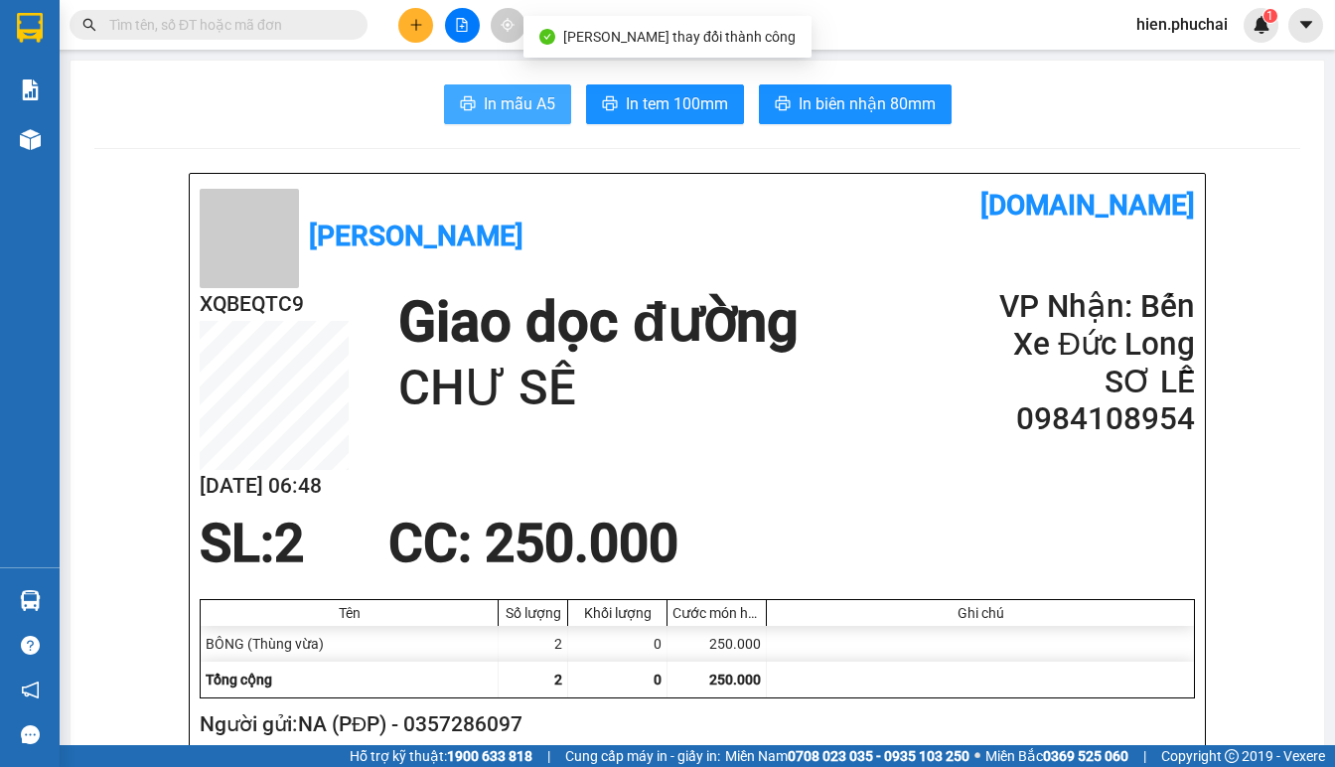
click at [523, 107] on span "In mẫu A5" at bounding box center [520, 103] width 72 height 25
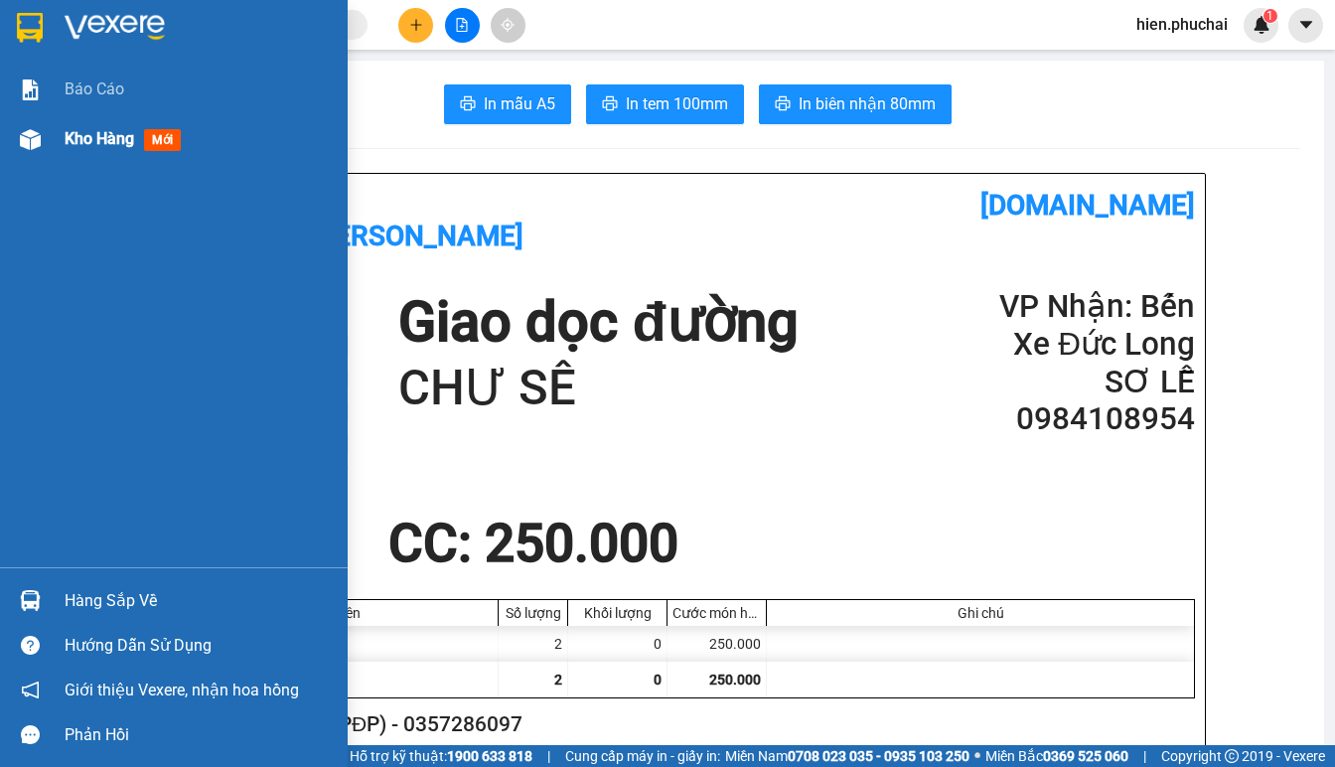
click at [42, 138] on div at bounding box center [30, 139] width 35 height 35
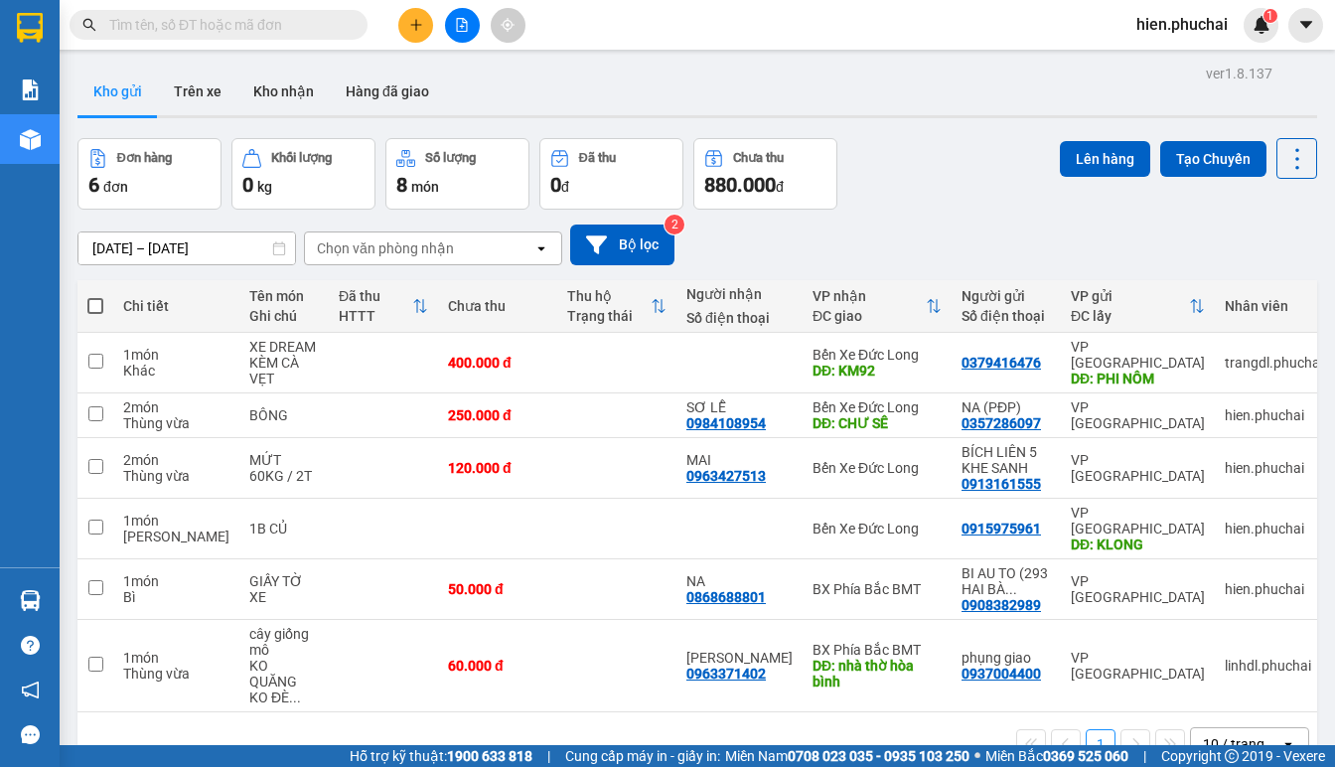
click at [925, 205] on div "Đơn hàng 6 đơn Khối lượng 0 kg Số lượng 8 món Đã thu 0 đ Chưa thu 880.000 đ Lên…" at bounding box center [697, 174] width 1240 height 72
click at [93, 309] on span at bounding box center [95, 306] width 16 height 16
click at [95, 296] on input "checkbox" at bounding box center [95, 296] width 0 height 0
checkbox input "true"
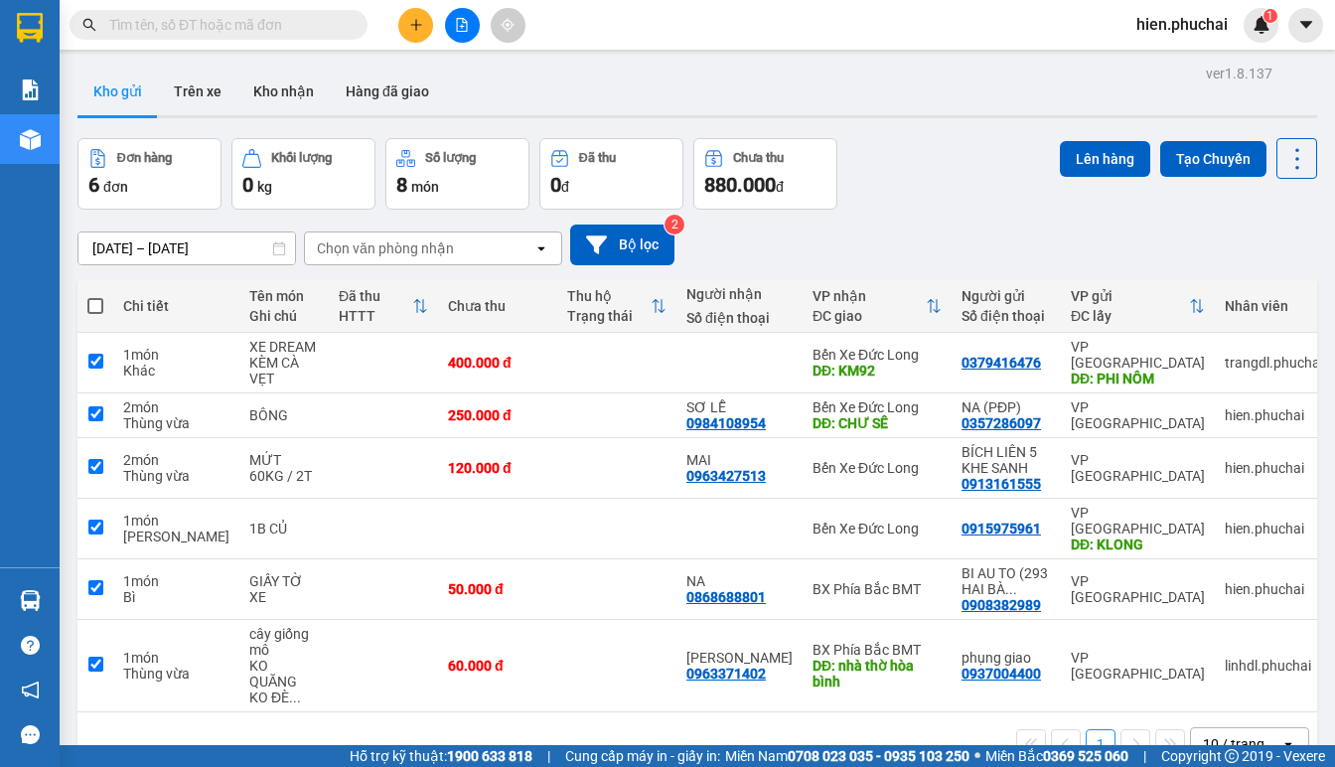
checkbox input "true"
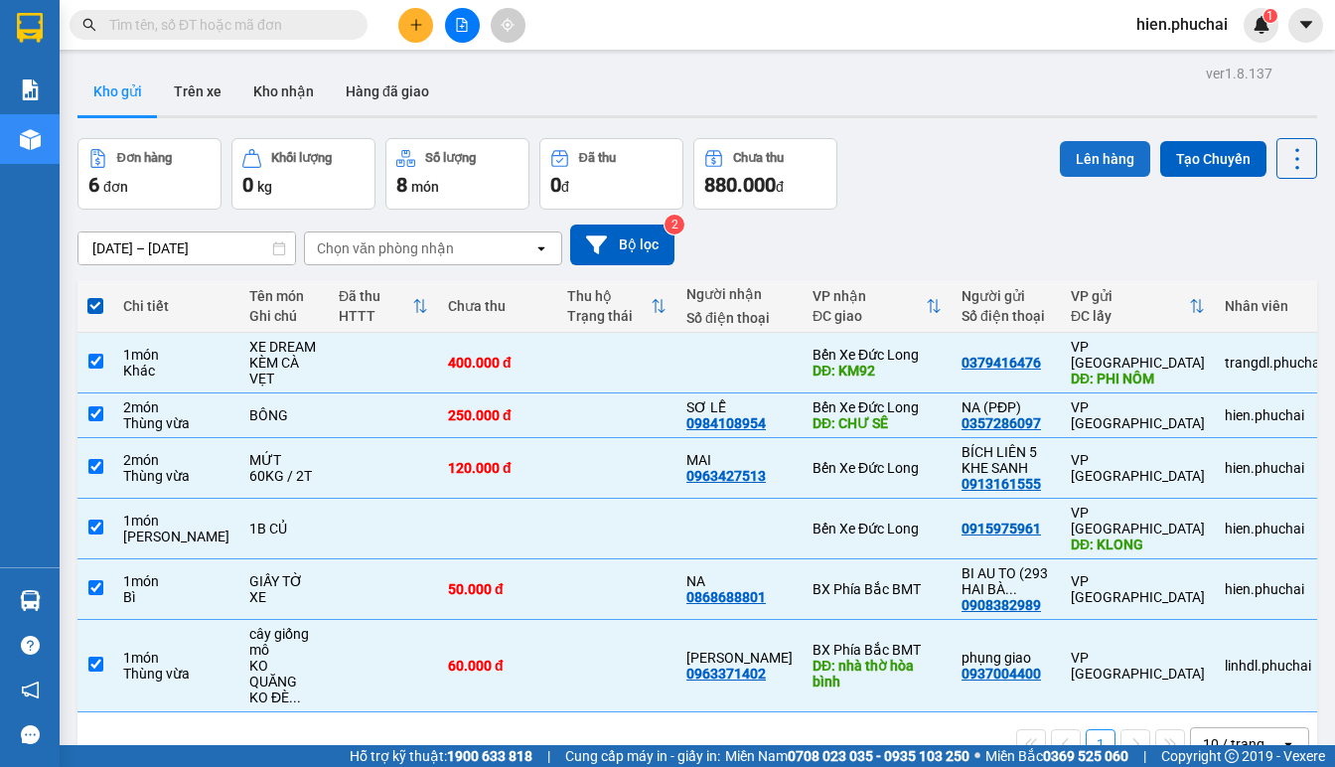
click at [1079, 160] on button "Lên hàng" at bounding box center [1105, 159] width 90 height 36
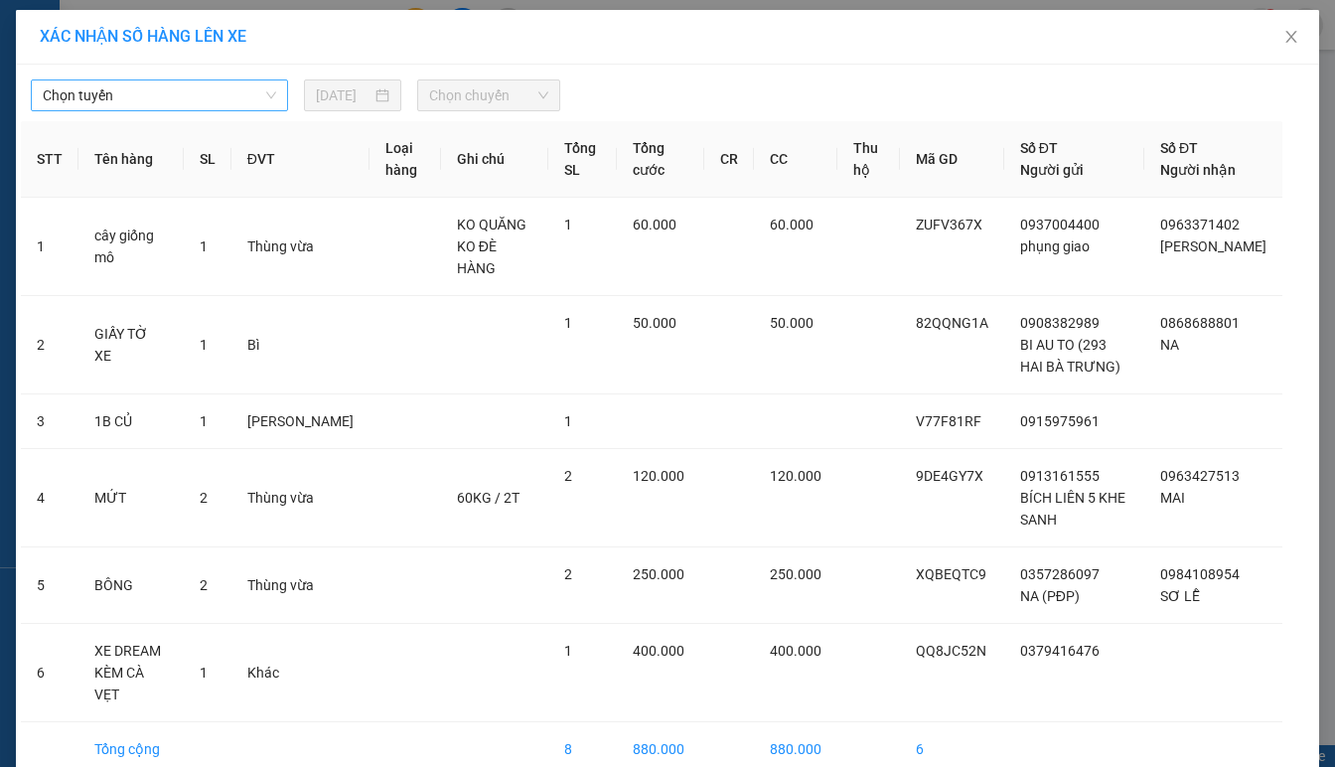
click at [227, 105] on span "Chọn tuyến" at bounding box center [159, 95] width 233 height 30
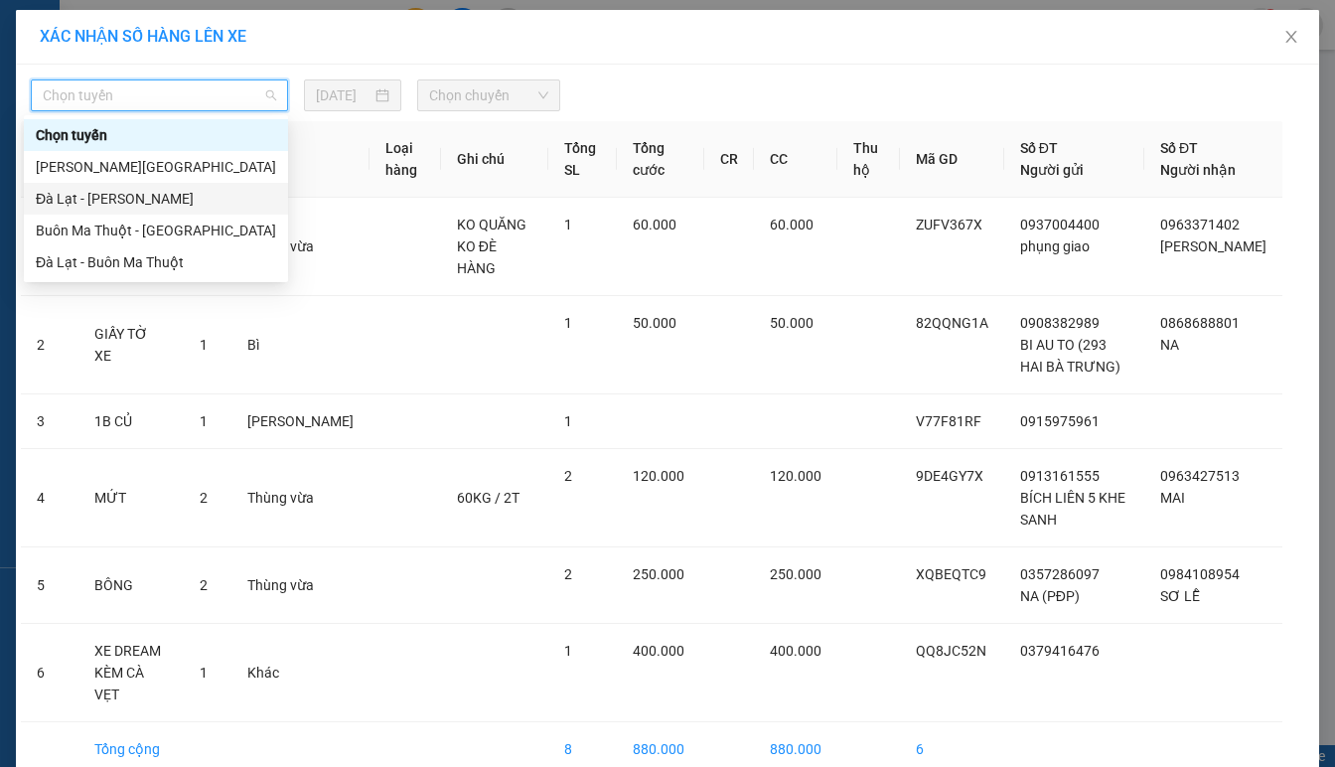
click at [138, 196] on div "Đà Lạt - [PERSON_NAME]" at bounding box center [156, 199] width 240 height 22
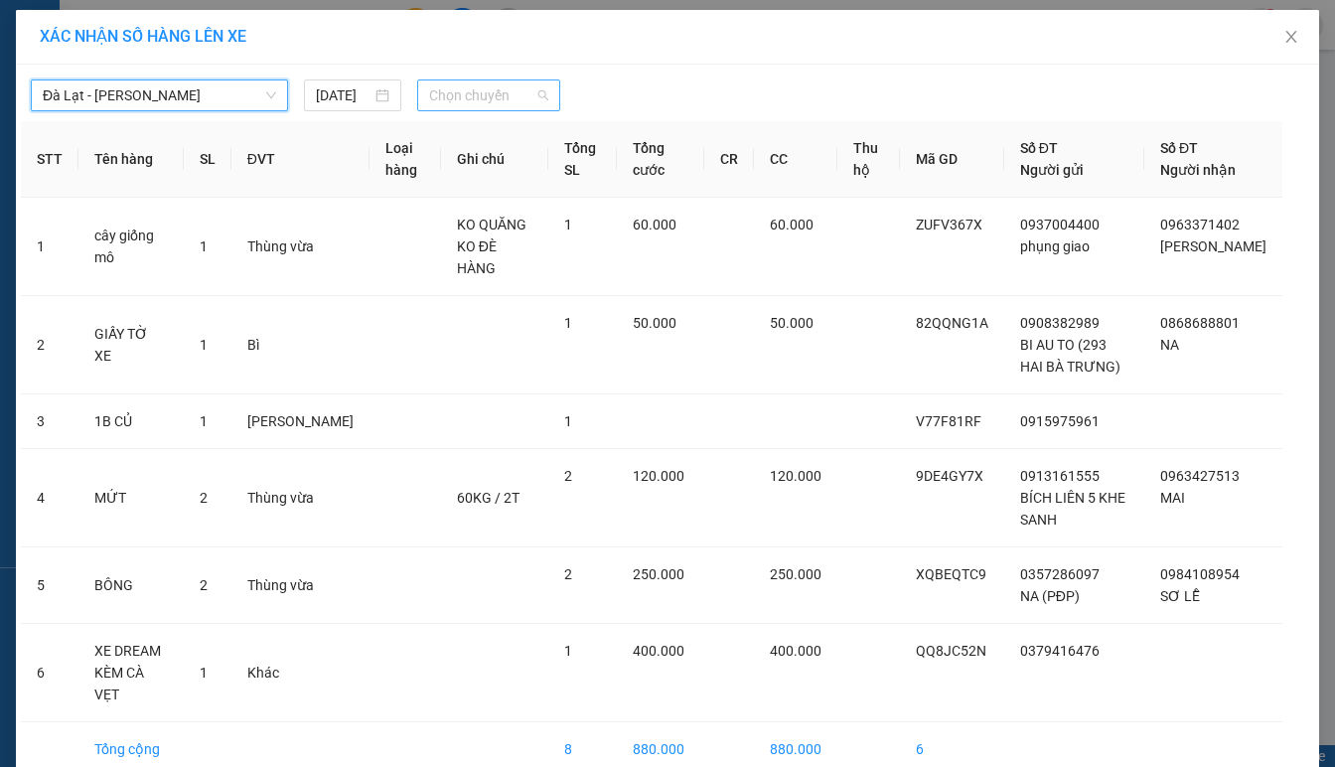
click at [478, 89] on span "Chọn chuyến" at bounding box center [488, 95] width 119 height 30
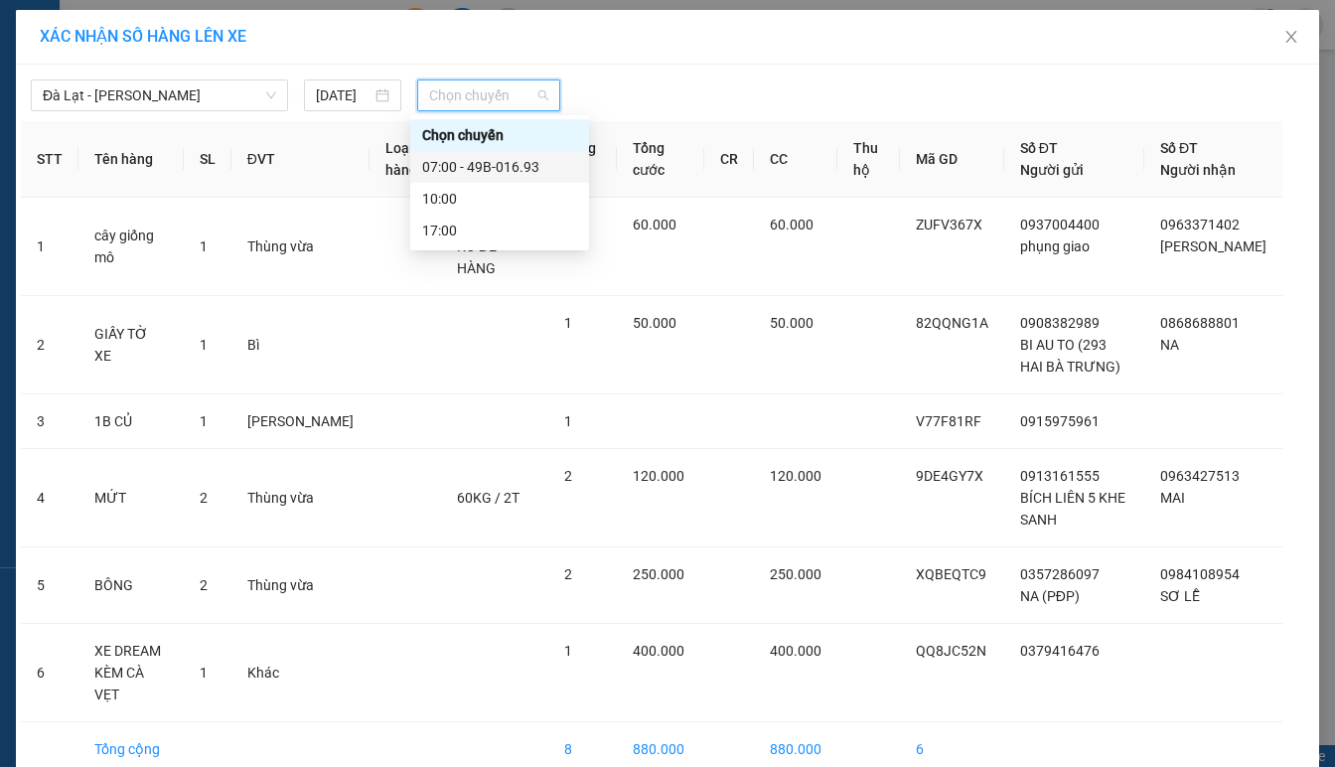
click at [486, 166] on div "07:00 - 49B-016.93" at bounding box center [499, 167] width 155 height 22
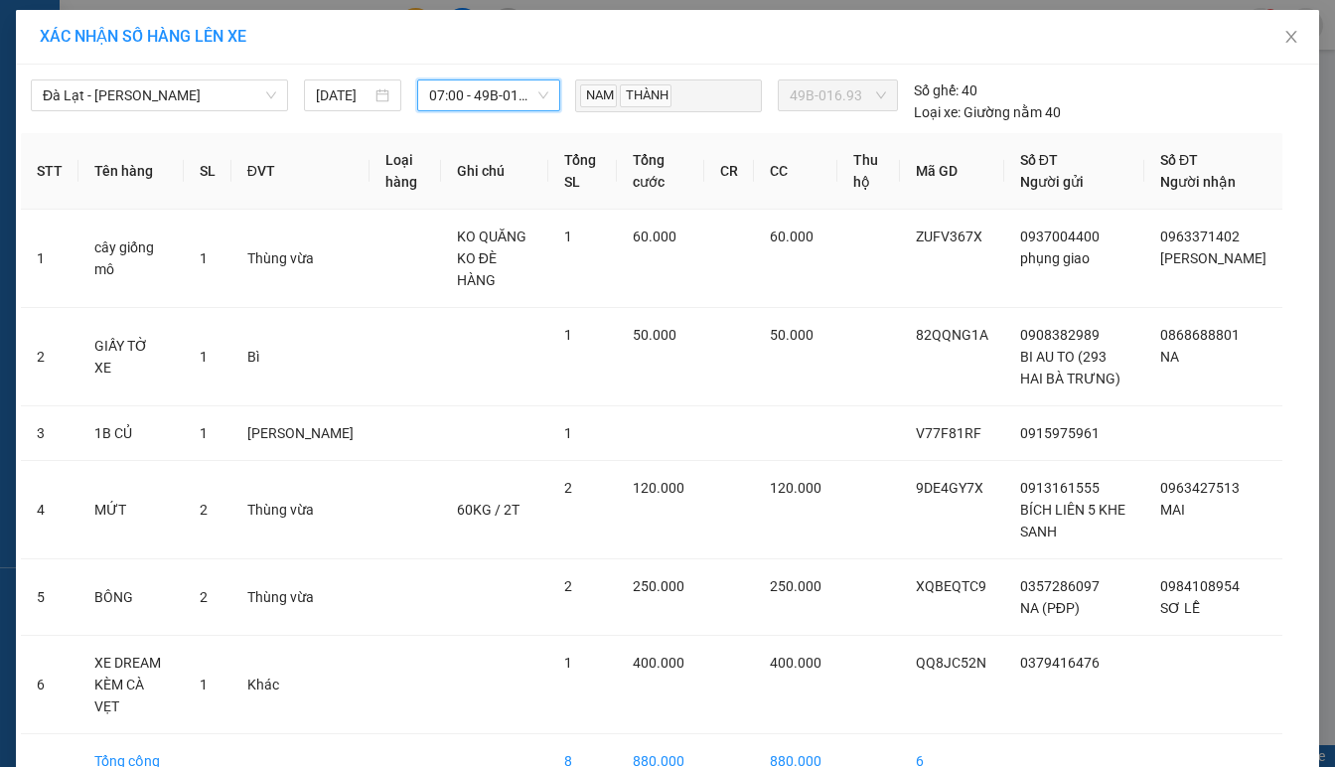
scroll to position [90, 0]
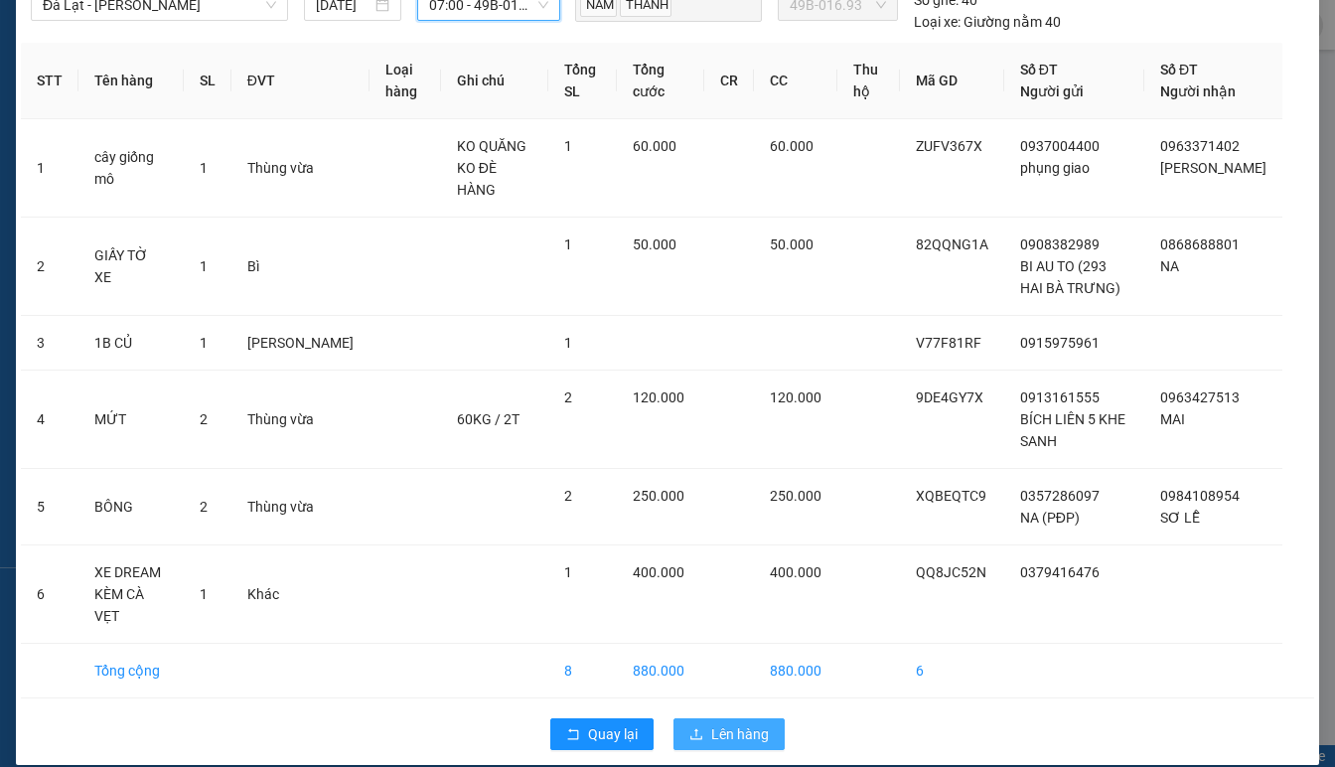
click at [722, 723] on span "Lên hàng" at bounding box center [740, 734] width 58 height 22
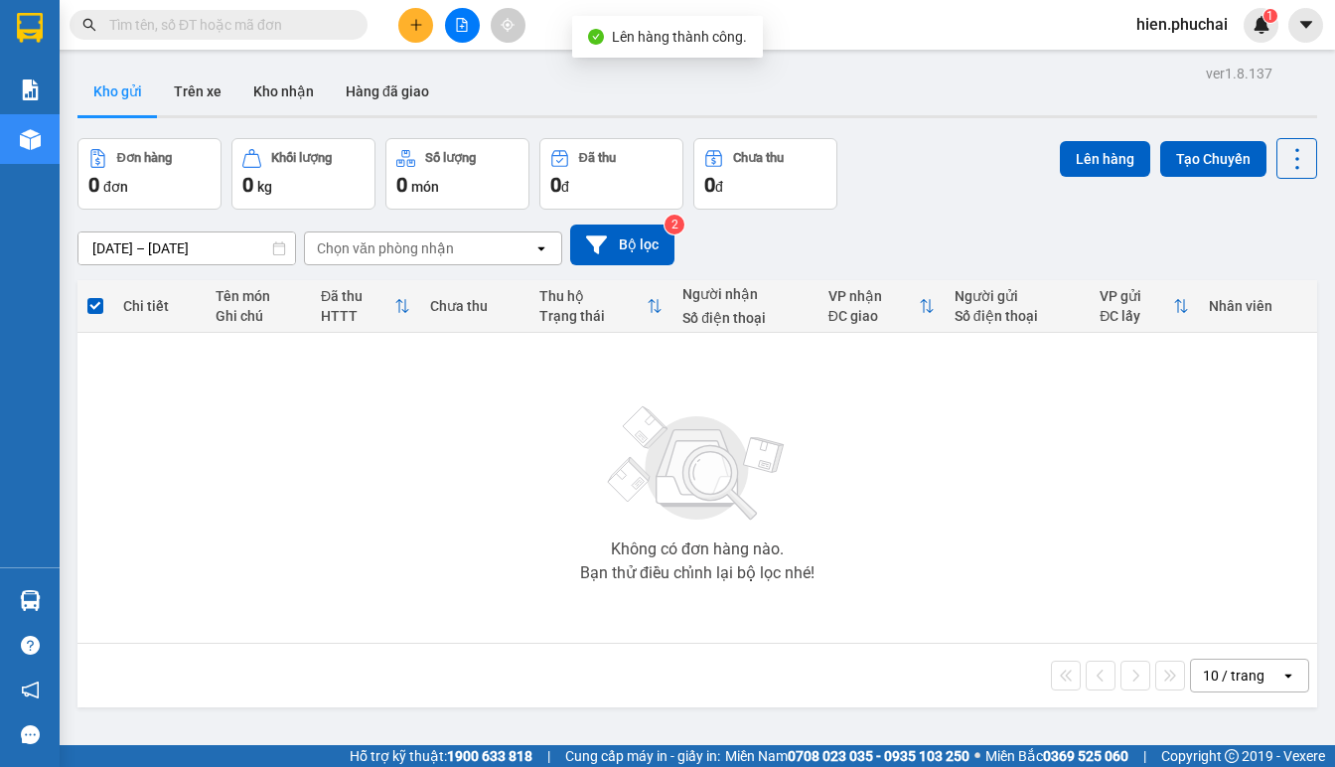
click at [457, 37] on button at bounding box center [462, 25] width 35 height 35
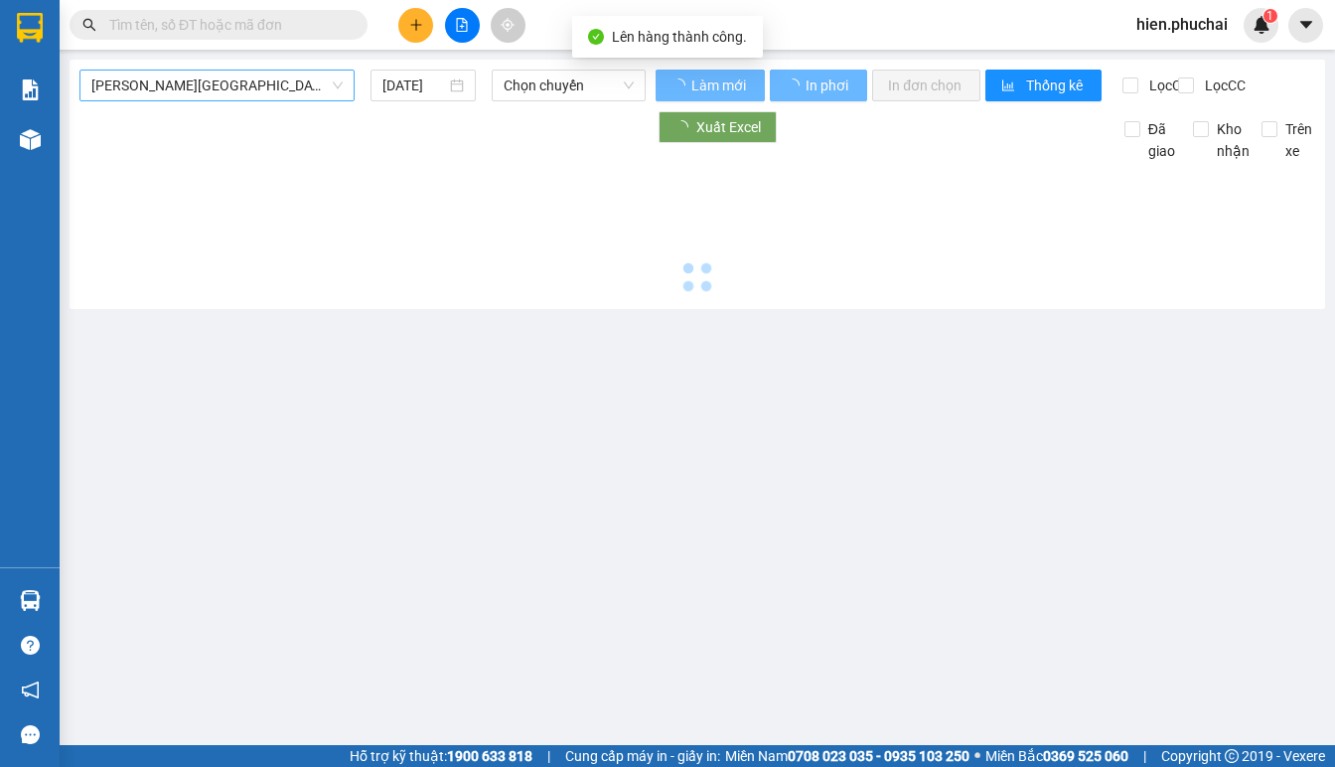
type input "12/09/2025"
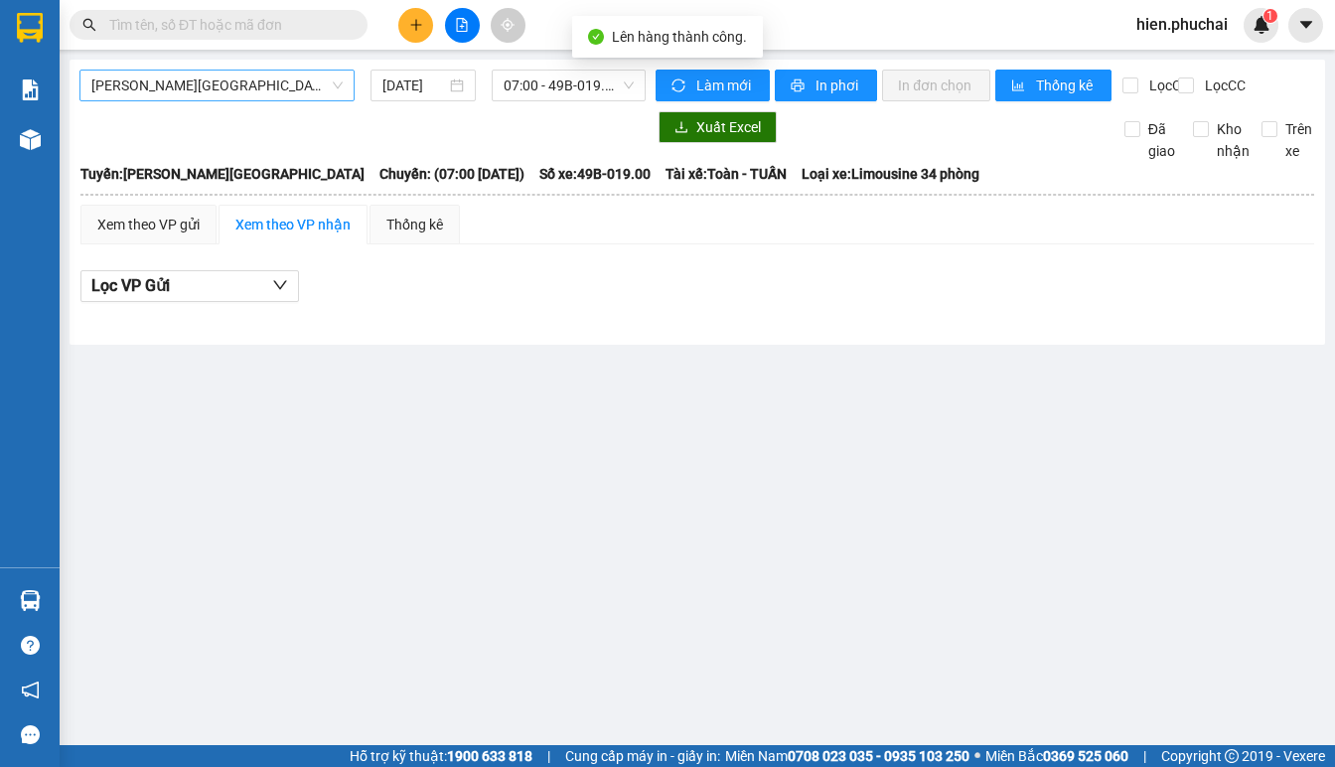
click at [235, 92] on span "Gia Lai - Đà Lạt" at bounding box center [216, 86] width 251 height 30
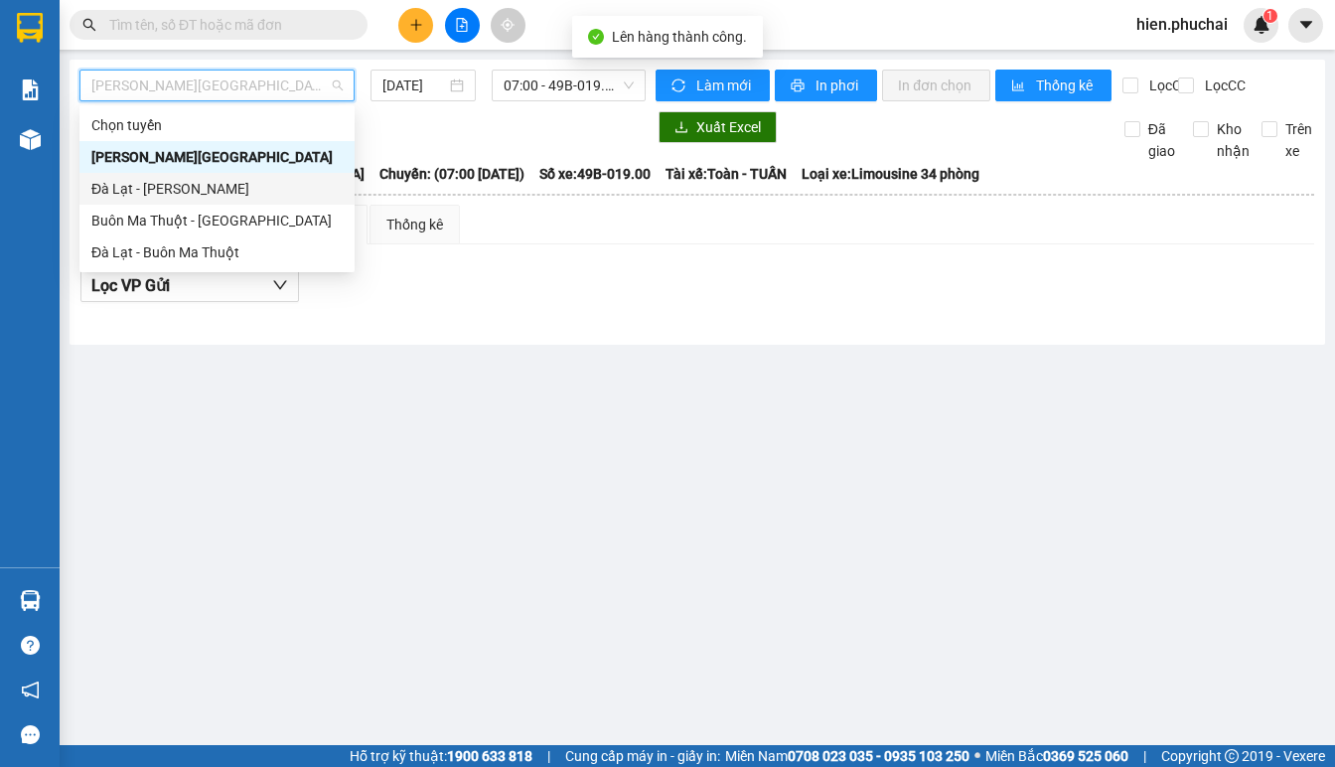
click at [173, 189] on div "Đà Lạt - Gia Lai" at bounding box center [216, 189] width 251 height 22
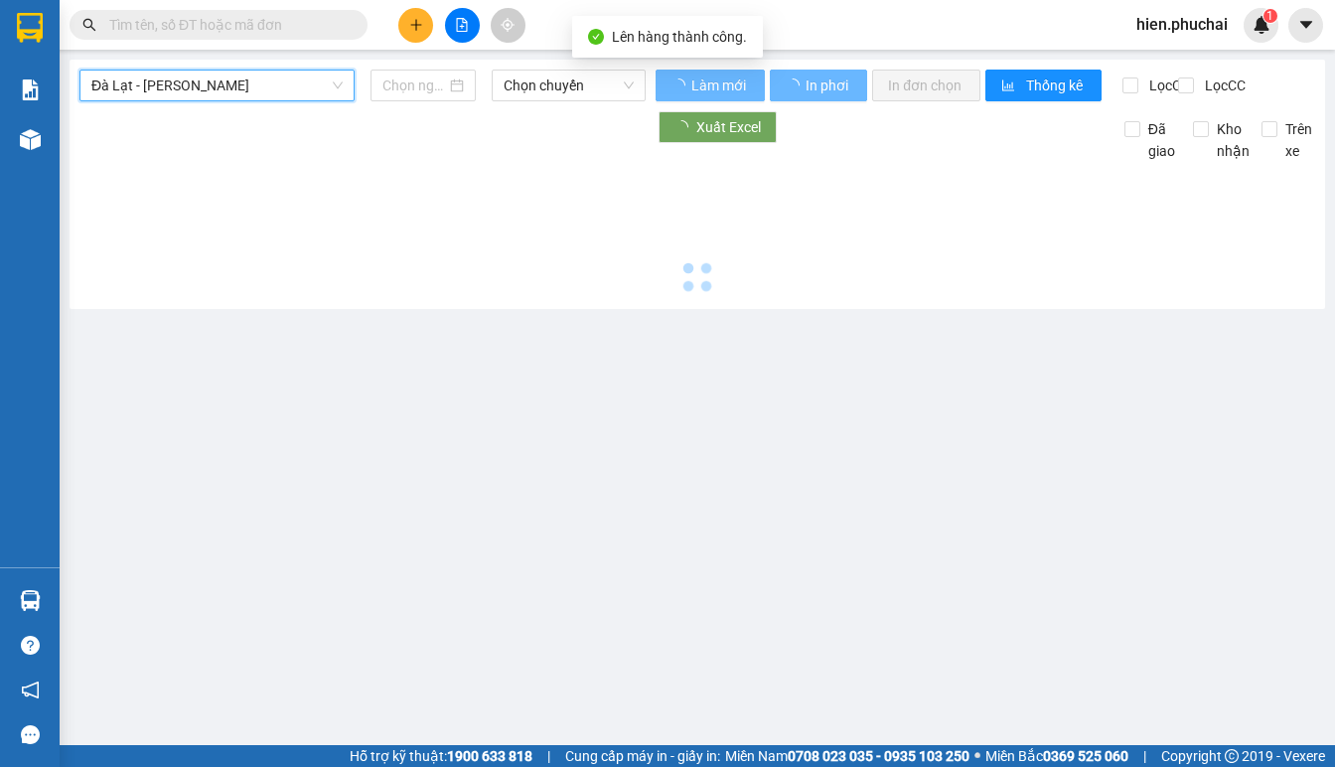
type input "12/09/2025"
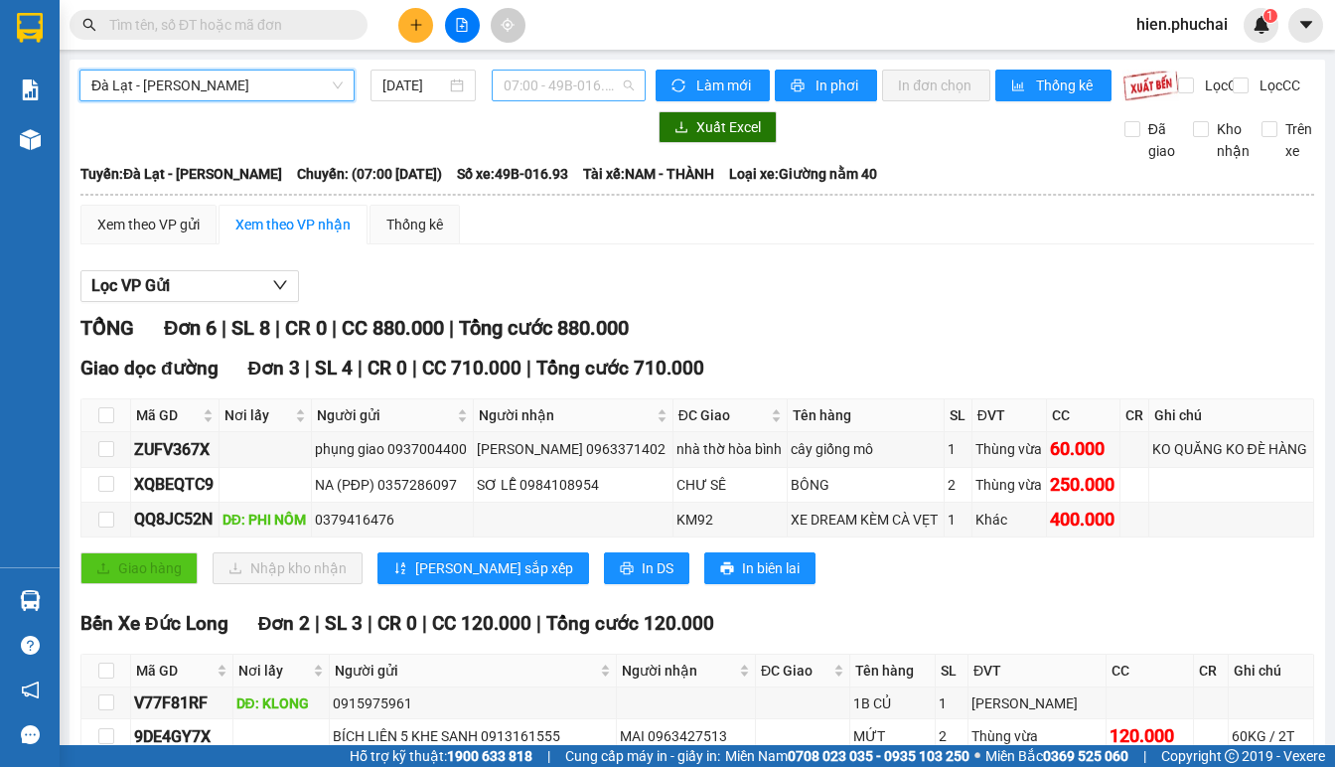
click at [586, 85] on span "07:00 - 49B-016.93" at bounding box center [569, 86] width 130 height 30
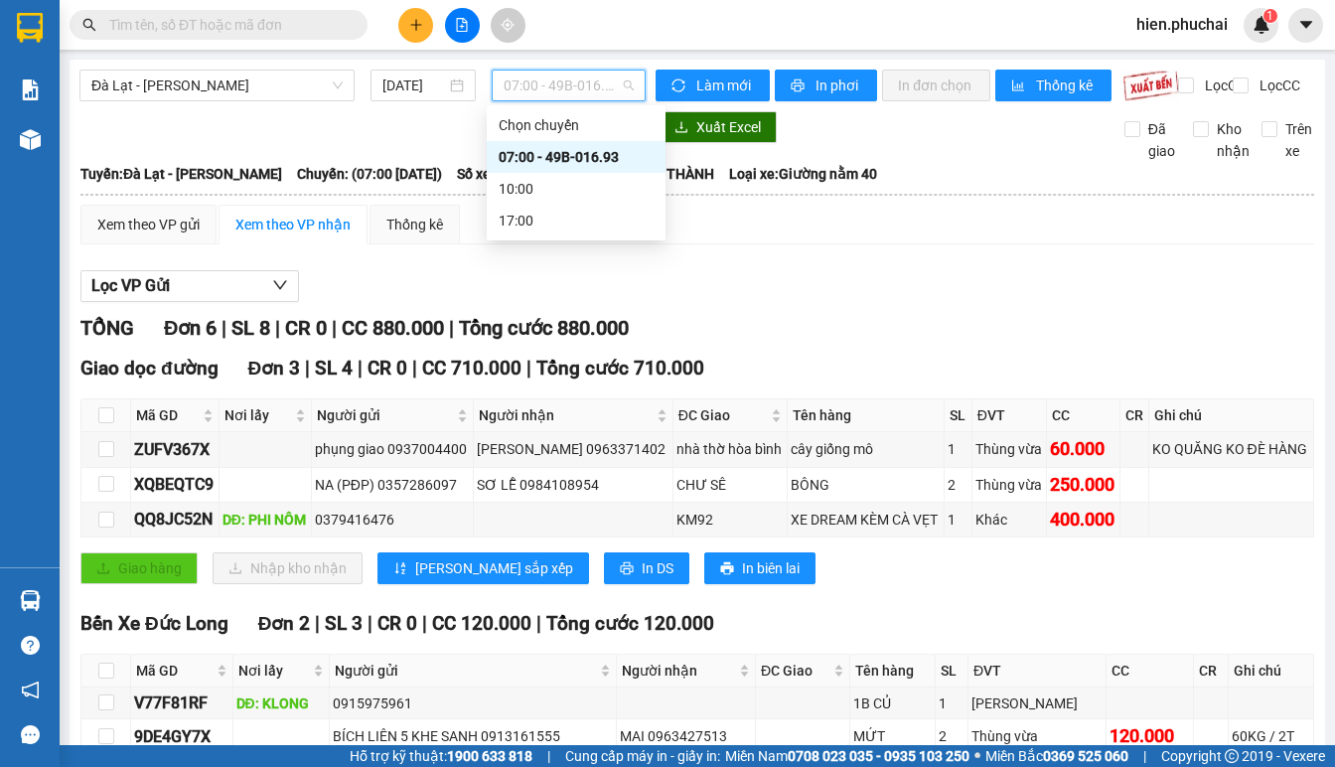
click at [570, 153] on div "07:00 - 49B-016.93" at bounding box center [576, 157] width 155 height 22
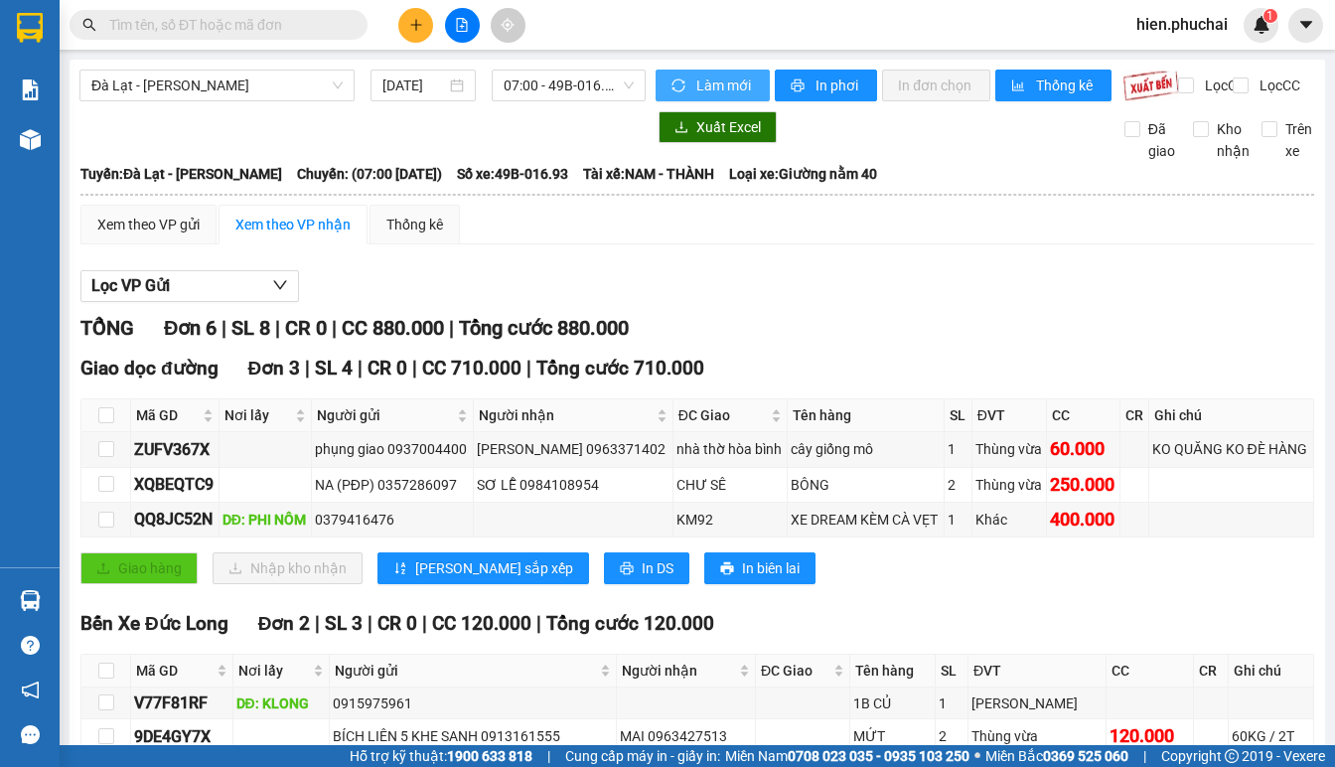
drag, startPoint x: 666, startPoint y: 88, endPoint x: 741, endPoint y: 93, distance: 74.7
click at [671, 88] on icon "sync" at bounding box center [678, 85] width 14 height 14
click at [804, 86] on button "In phơi" at bounding box center [826, 86] width 102 height 32
click at [1165, 29] on span "hien.phuchai" at bounding box center [1181, 24] width 123 height 25
click at [1165, 55] on span "Đăng xuất" at bounding box center [1192, 62] width 83 height 22
